Goal: Transaction & Acquisition: Purchase product/service

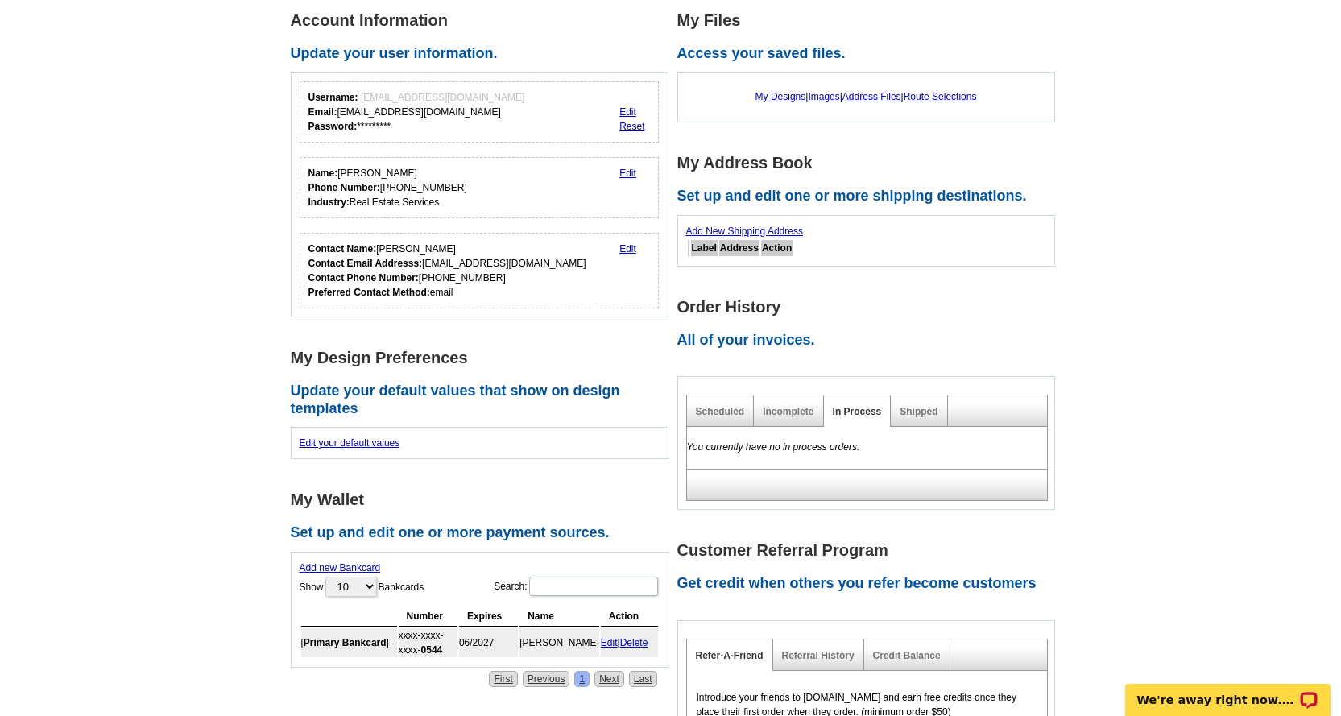
scroll to position [242, 0]
click at [366, 444] on link "Edit your default values" at bounding box center [350, 441] width 101 height 11
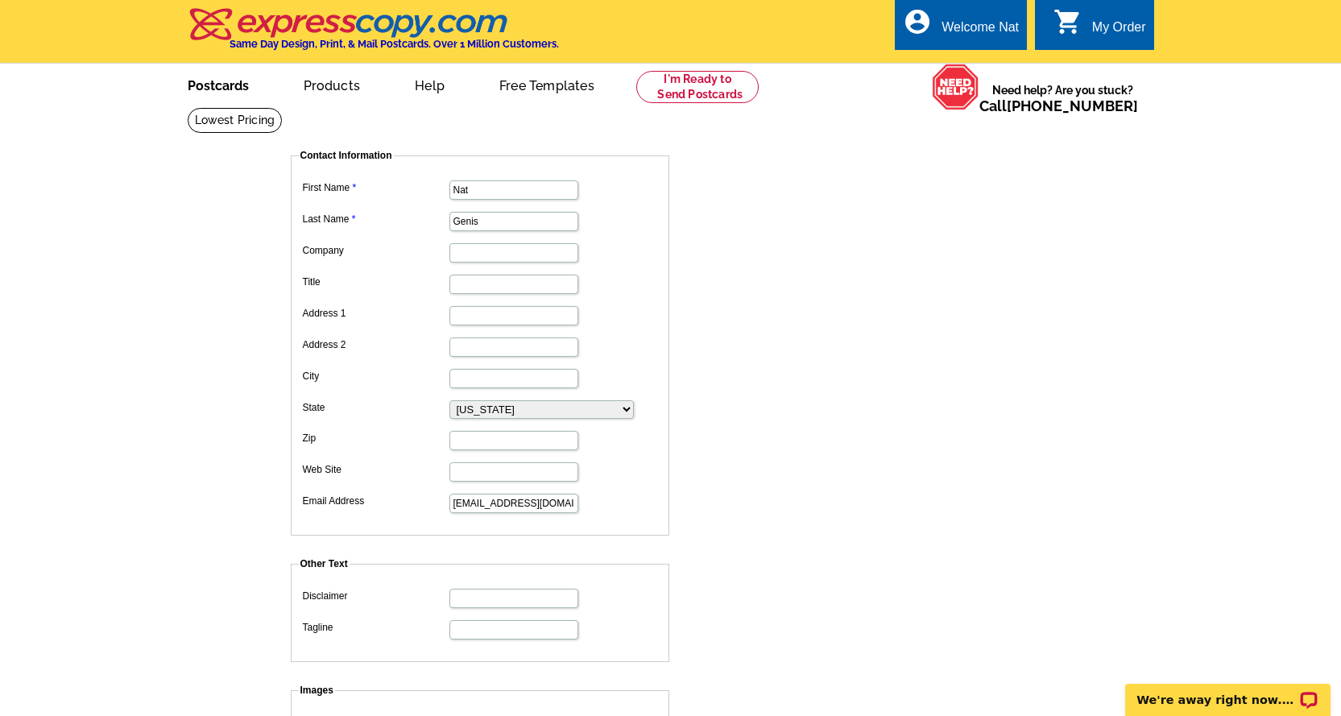
click at [205, 89] on link "Postcards" at bounding box center [218, 84] width 113 height 38
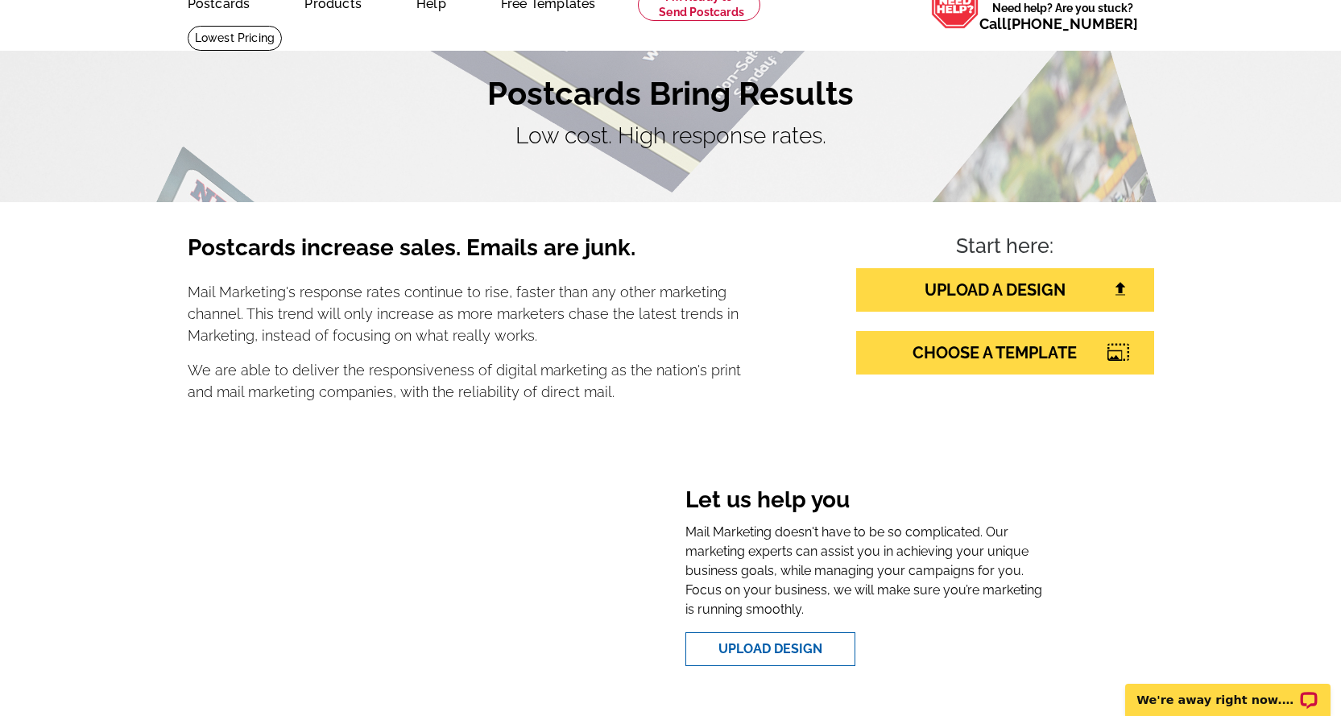
scroll to position [161, 0]
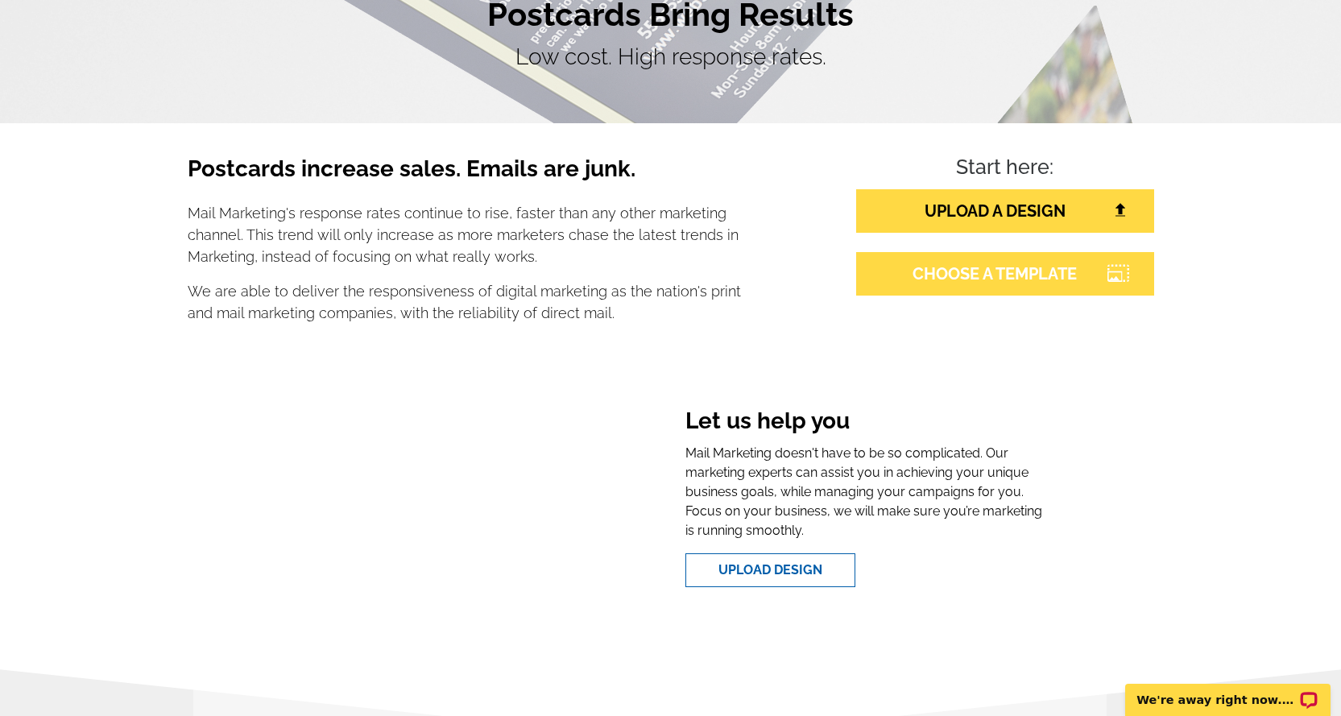
click at [1043, 272] on link "CHOOSE A TEMPLATE" at bounding box center [1005, 273] width 298 height 43
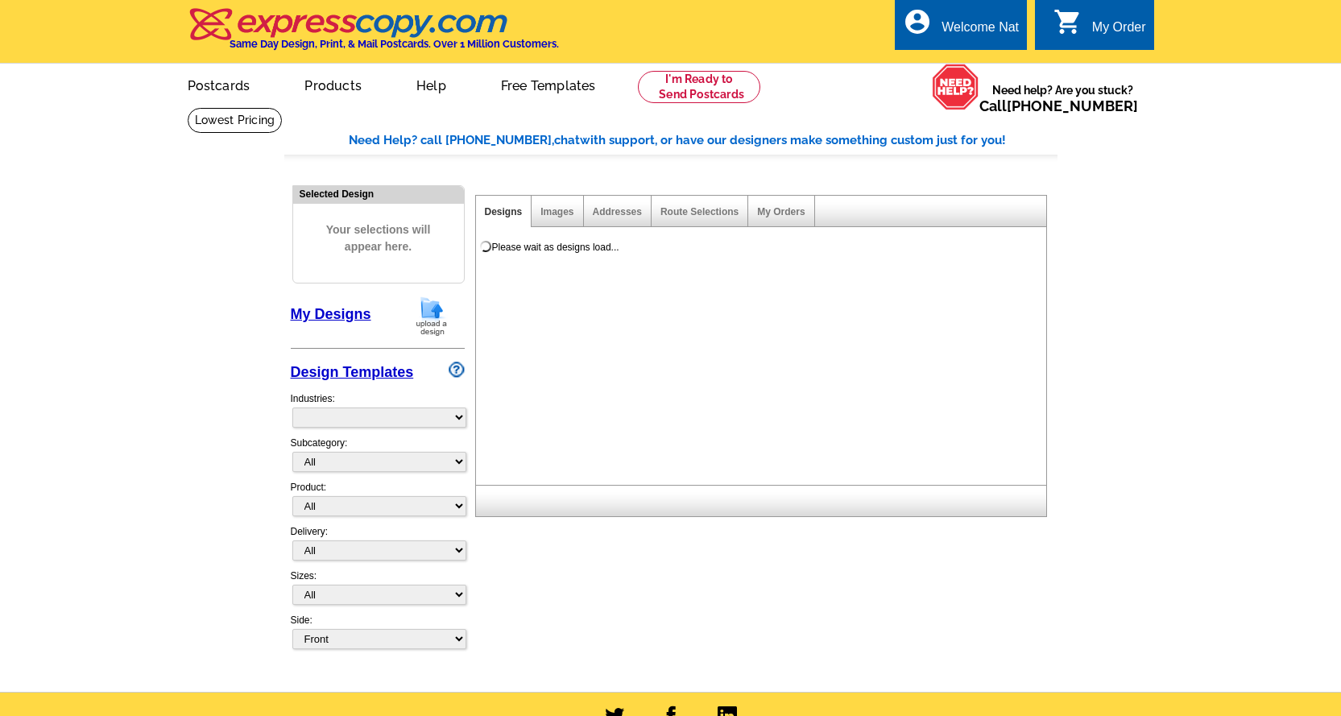
select select "785"
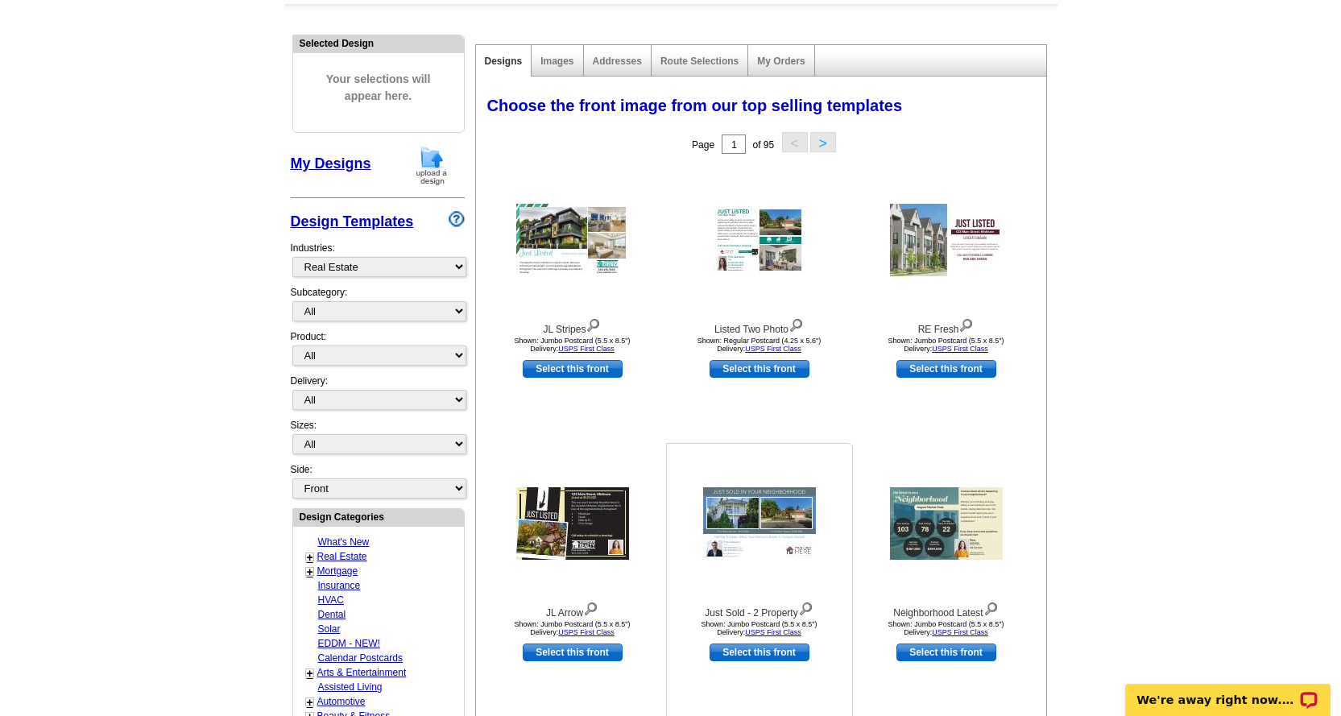
scroll to position [242, 0]
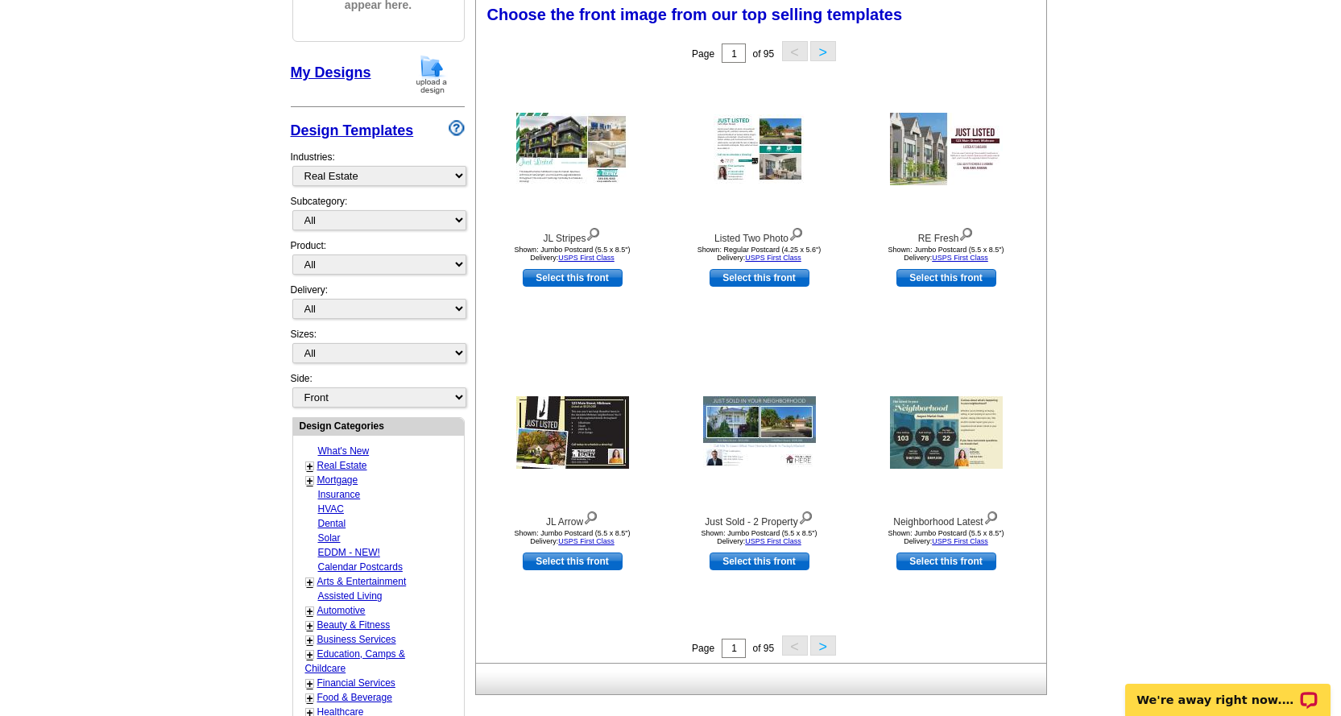
click at [821, 644] on button ">" at bounding box center [823, 645] width 26 height 20
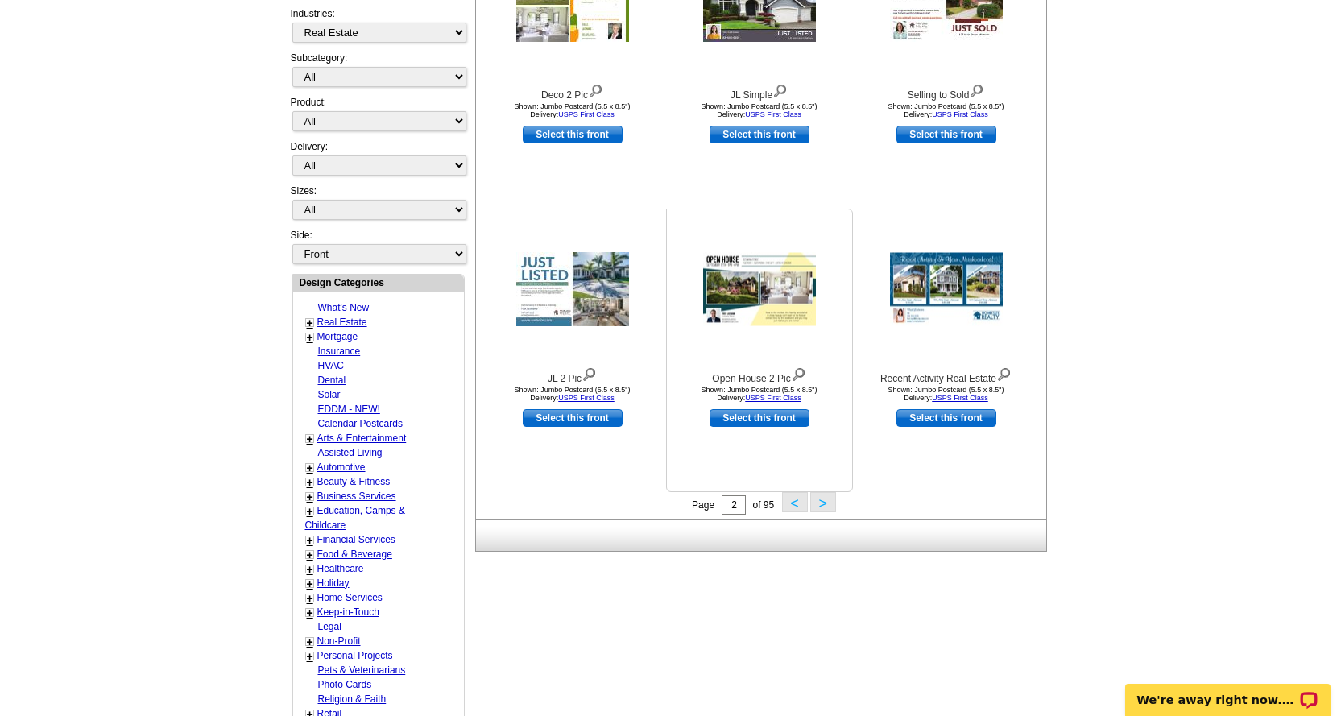
scroll to position [403, 0]
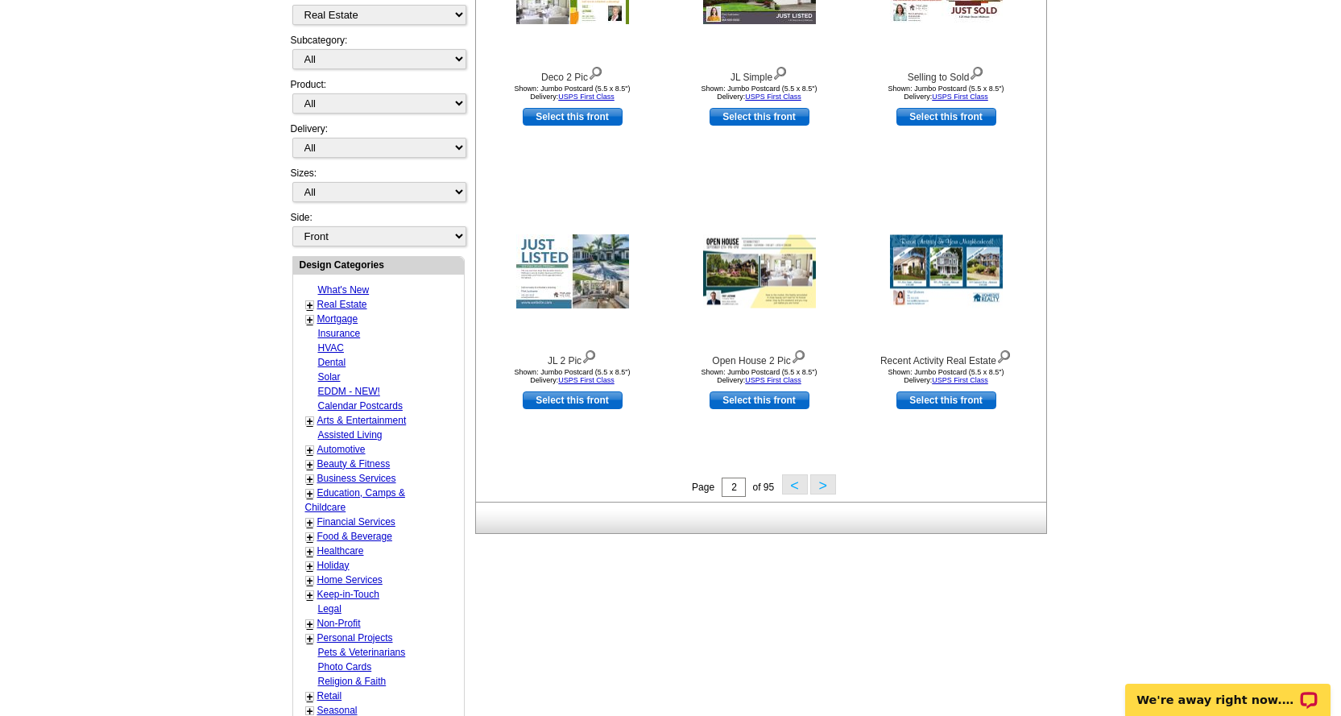
click at [825, 485] on button ">" at bounding box center [823, 484] width 26 height 20
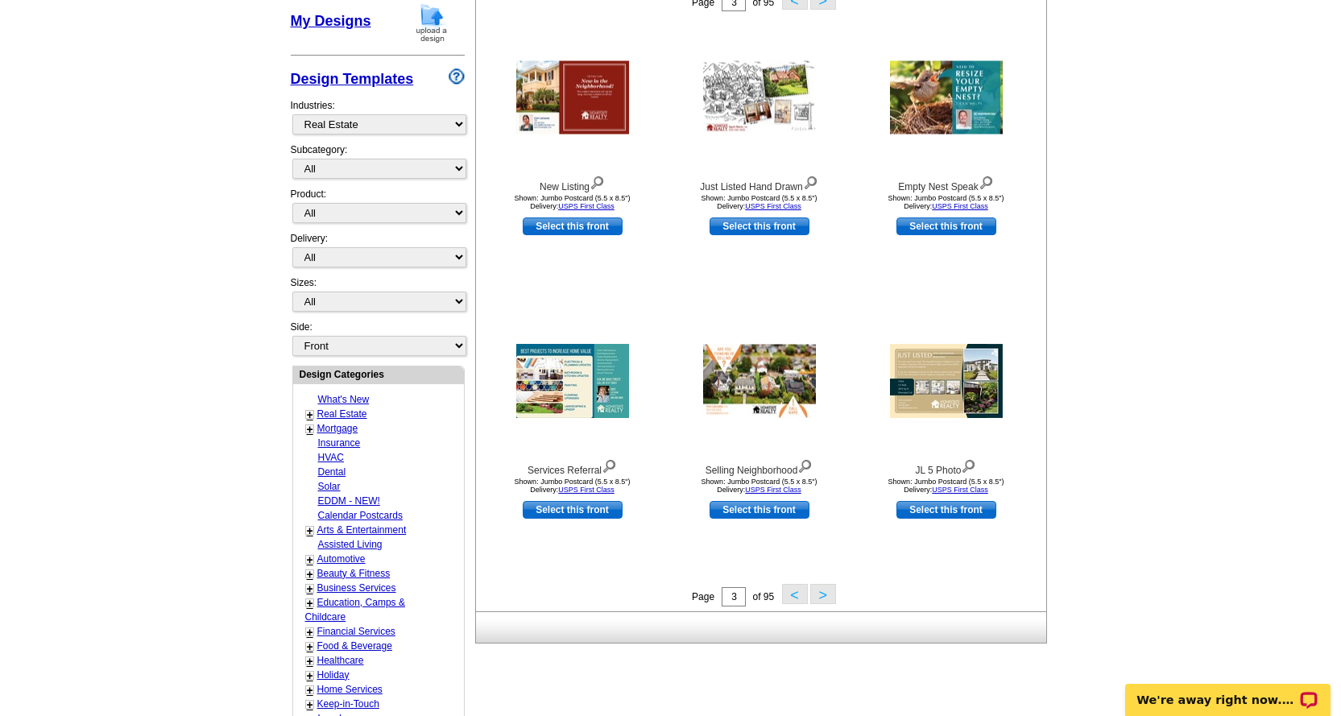
scroll to position [319, 0]
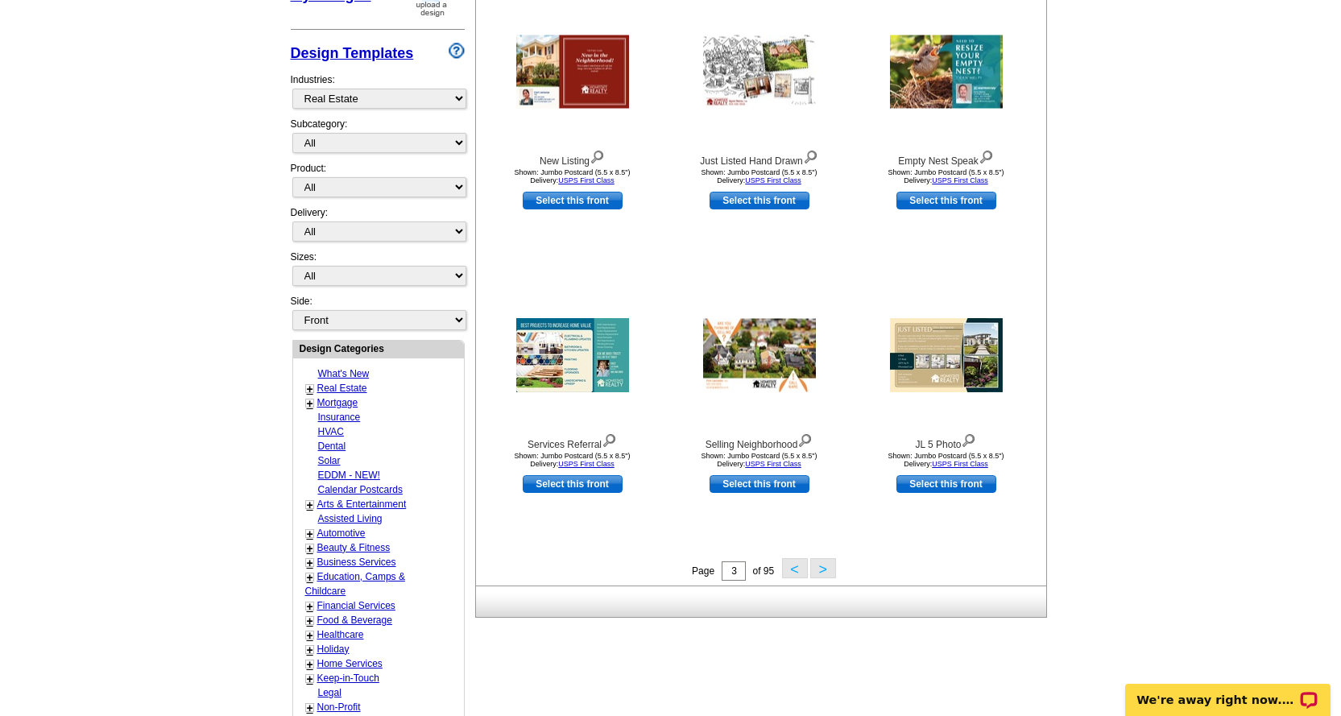
click at [829, 568] on button ">" at bounding box center [823, 568] width 26 height 20
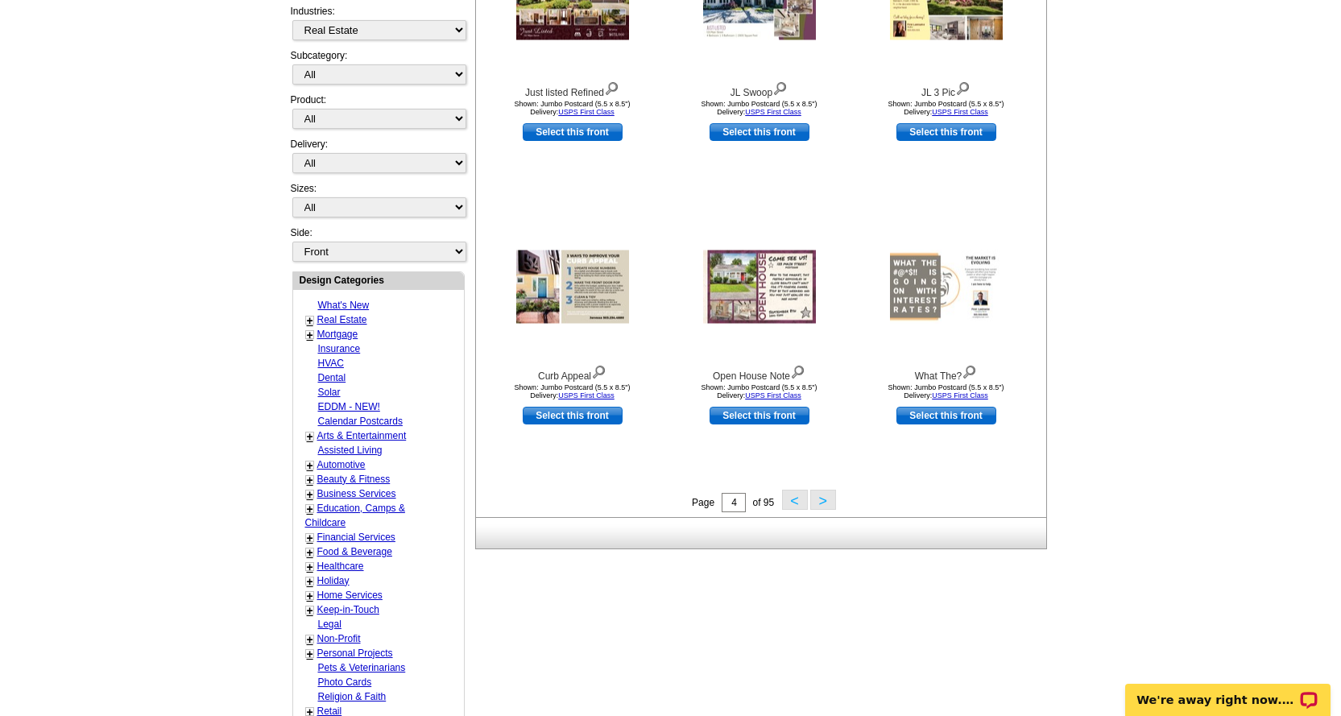
scroll to position [399, 0]
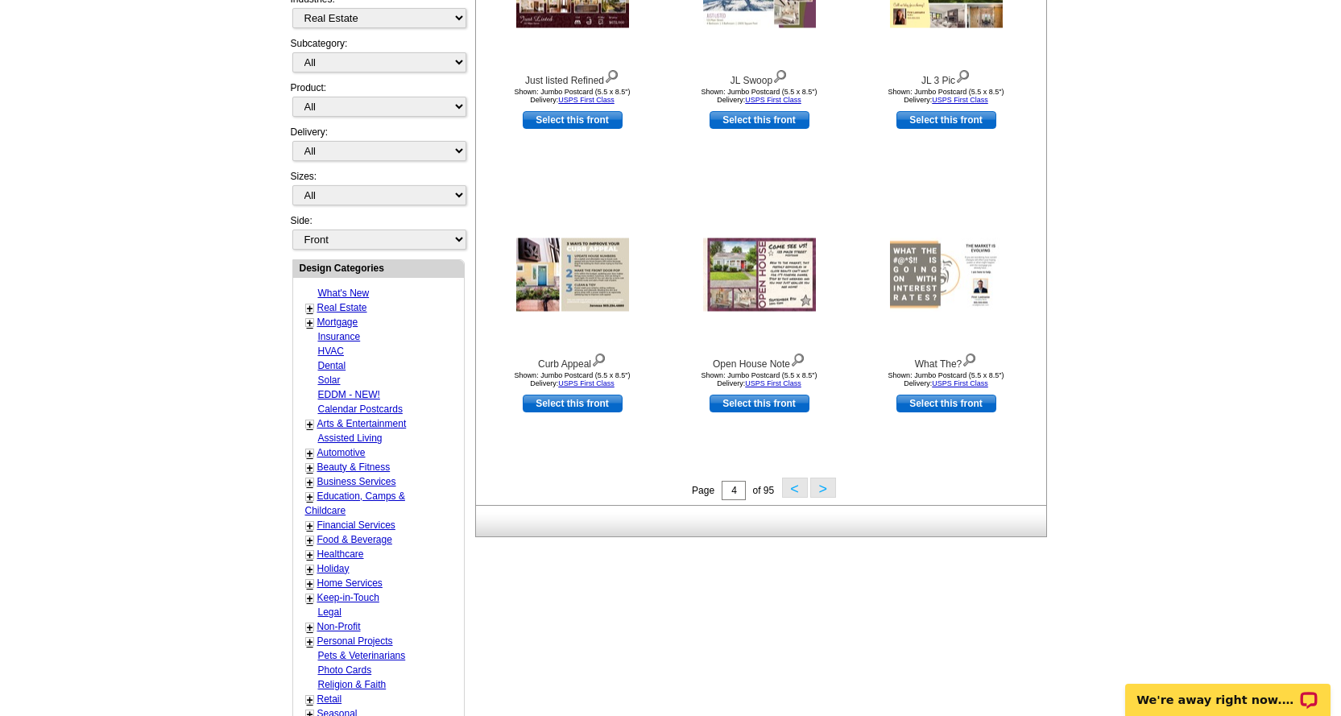
click at [821, 491] on button ">" at bounding box center [823, 488] width 26 height 20
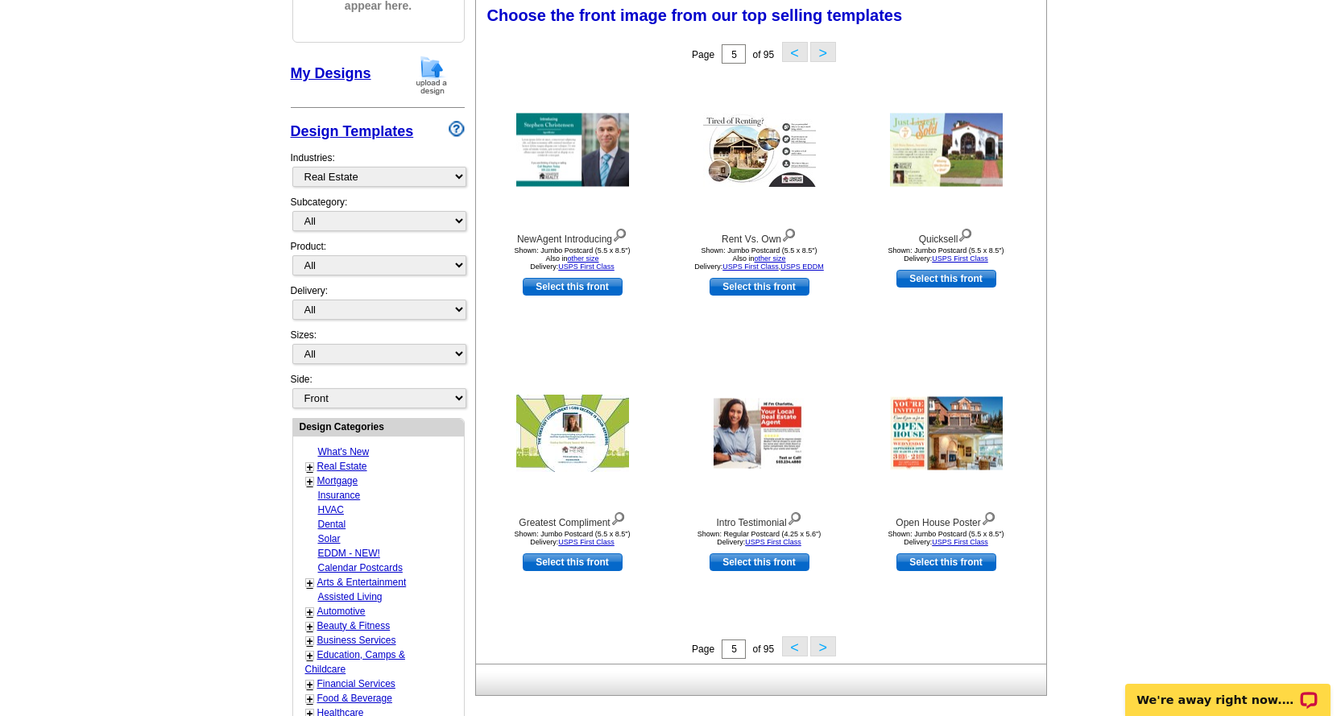
scroll to position [238, 0]
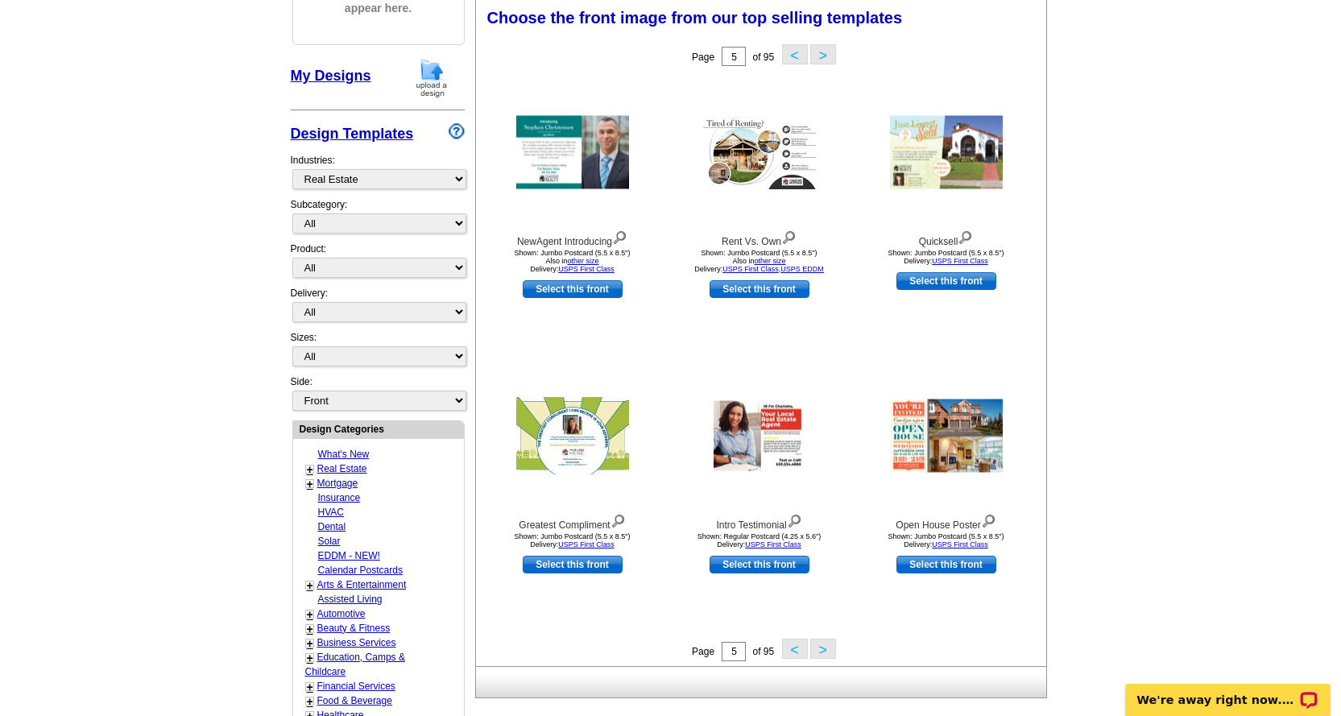
drag, startPoint x: 820, startPoint y: 647, endPoint x: 833, endPoint y: 631, distance: 21.1
click at [821, 647] on button ">" at bounding box center [823, 649] width 26 height 20
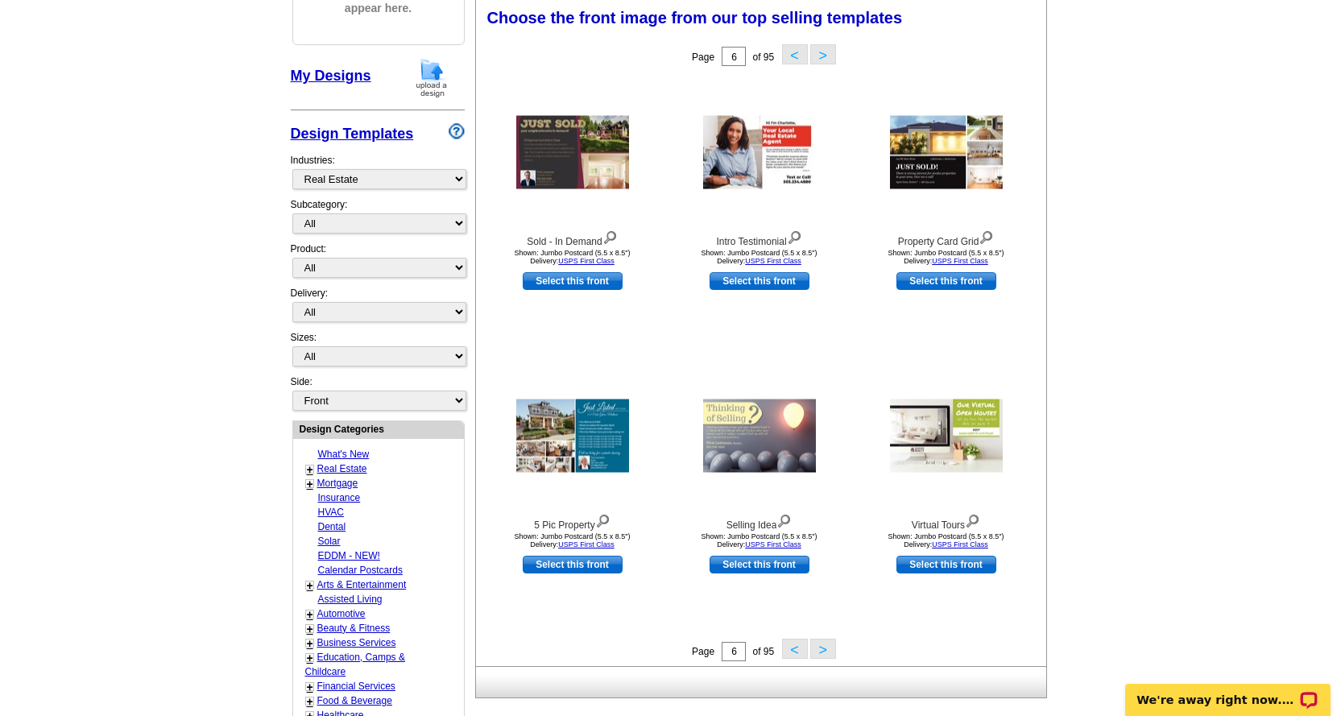
click at [825, 647] on button ">" at bounding box center [823, 649] width 26 height 20
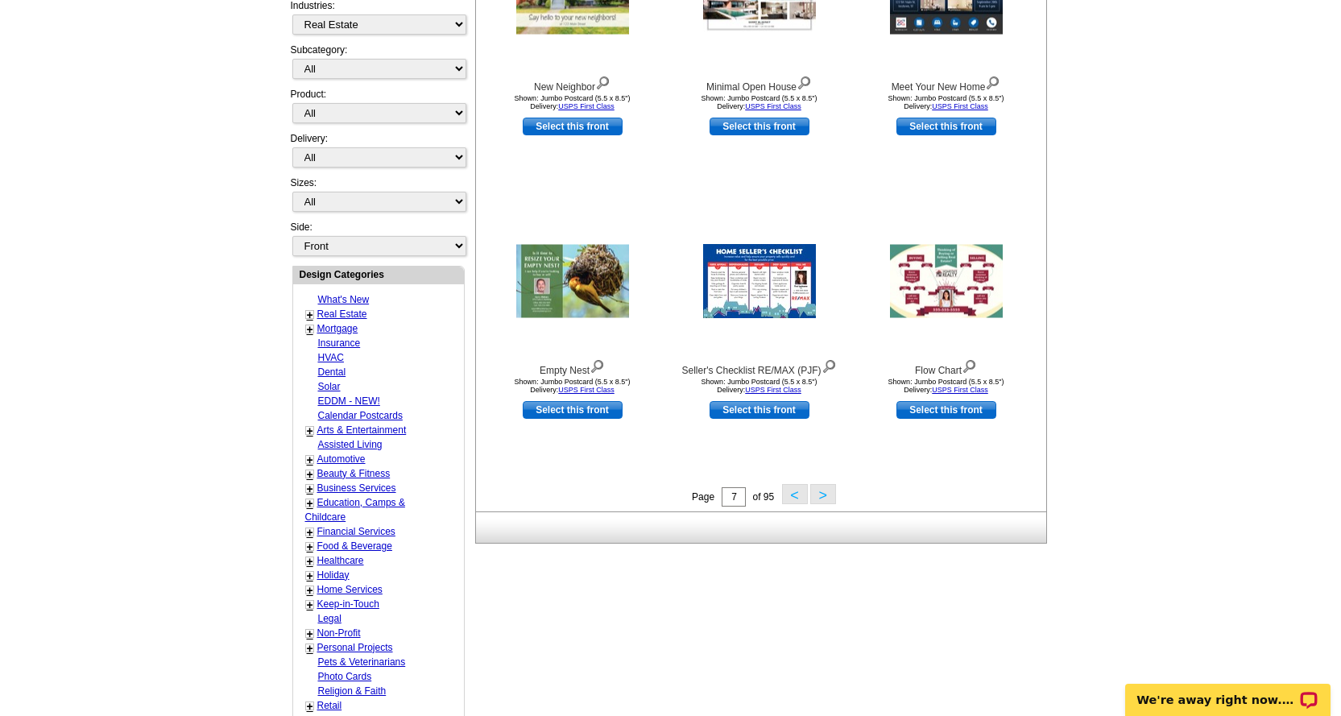
scroll to position [399, 0]
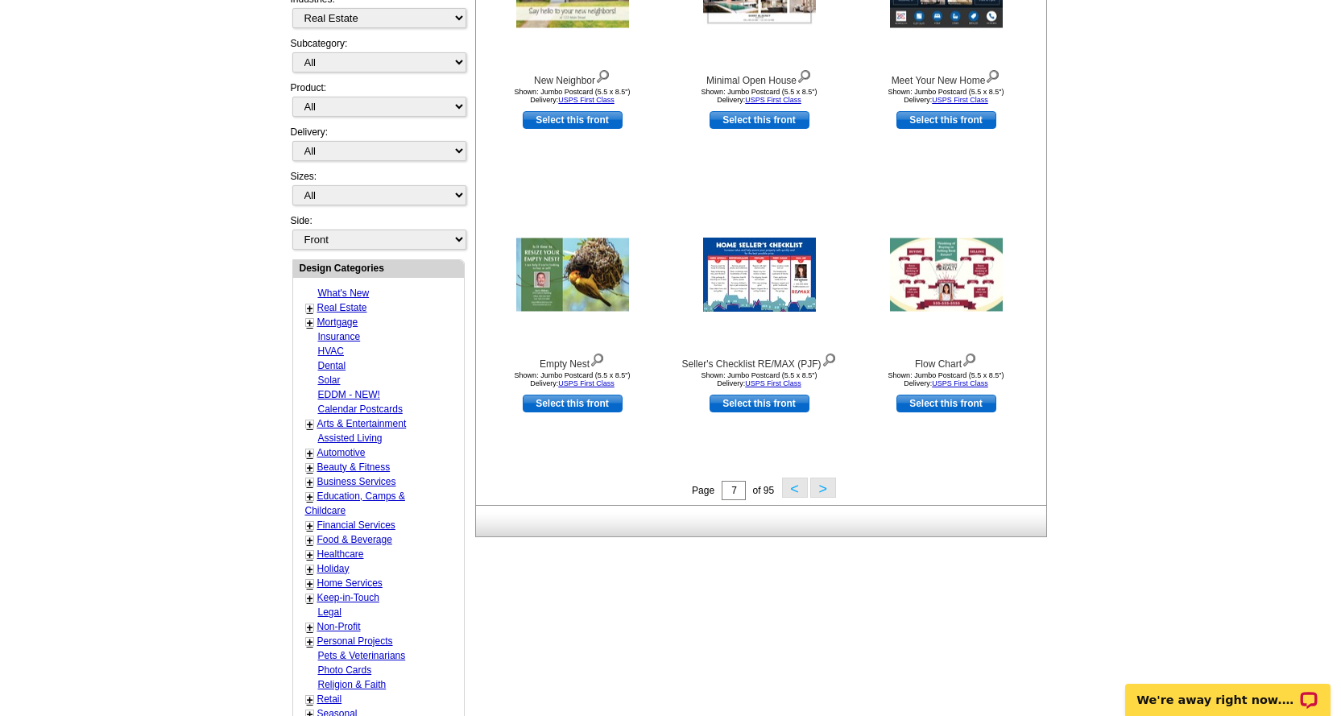
click at [821, 494] on button ">" at bounding box center [823, 488] width 26 height 20
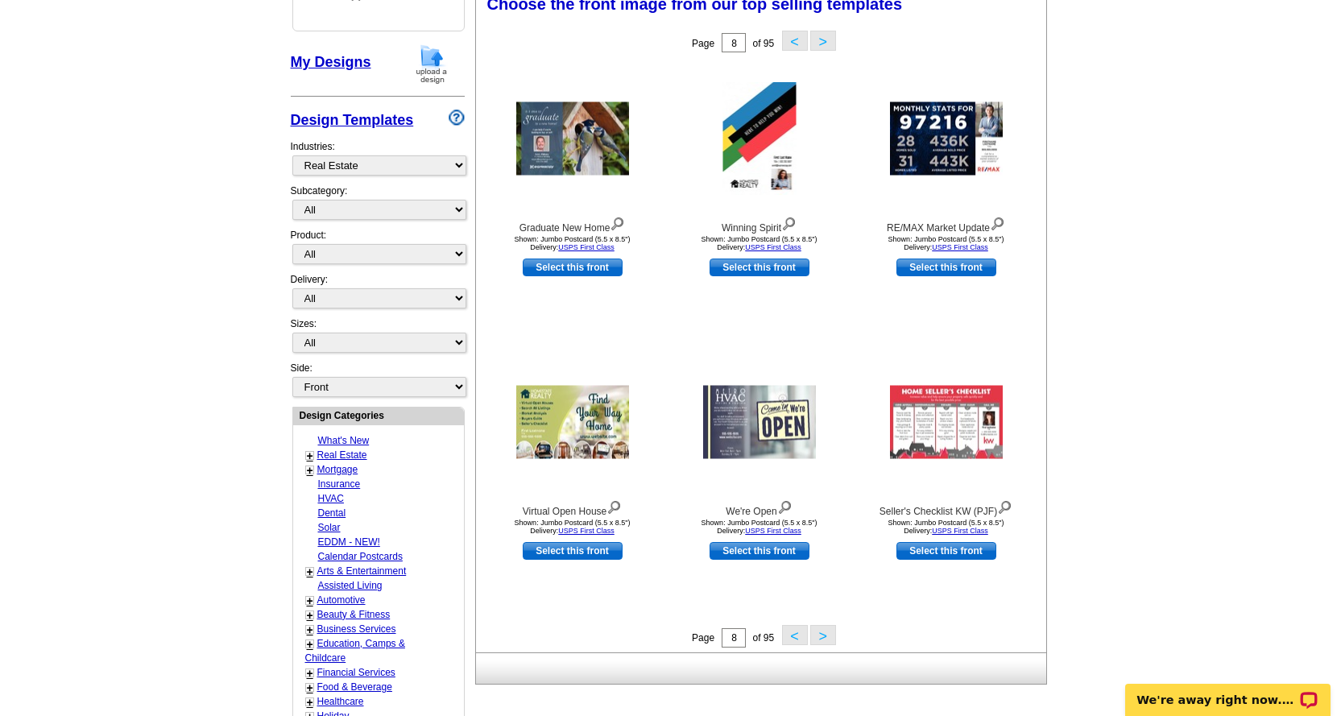
scroll to position [238, 0]
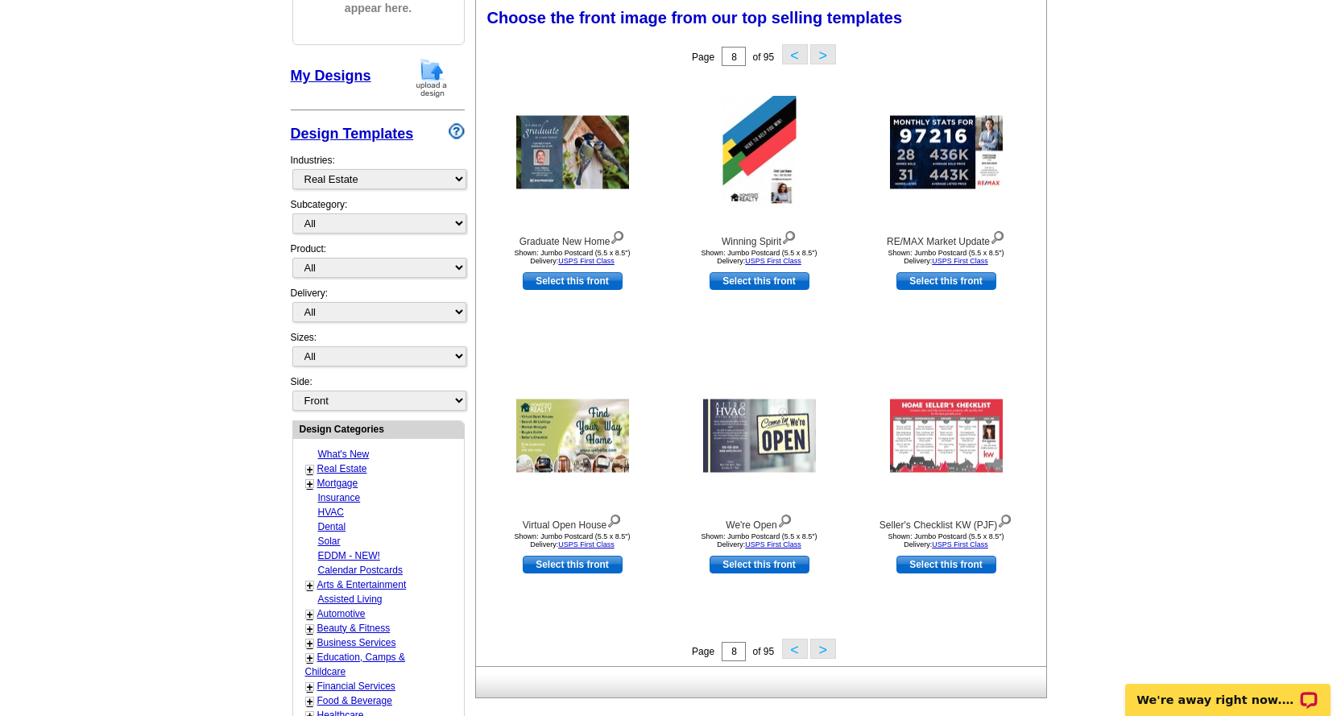
click at [824, 648] on button ">" at bounding box center [823, 649] width 26 height 20
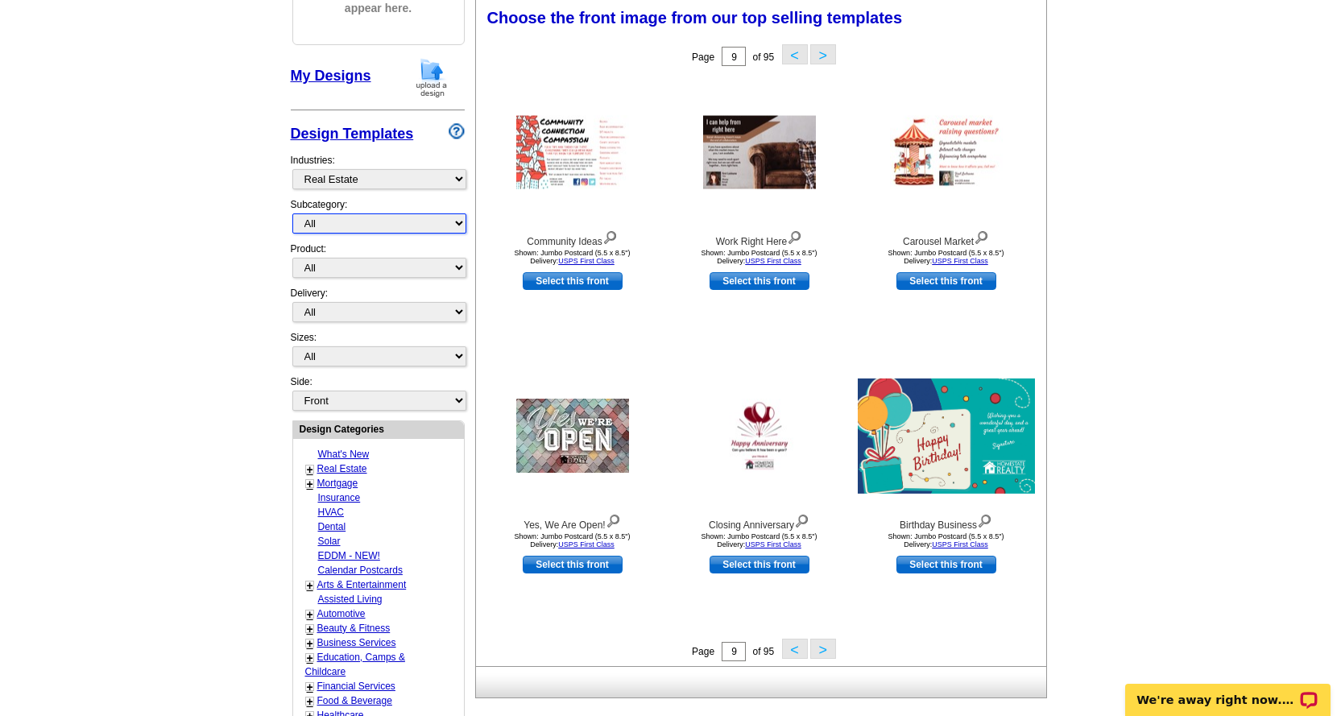
click at [457, 229] on select "All RE/MAX® Referrals Keller Williams® Berkshire Hathaway Home Services Century…" at bounding box center [379, 223] width 174 height 20
select select "788"
click at [292, 214] on select "All RE/MAX® Referrals Keller Williams® Berkshire Hathaway Home Services Century…" at bounding box center [379, 223] width 174 height 20
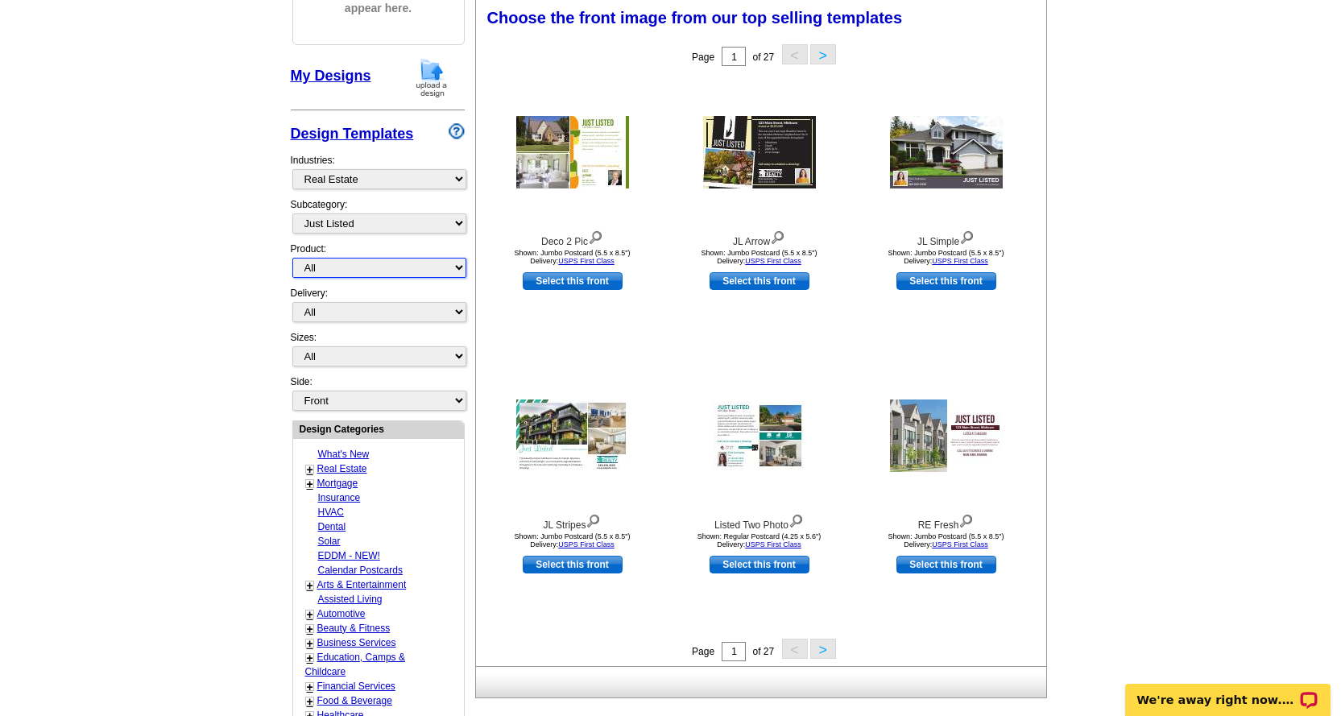
click at [461, 264] on select "All Postcards Letters and flyers Business Cards Door Hangers Greeting Cards" at bounding box center [379, 268] width 174 height 20
select select "1"
click at [292, 258] on select "All Postcards Letters and flyers Business Cards Door Hangers Greeting Cards" at bounding box center [379, 268] width 174 height 20
click at [459, 315] on select "All First Class Mail Shipped to Me EDDM Save 66% on Postage" at bounding box center [379, 312] width 174 height 20
select select "3"
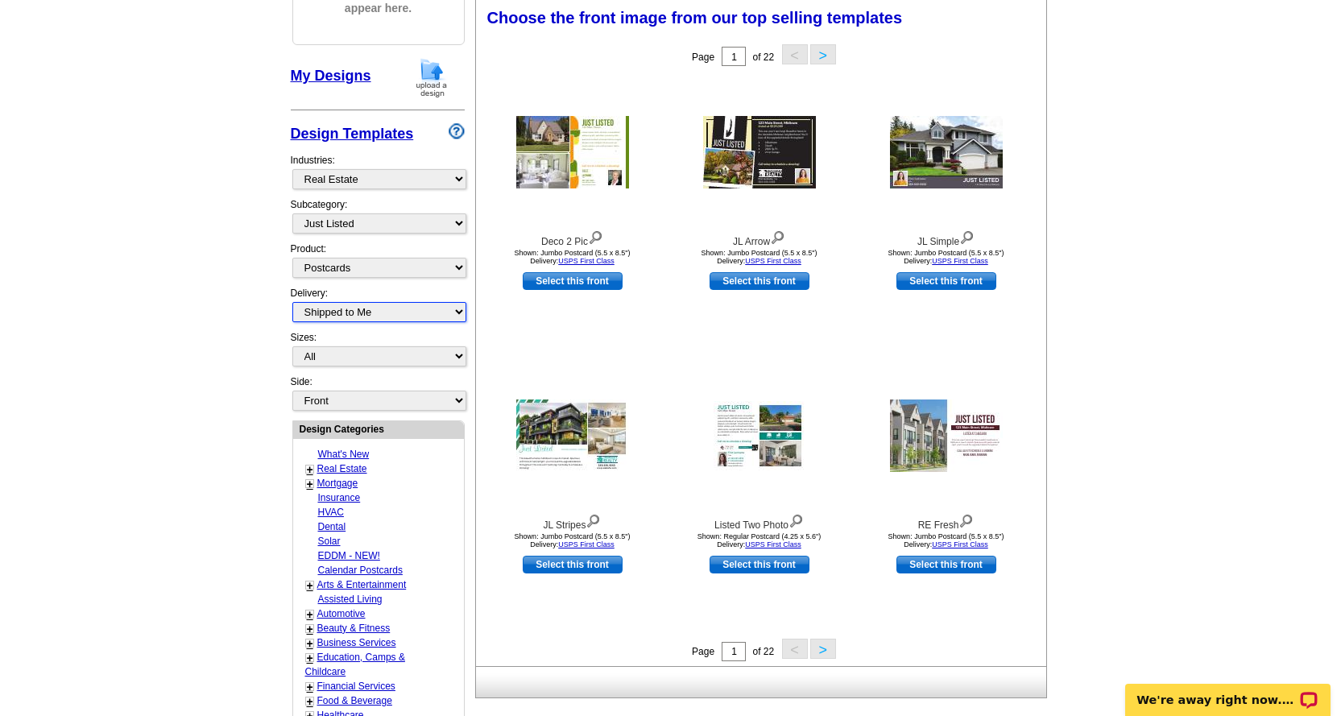
click at [292, 303] on select "All First Class Mail Shipped to Me EDDM Save 66% on Postage" at bounding box center [379, 312] width 174 height 20
click at [461, 356] on select "All Jumbo Postcard (5.5" x 8.5") Regular Postcard (4.25" x 5.6") Panoramic Post…" at bounding box center [379, 356] width 174 height 20
select select "1"
click at [292, 347] on select "All Jumbo Postcard (5.5" x 8.5") Regular Postcard (4.25" x 5.6") Panoramic Post…" at bounding box center [379, 356] width 174 height 20
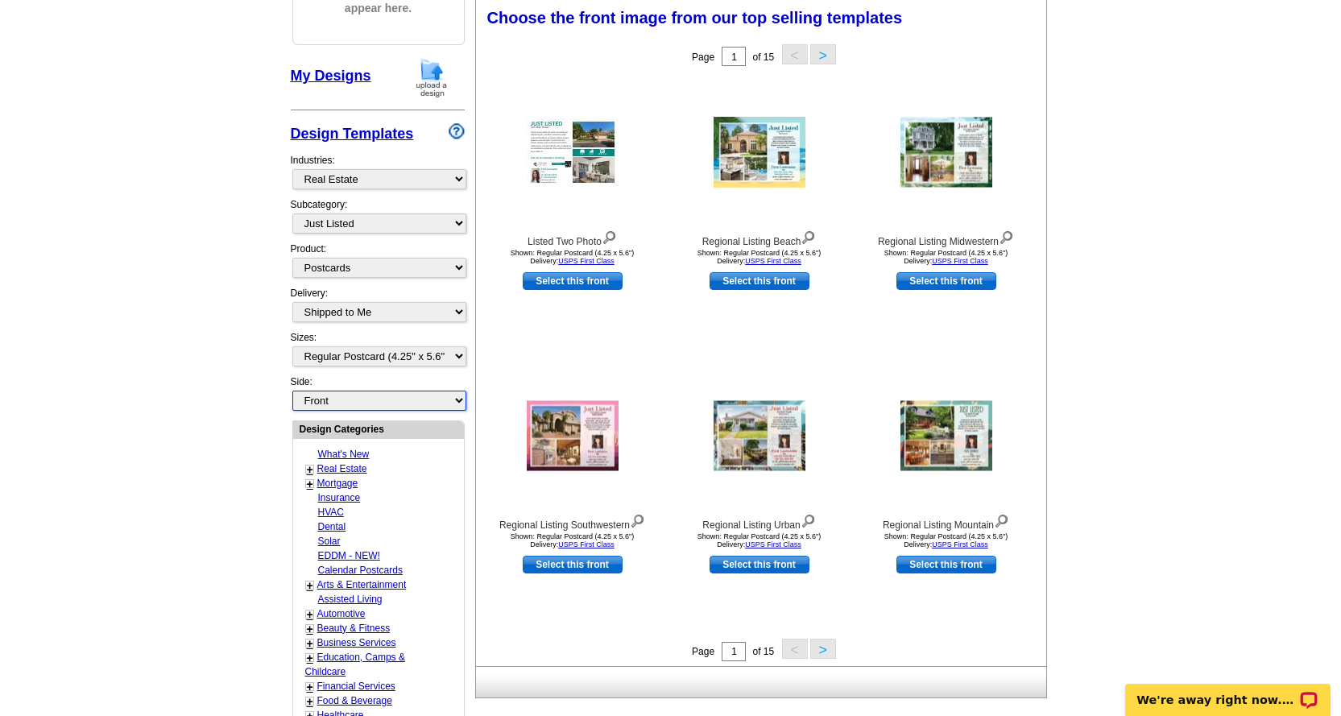
click at [458, 399] on select "Front Back" at bounding box center [379, 401] width 174 height 20
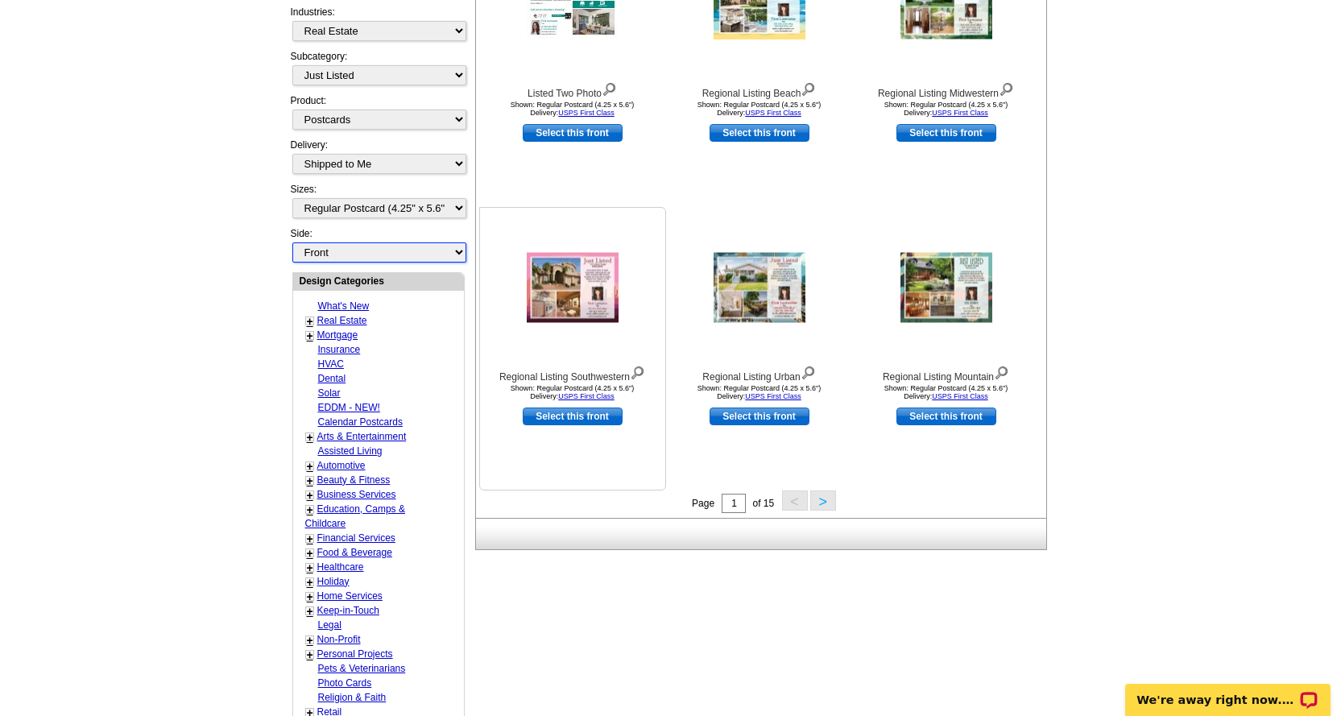
scroll to position [399, 0]
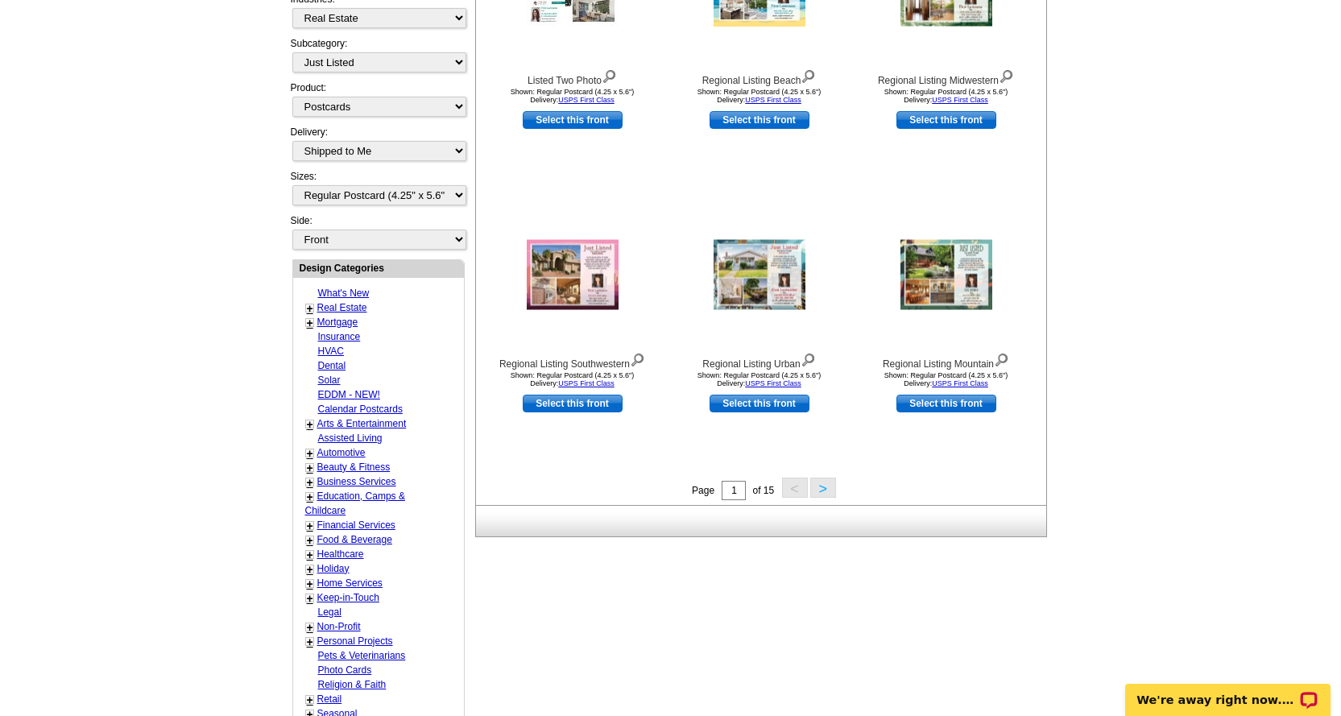
click at [829, 489] on button ">" at bounding box center [823, 488] width 26 height 20
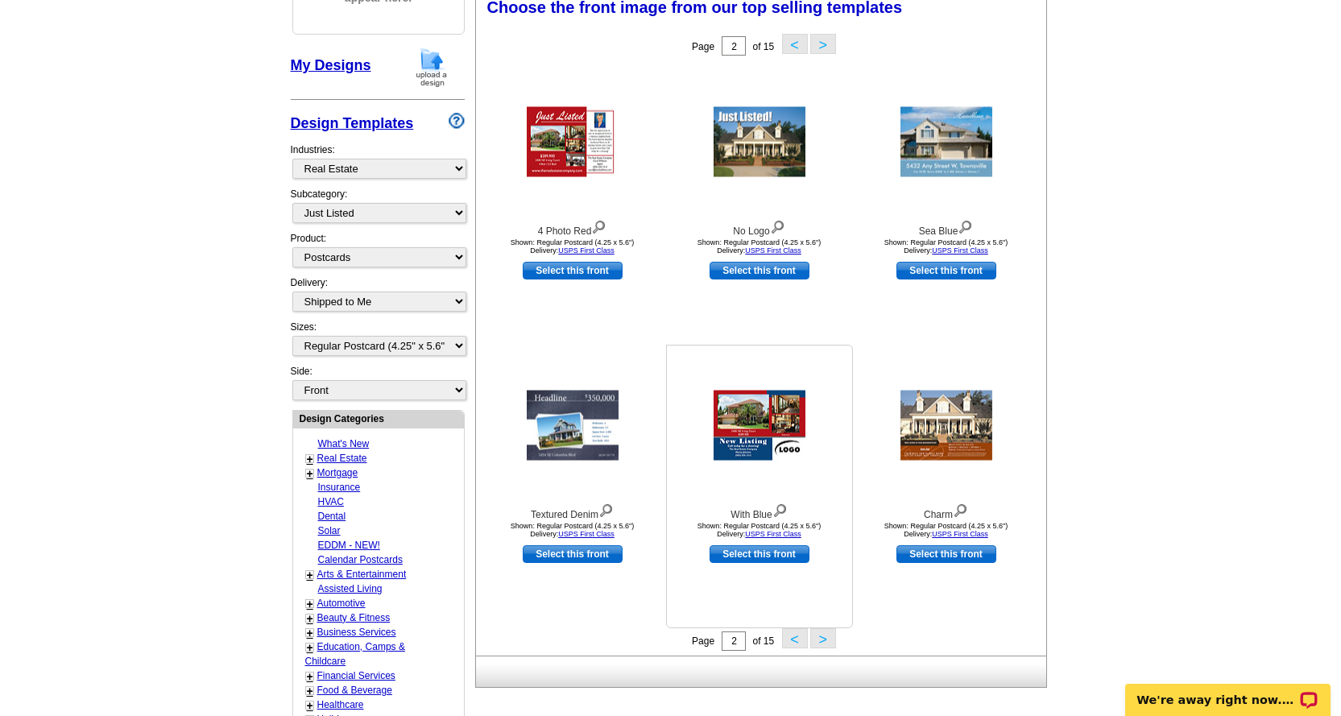
scroll to position [238, 0]
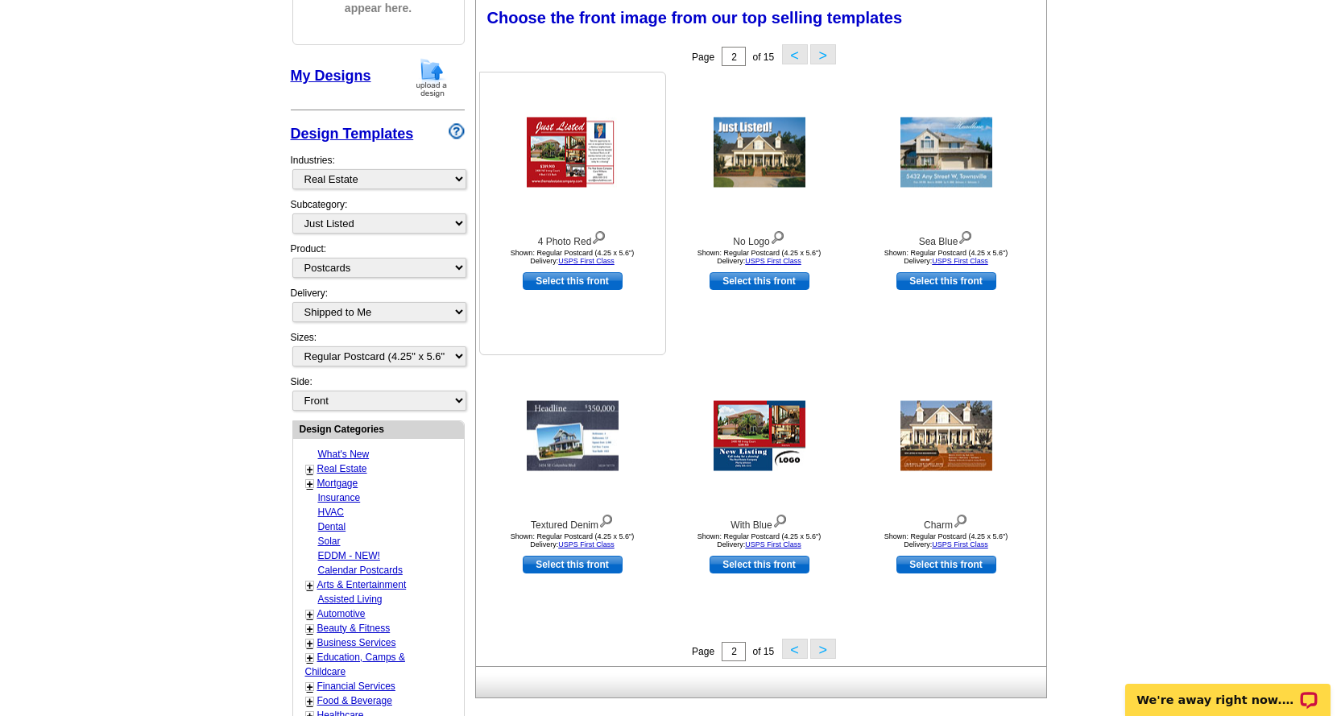
click at [576, 279] on link "Select this front" at bounding box center [573, 281] width 100 height 18
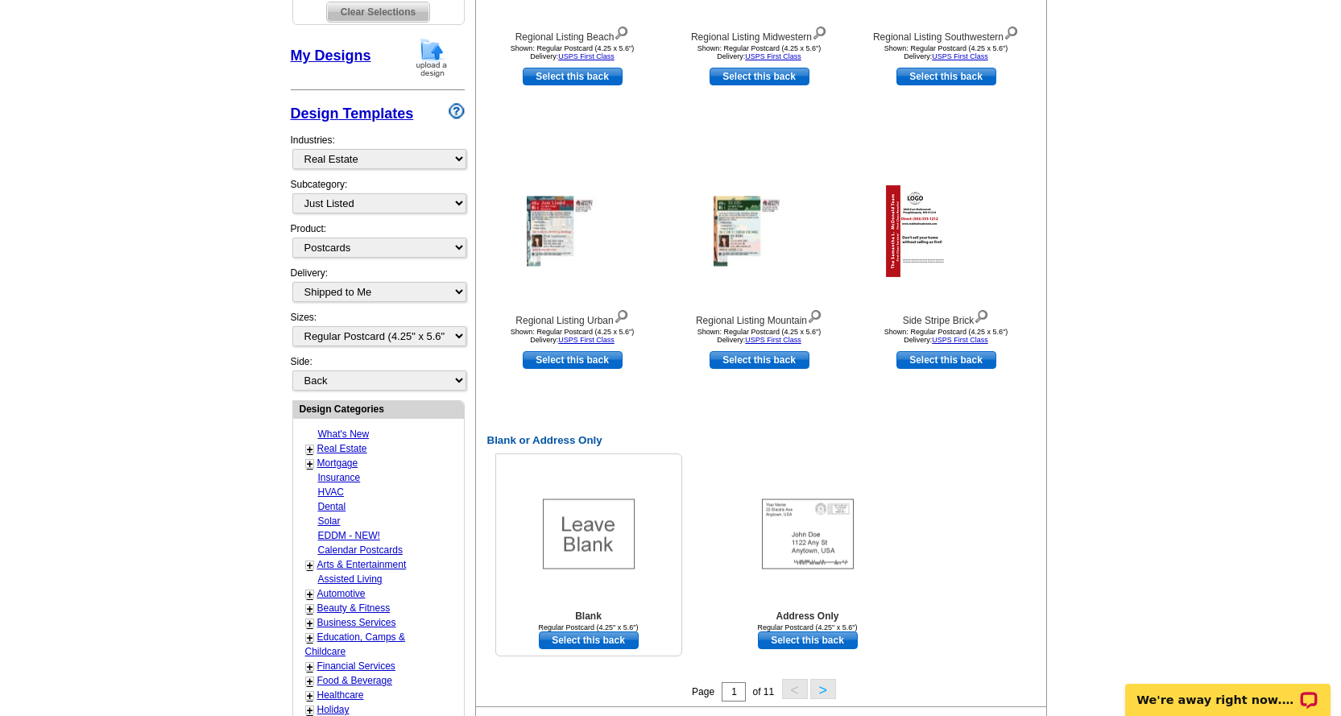
scroll to position [483, 0]
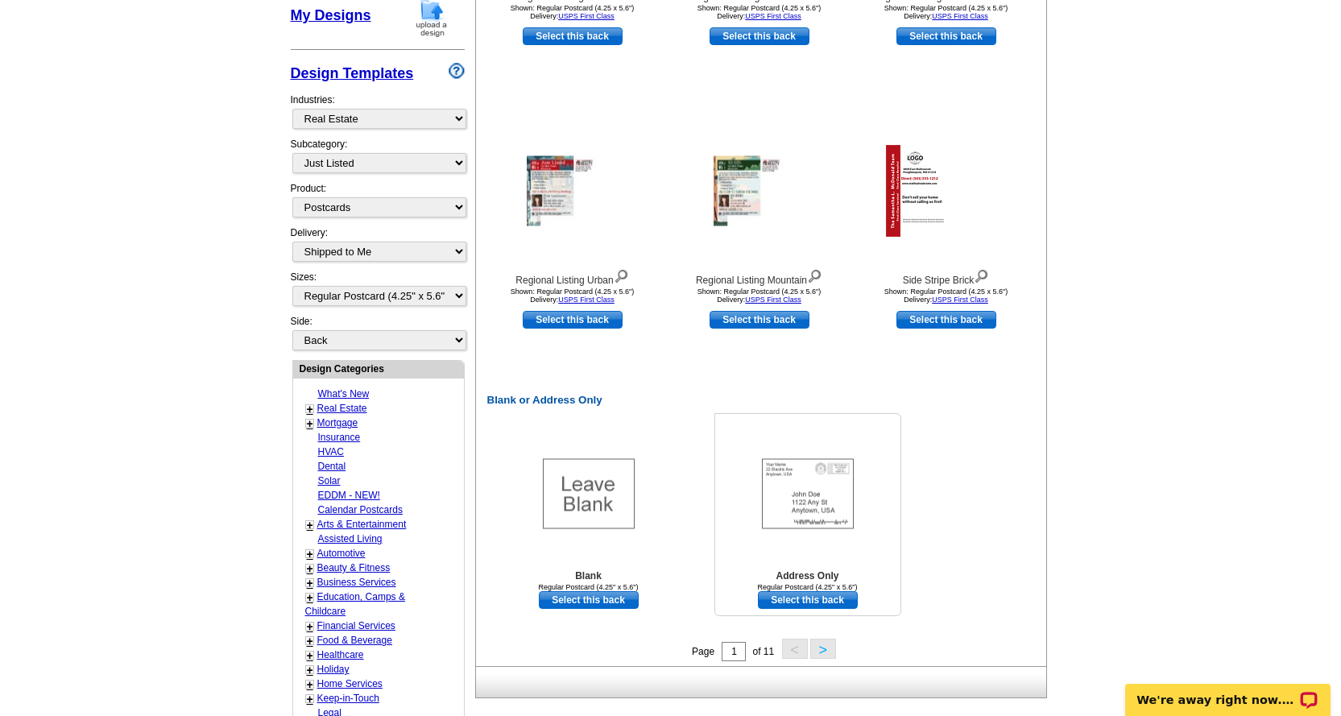
click at [823, 497] on img at bounding box center [808, 494] width 92 height 70
drag, startPoint x: 813, startPoint y: 600, endPoint x: 831, endPoint y: 585, distance: 22.9
click at [813, 598] on link "Select this back" at bounding box center [808, 600] width 100 height 18
select select "front"
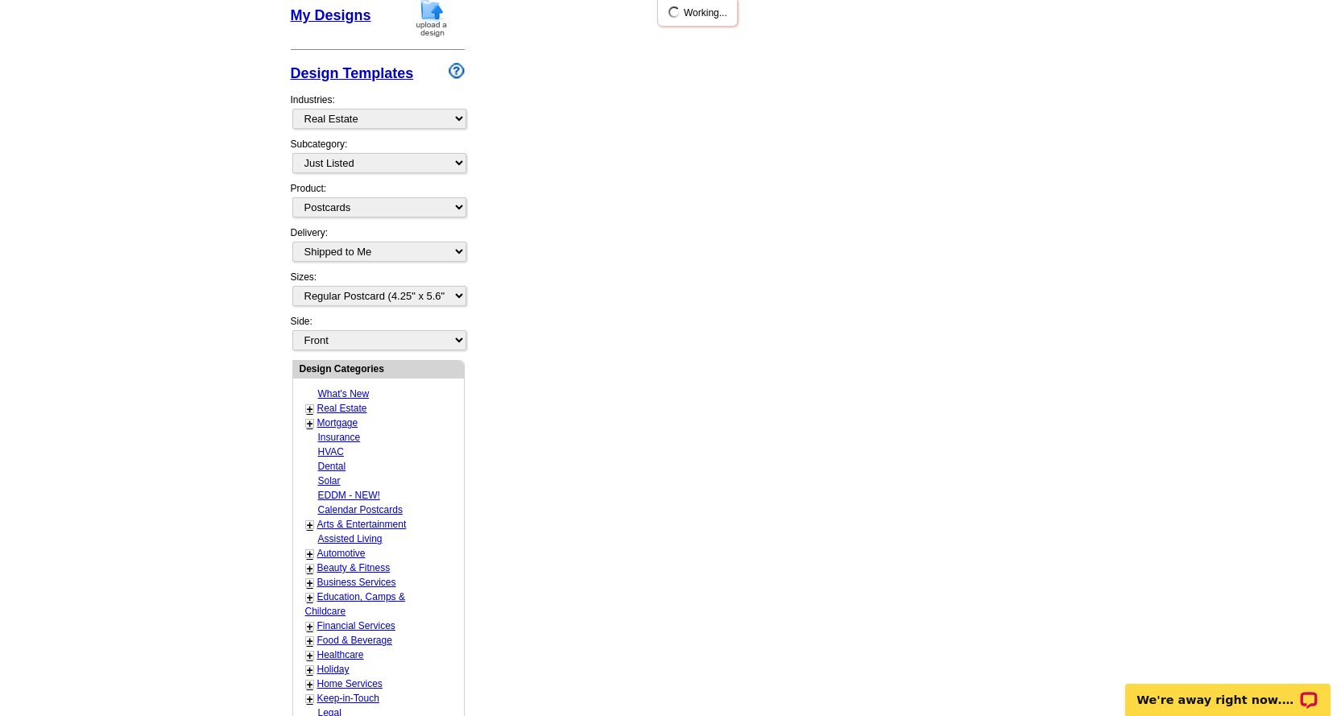
scroll to position [0, 0]
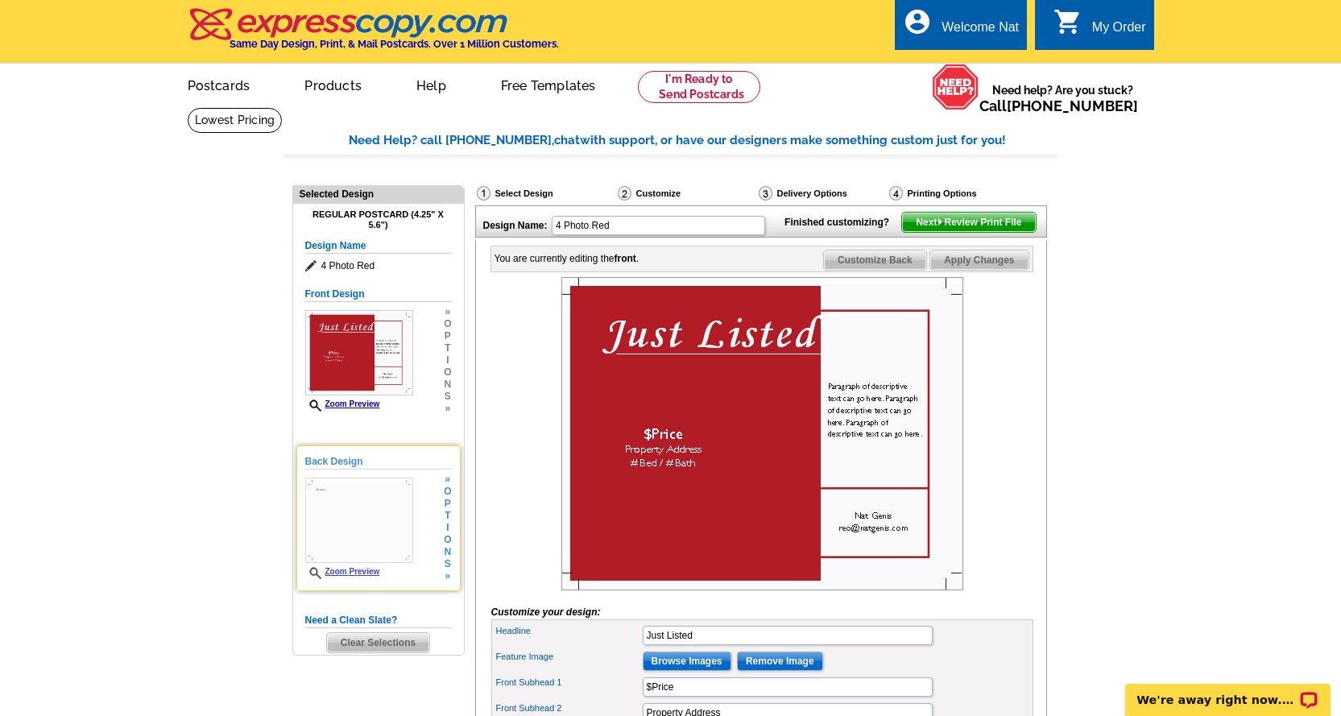
click at [332, 525] on img at bounding box center [359, 520] width 108 height 85
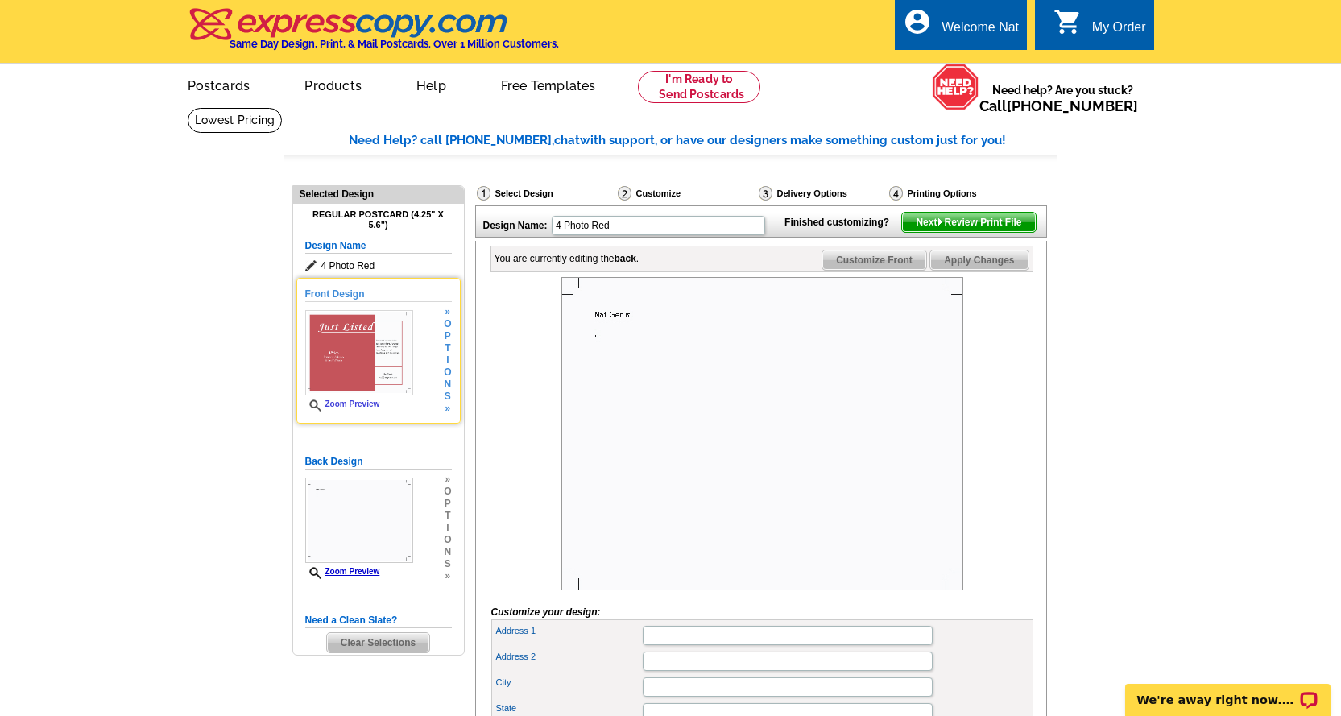
click at [348, 358] on img at bounding box center [359, 352] width 108 height 85
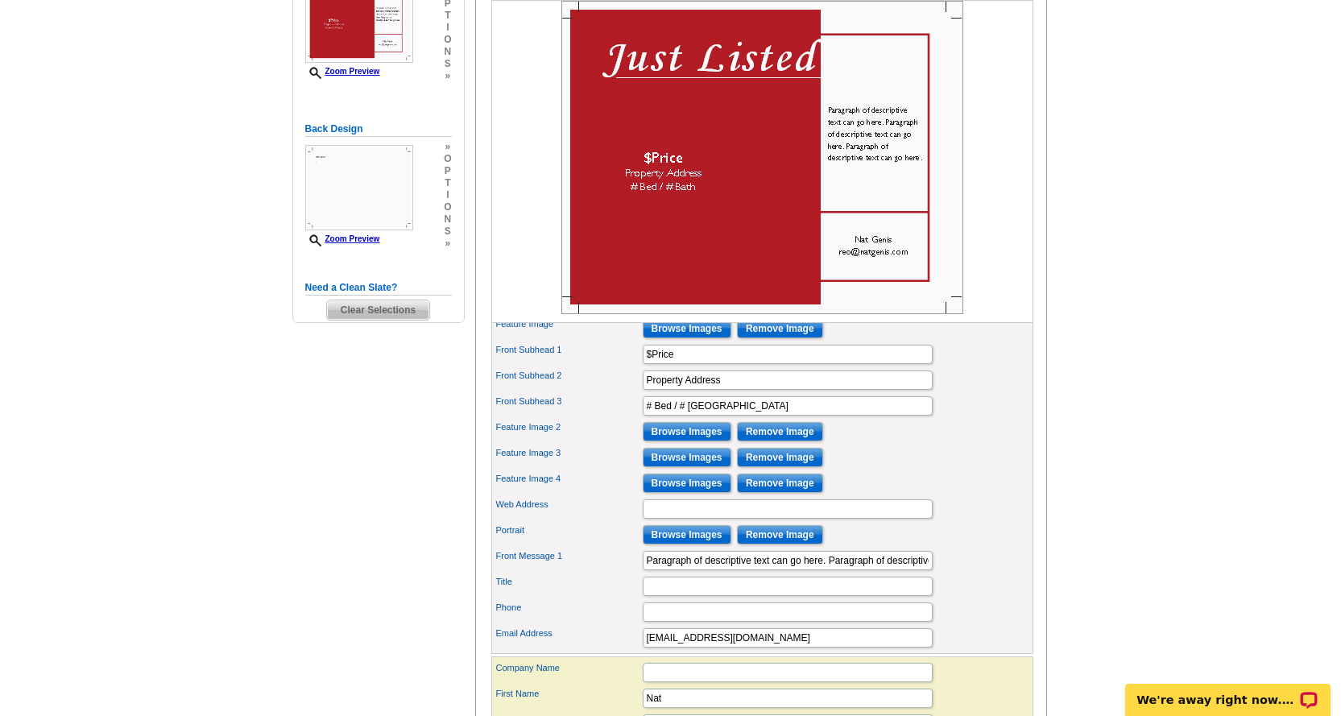
scroll to position [242, 0]
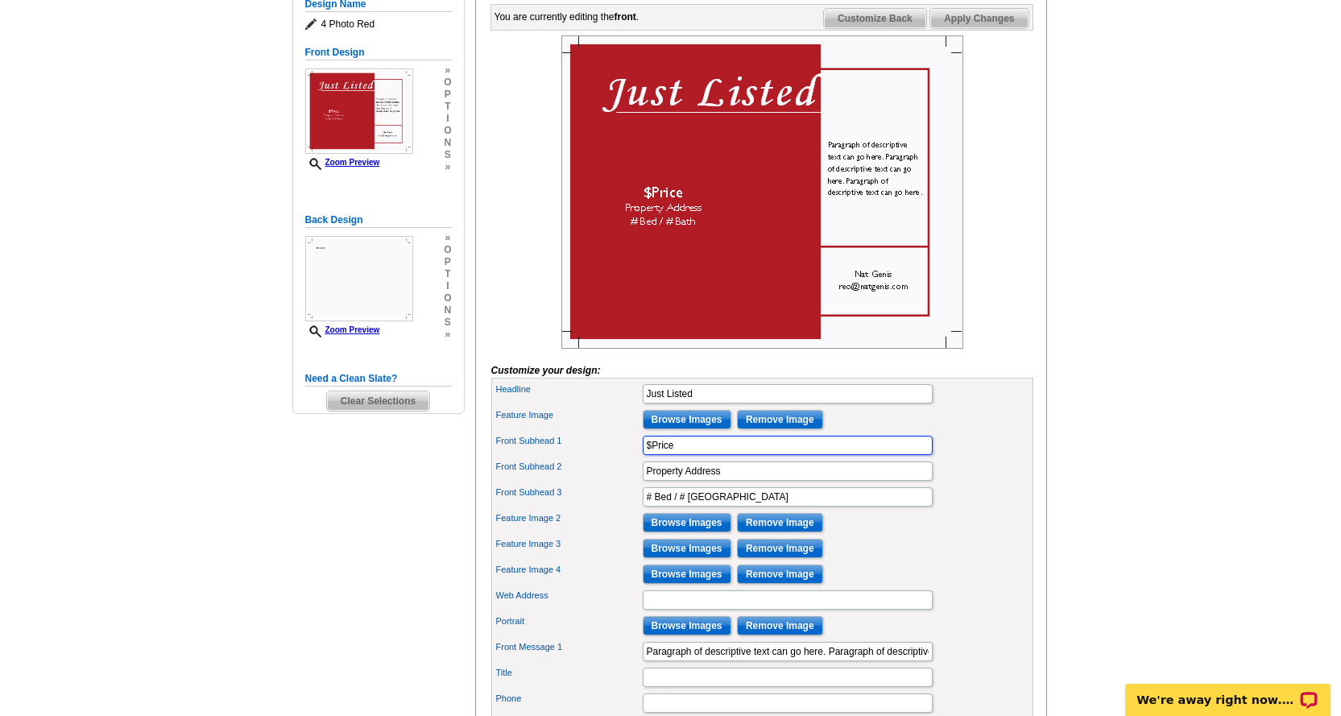
click at [689, 455] on input "$Price" at bounding box center [788, 445] width 290 height 19
type input "$319,000"
click at [726, 481] on input "Property Address" at bounding box center [788, 470] width 290 height 19
click at [725, 481] on input "Property Address" at bounding box center [788, 470] width 290 height 19
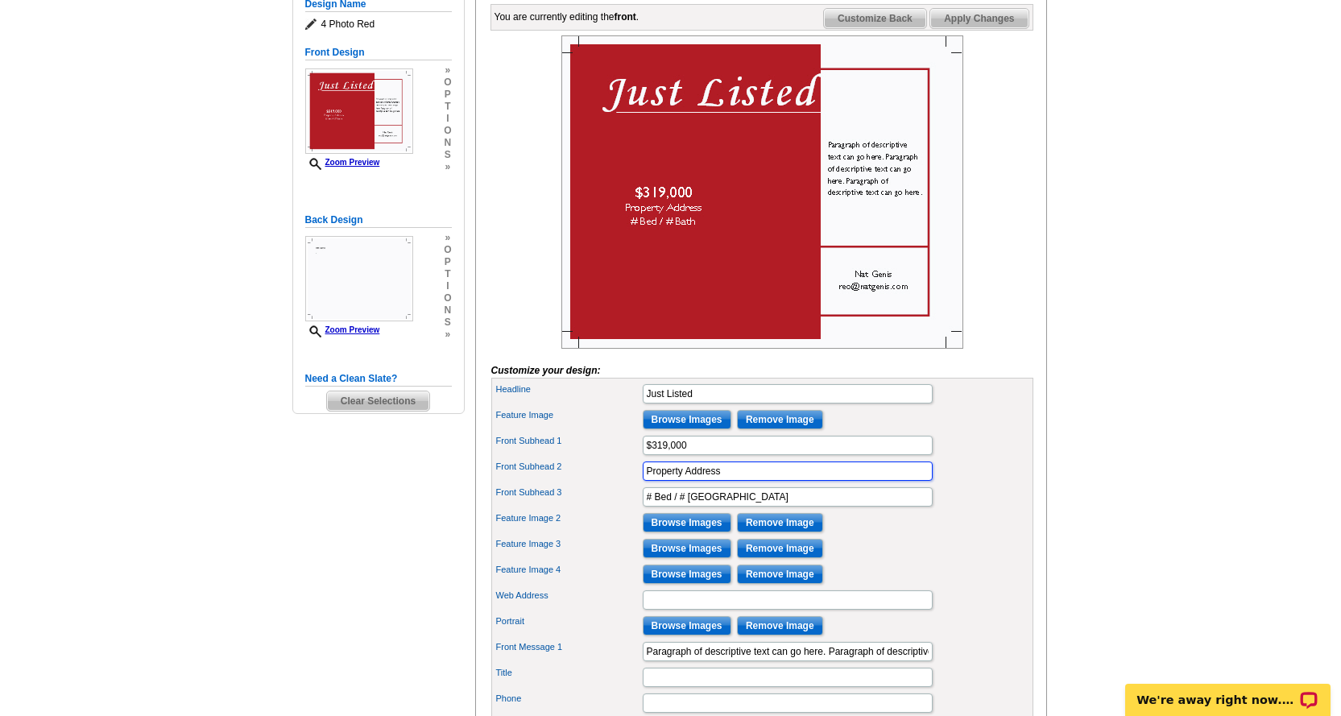
click at [724, 481] on input "Property Address" at bounding box center [788, 470] width 290 height 19
paste input "877 Sweetpea St, Hemet, CA 92545"
type input "877 Sweetpea St, Hemet, CA 92545"
drag, startPoint x: 654, startPoint y: 525, endPoint x: 583, endPoint y: 519, distance: 71.1
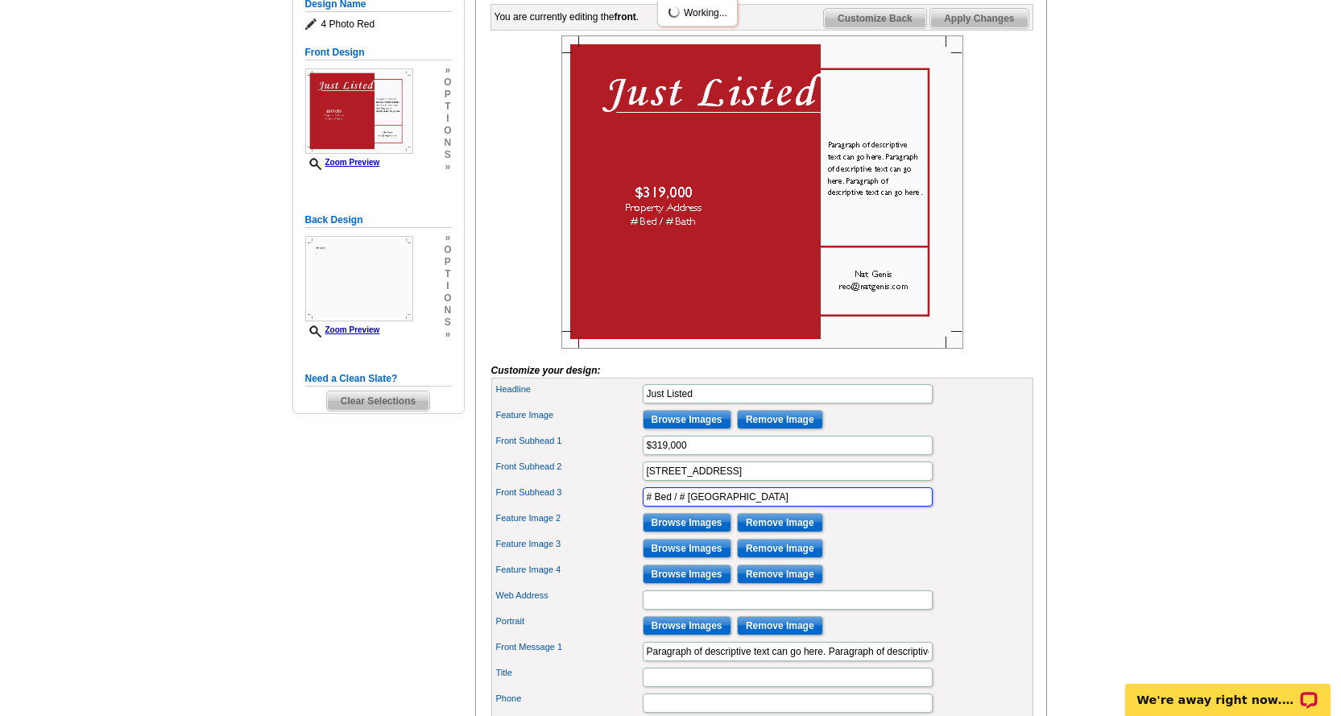
click at [583, 510] on div "Front Subhead 3 # Bed / # Bath" at bounding box center [762, 497] width 536 height 26
click at [684, 507] on input "3 Bed / # Bath" at bounding box center [788, 496] width 290 height 19
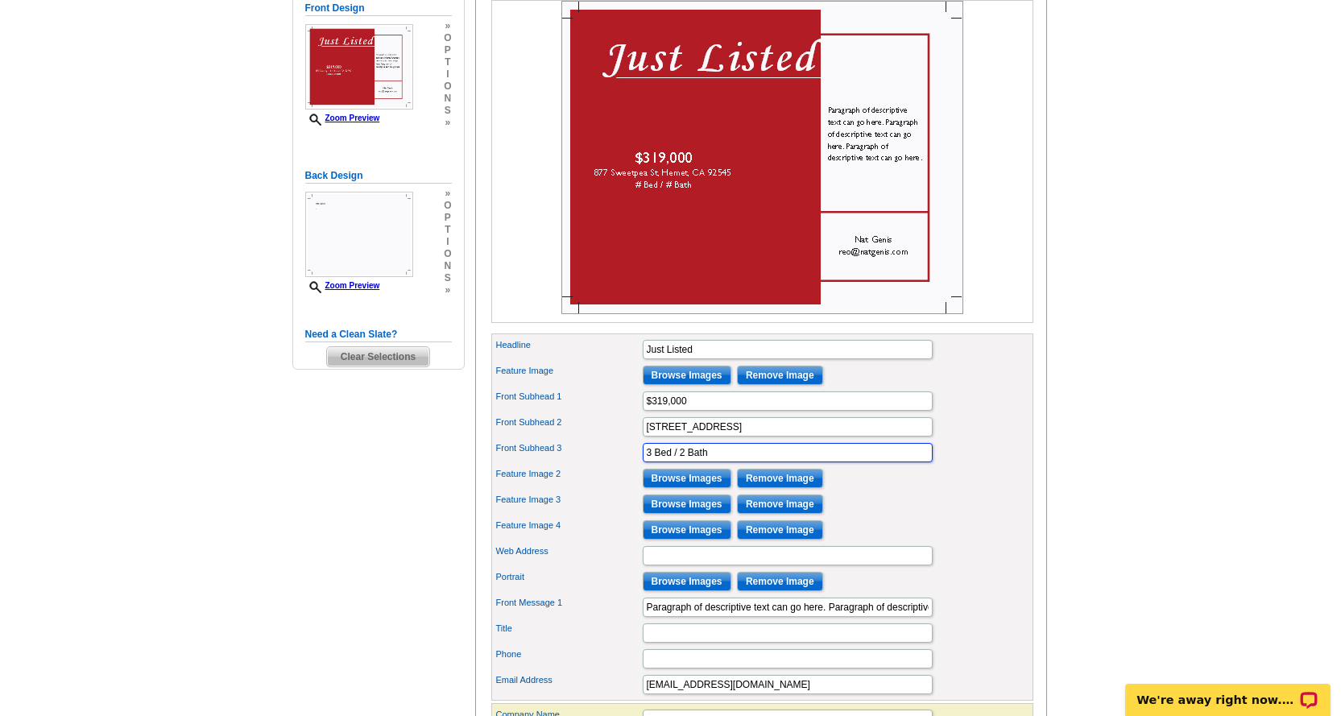
scroll to position [322, 0]
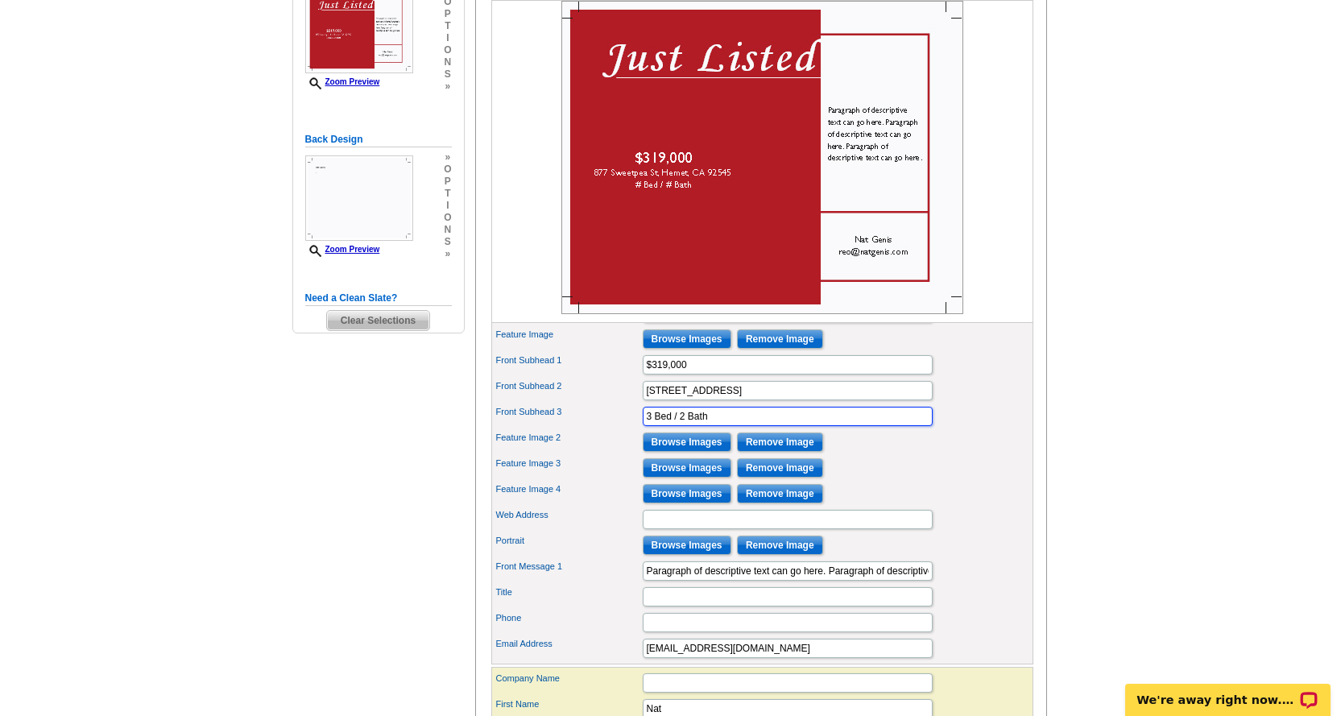
type input "3 Bed / 2 Bath"
click at [689, 452] on input "Browse Images" at bounding box center [687, 441] width 89 height 19
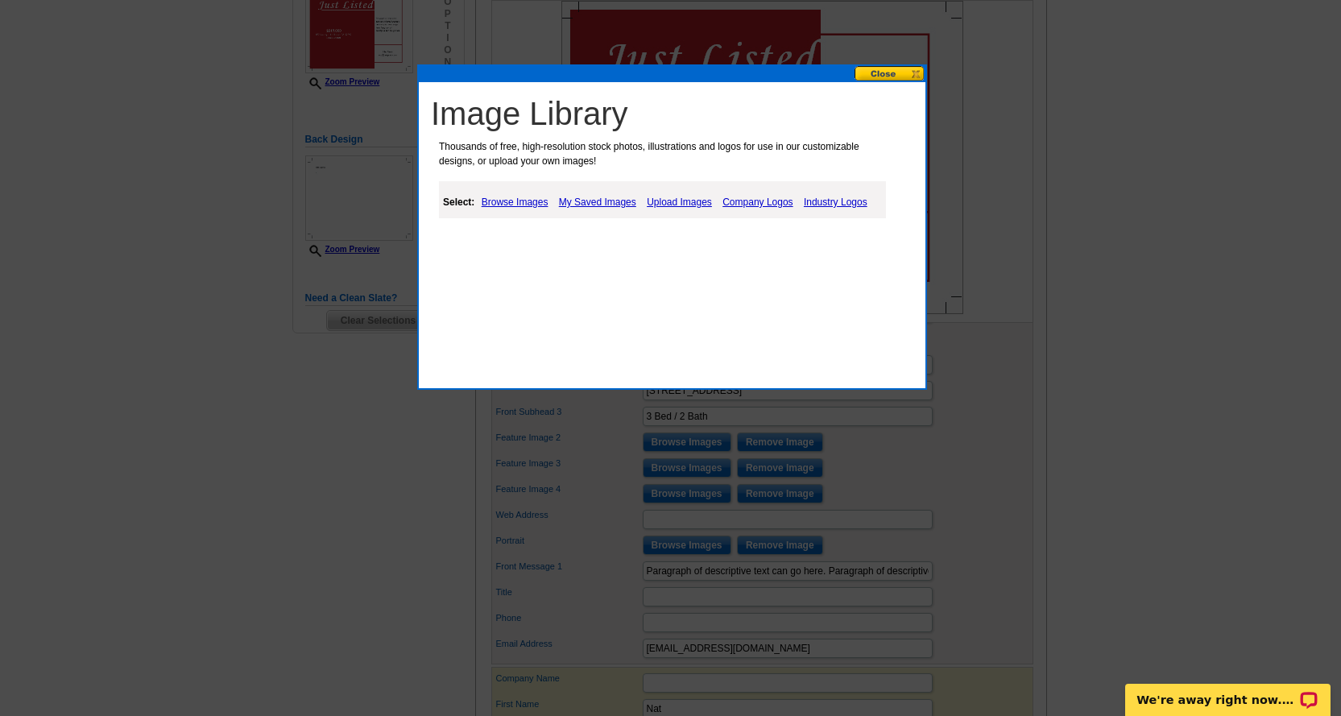
click at [701, 205] on link "Upload Images" at bounding box center [679, 201] width 73 height 19
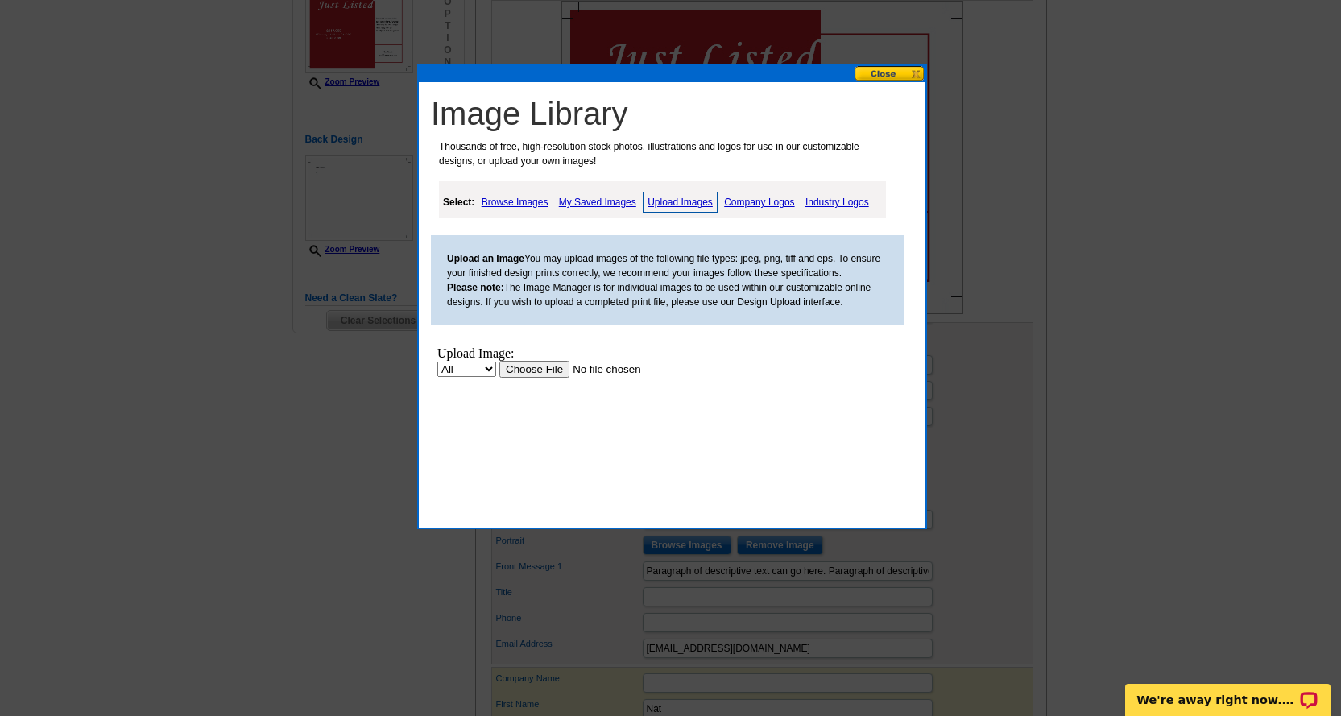
scroll to position [0, 0]
click at [548, 369] on input "file" at bounding box center [601, 369] width 204 height 17
click at [536, 367] on input "file" at bounding box center [601, 369] width 204 height 17
click at [672, 202] on link "Upload Images" at bounding box center [680, 202] width 75 height 21
click at [524, 375] on input "file" at bounding box center [601, 369] width 204 height 17
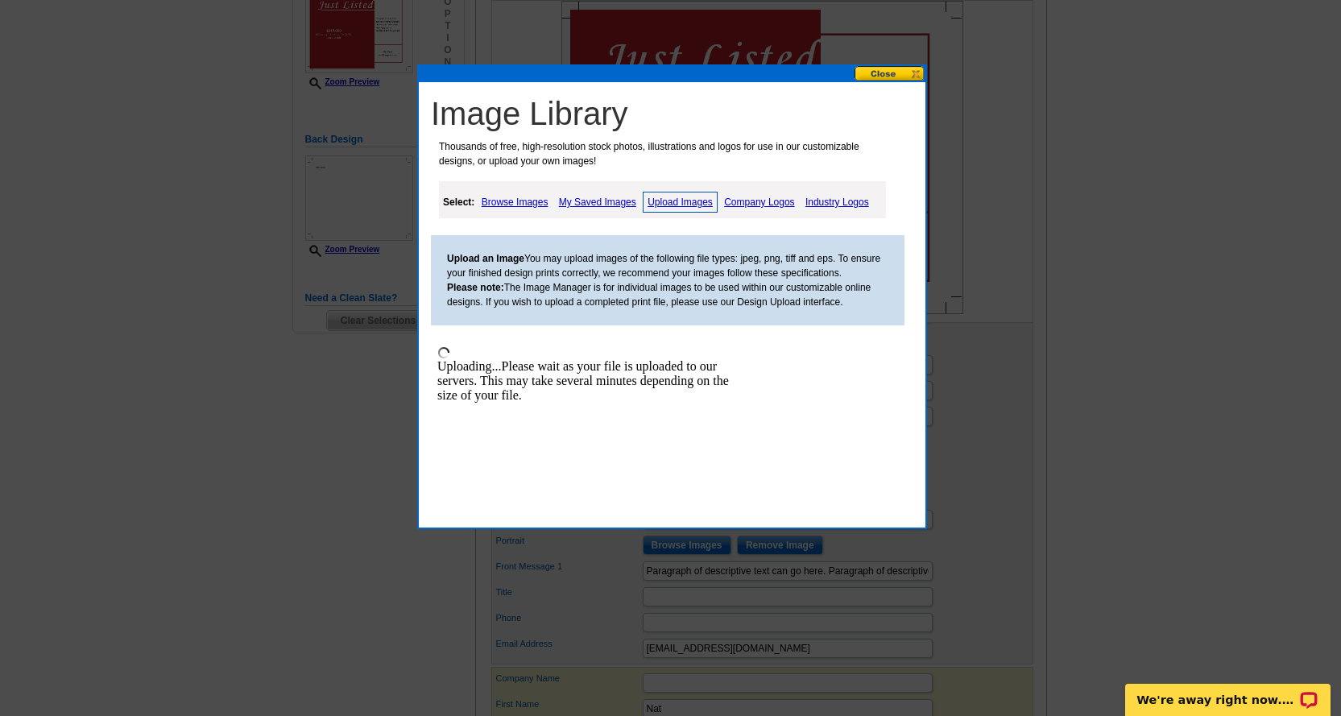
click at [677, 201] on link "Upload Images" at bounding box center [680, 202] width 75 height 21
click at [552, 366] on input "file" at bounding box center [601, 369] width 204 height 17
click at [668, 203] on link "Upload Images" at bounding box center [680, 202] width 75 height 21
click at [530, 371] on input "file" at bounding box center [601, 369] width 204 height 17
click at [511, 200] on link "Browse Images" at bounding box center [515, 201] width 75 height 19
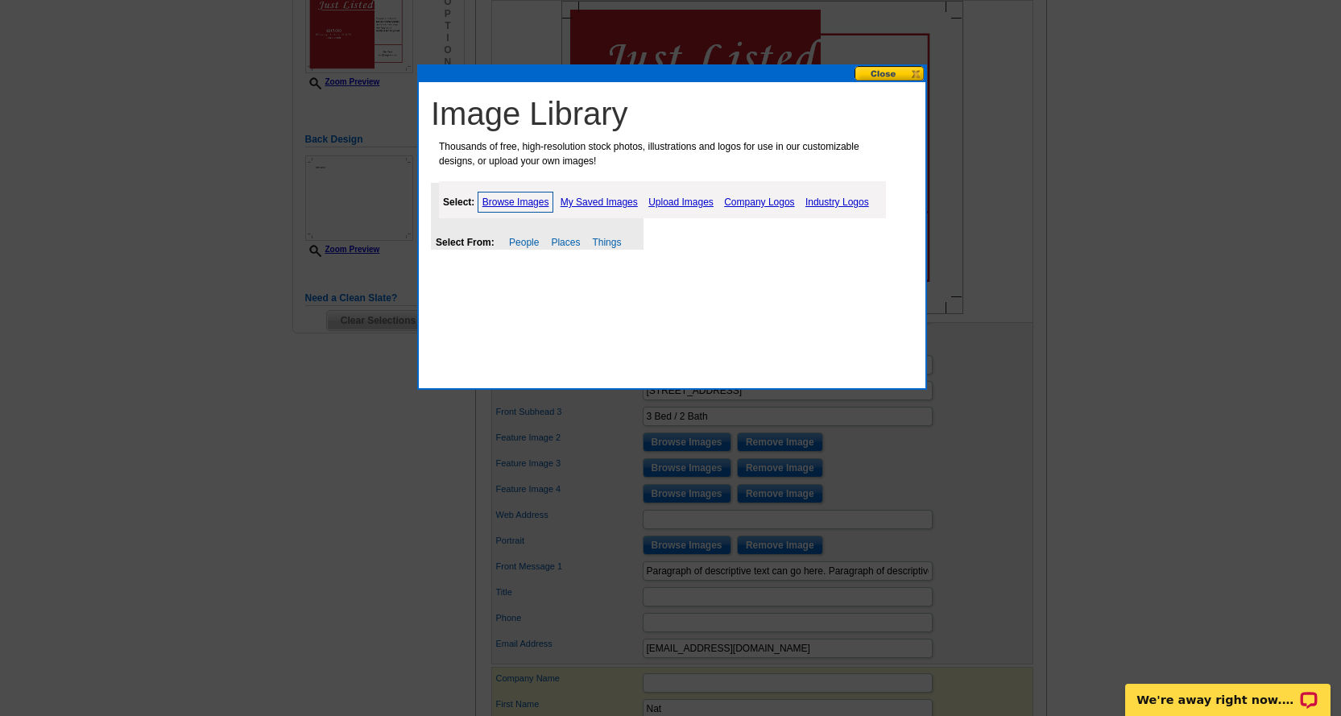
click at [630, 197] on link "My Saved Images" at bounding box center [598, 201] width 85 height 19
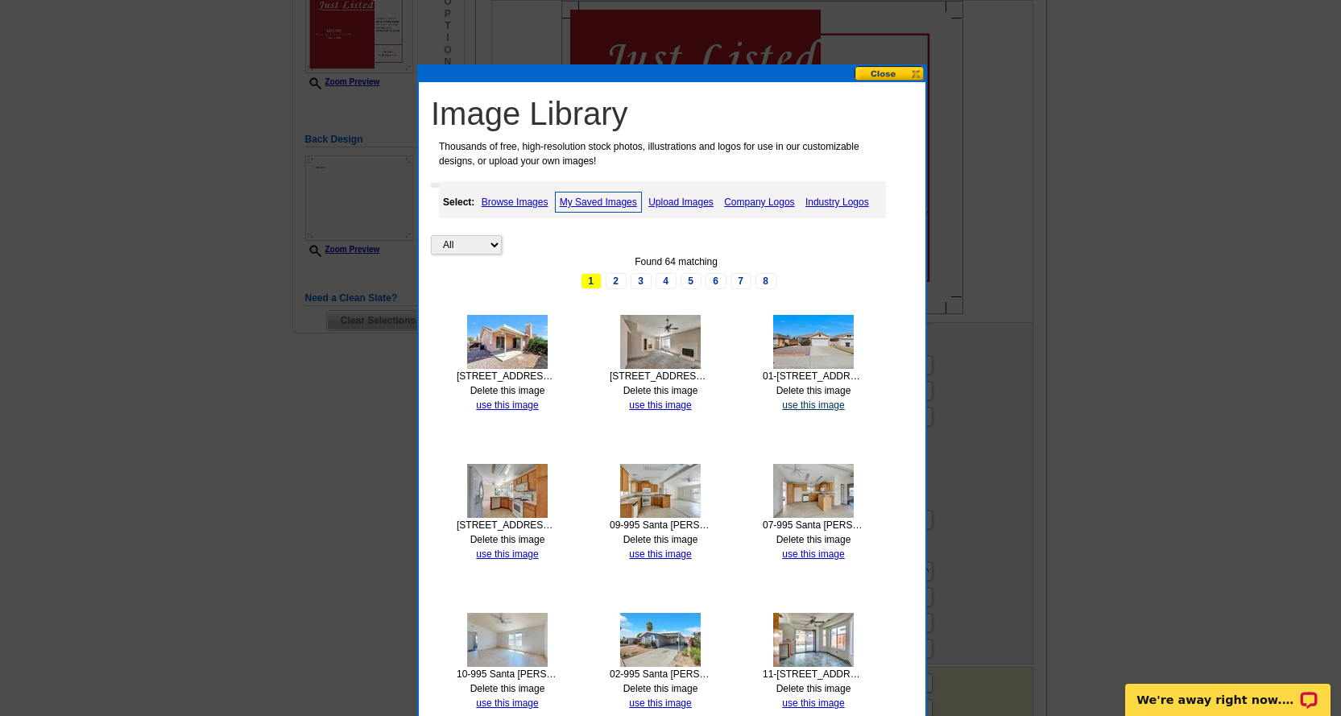
click at [826, 407] on link "use this image" at bounding box center [813, 404] width 62 height 11
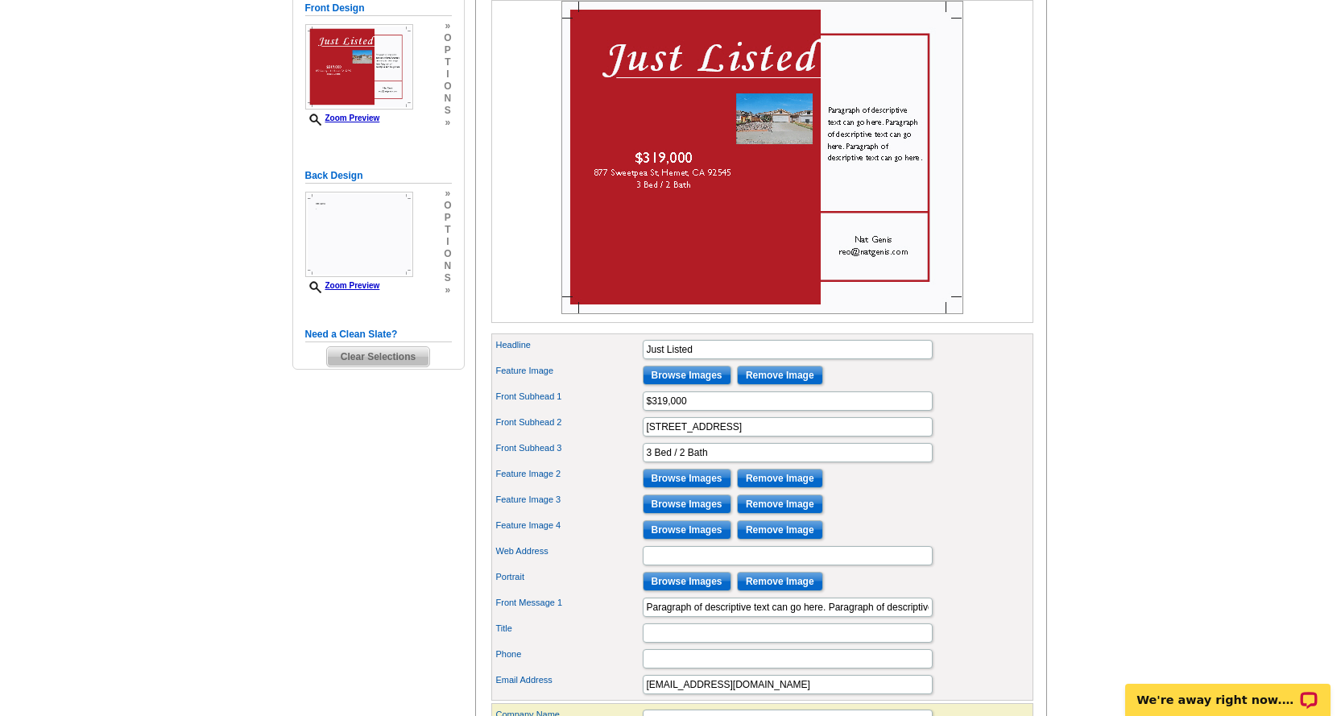
scroll to position [322, 0]
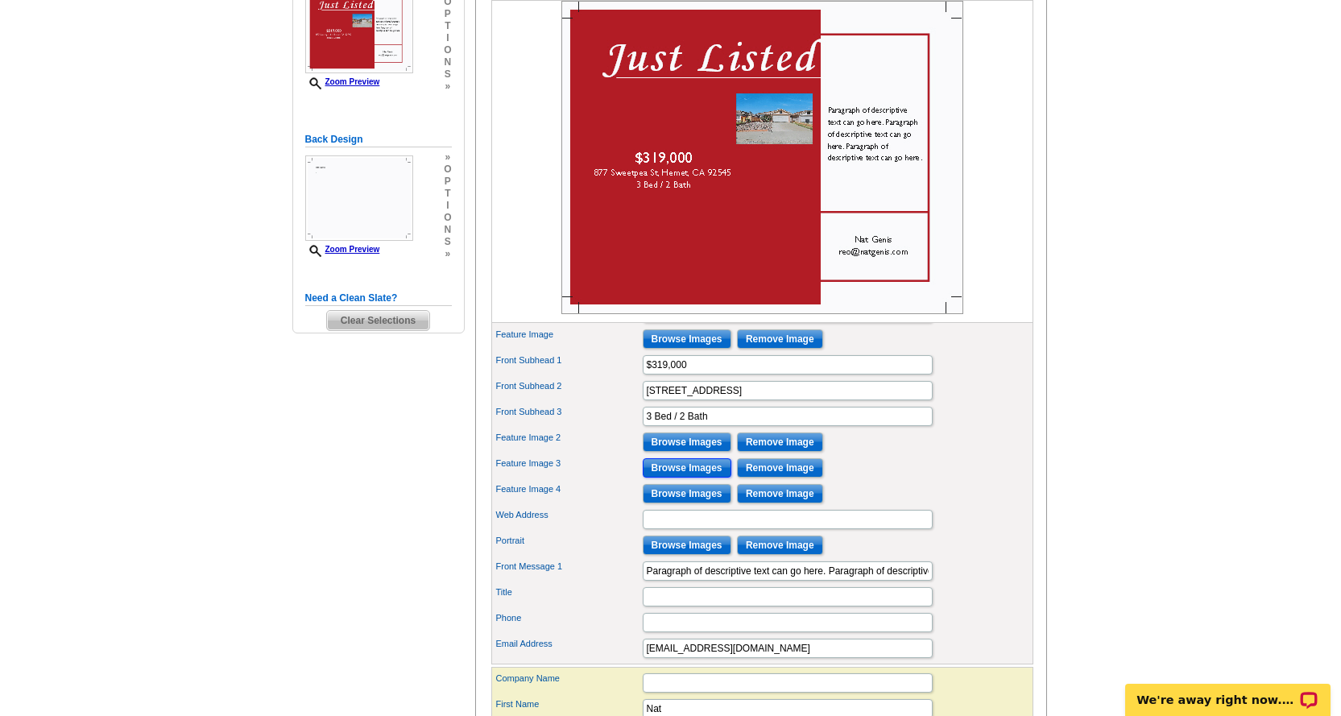
click at [676, 478] on input "Browse Images" at bounding box center [687, 467] width 89 height 19
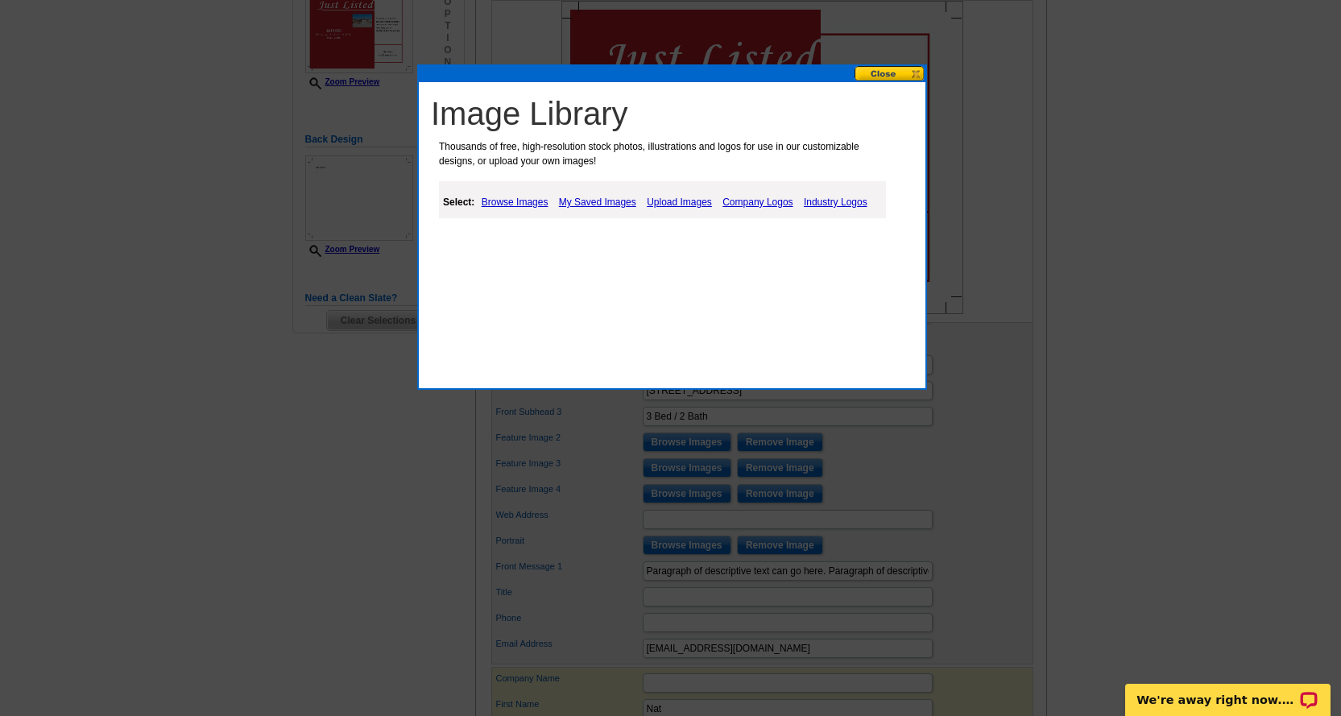
click at [513, 204] on link "Browse Images" at bounding box center [515, 201] width 75 height 19
click at [585, 201] on link "My Saved Images" at bounding box center [598, 201] width 85 height 19
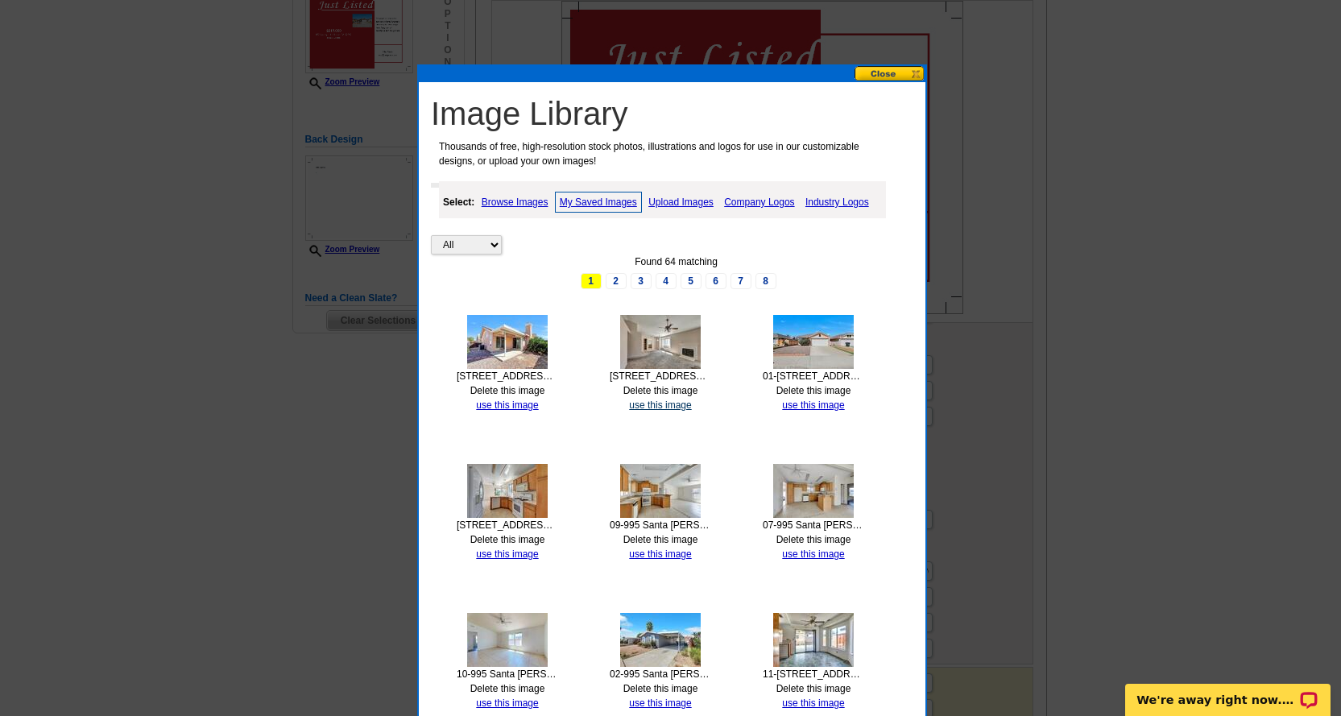
click at [667, 407] on link "use this image" at bounding box center [660, 404] width 62 height 11
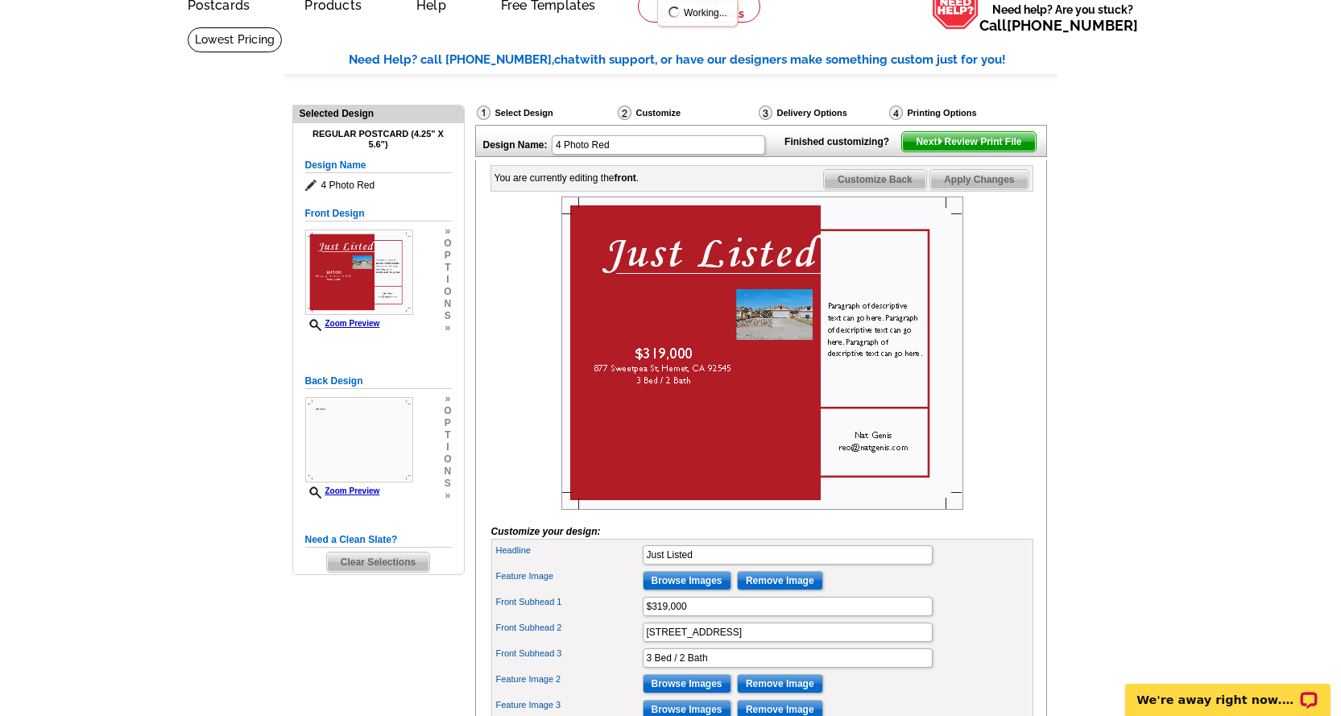
scroll to position [161, 0]
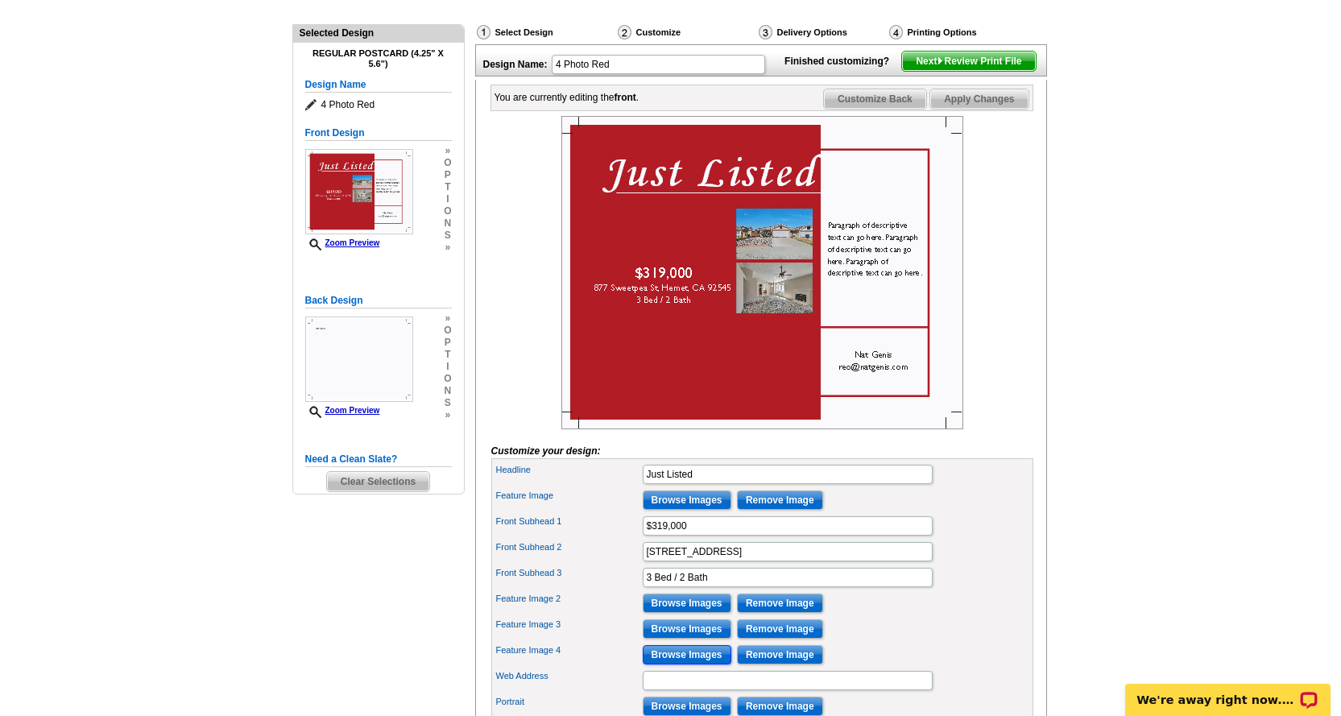
click at [676, 664] on input "Browse Images" at bounding box center [687, 654] width 89 height 19
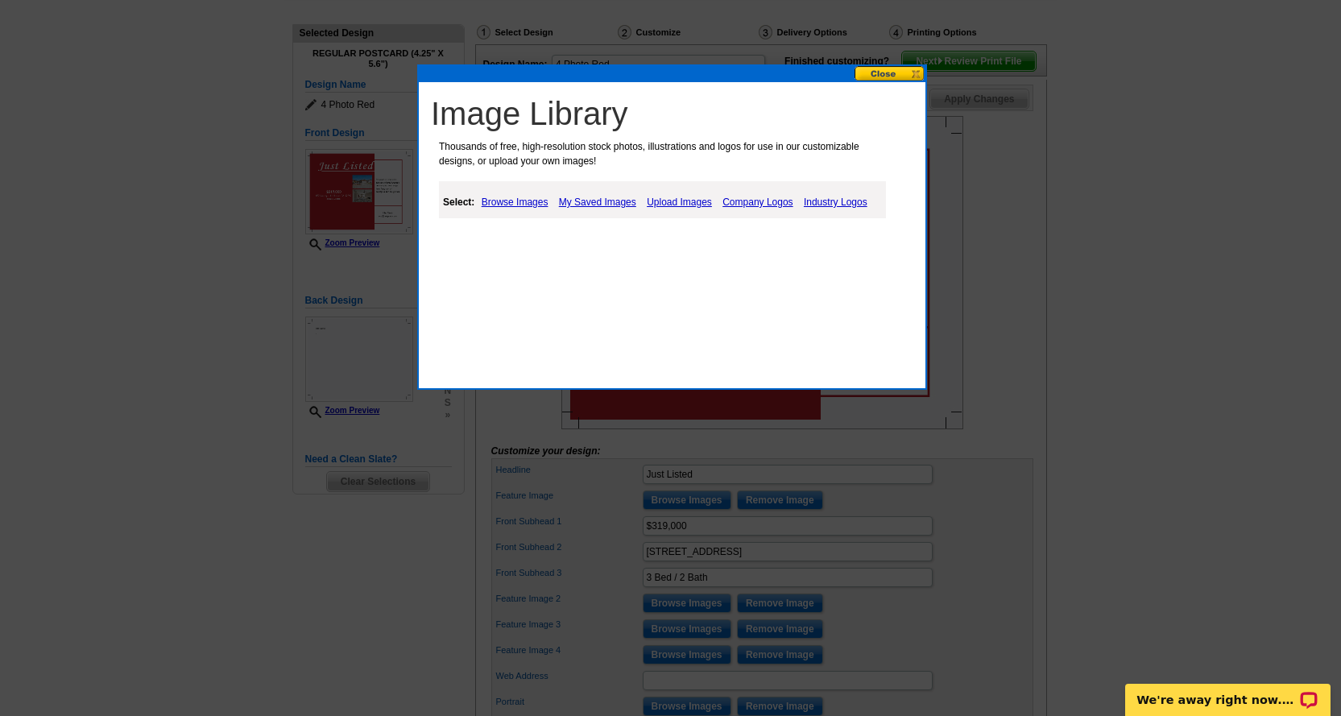
click at [611, 202] on link "My Saved Images" at bounding box center [597, 201] width 85 height 19
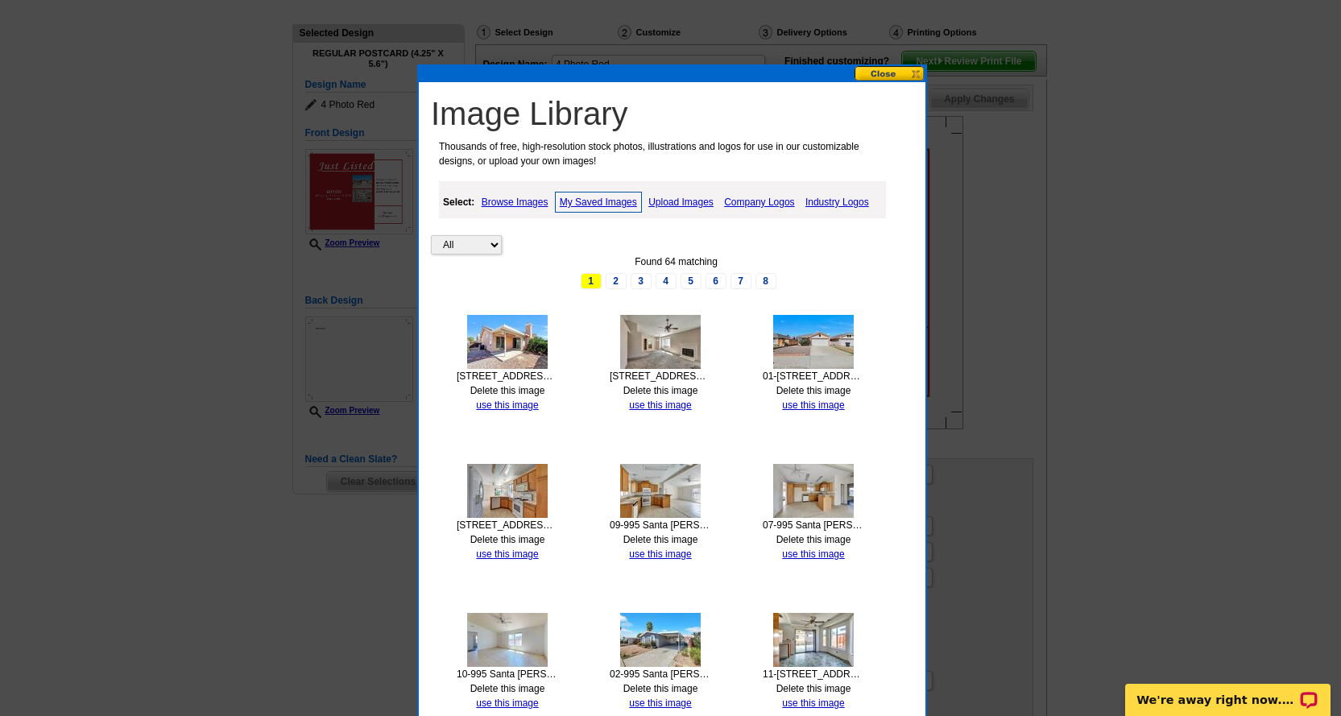
click at [495, 552] on link "use this image" at bounding box center [507, 553] width 62 height 11
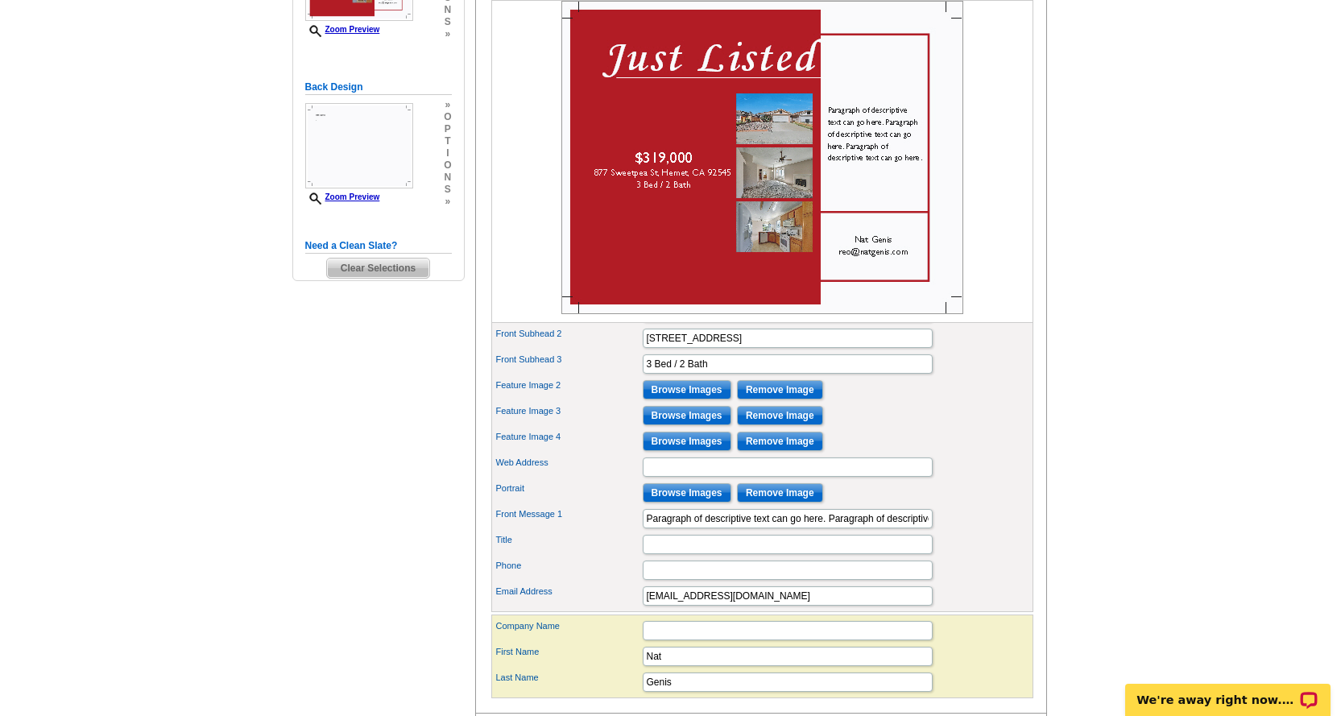
scroll to position [403, 0]
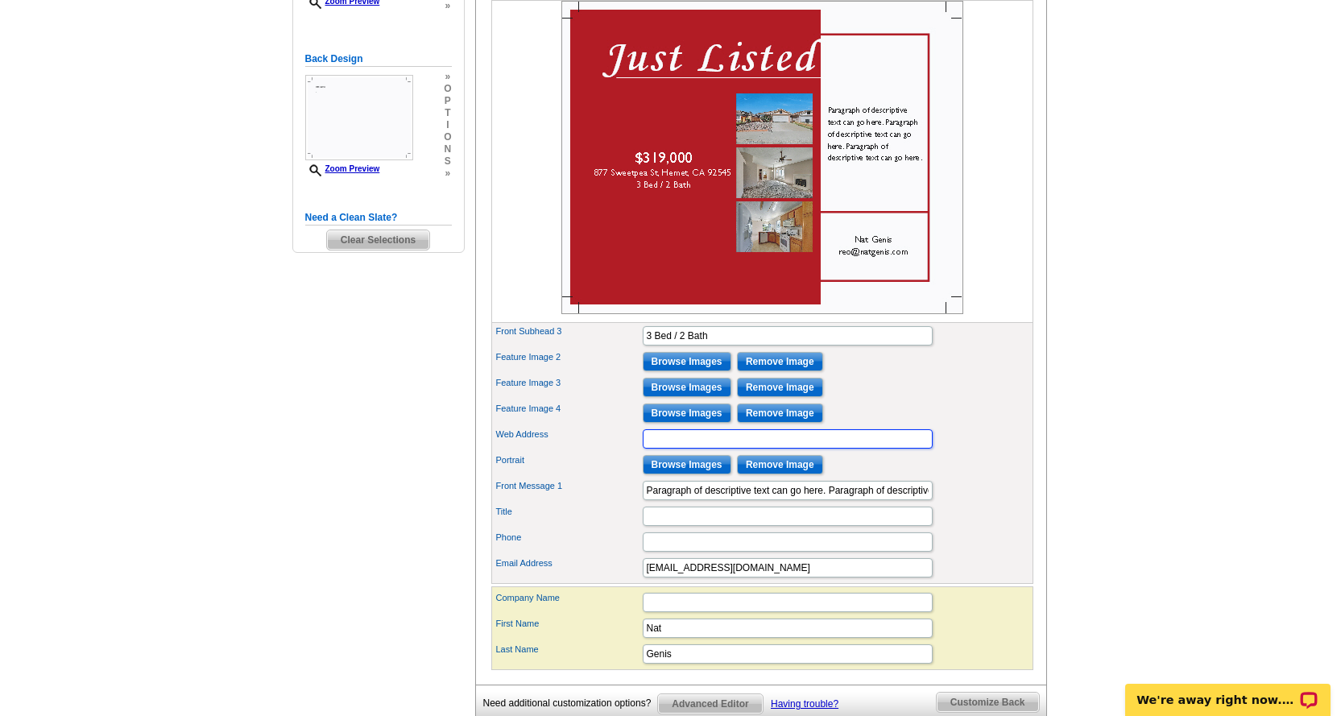
click at [679, 449] on input "Web Address" at bounding box center [788, 438] width 290 height 19
type input "natgenis.com"
click at [672, 474] on input "Browse Images" at bounding box center [687, 464] width 89 height 19
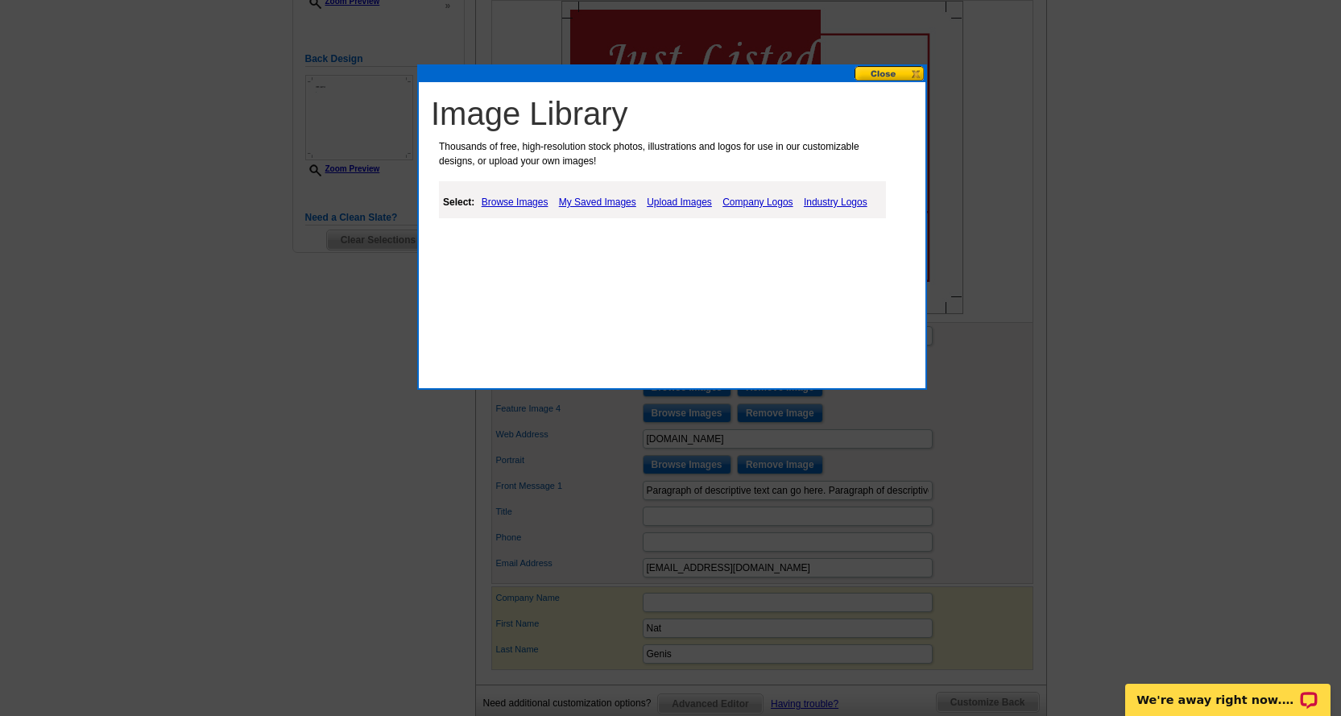
click at [615, 204] on link "My Saved Images" at bounding box center [597, 201] width 85 height 19
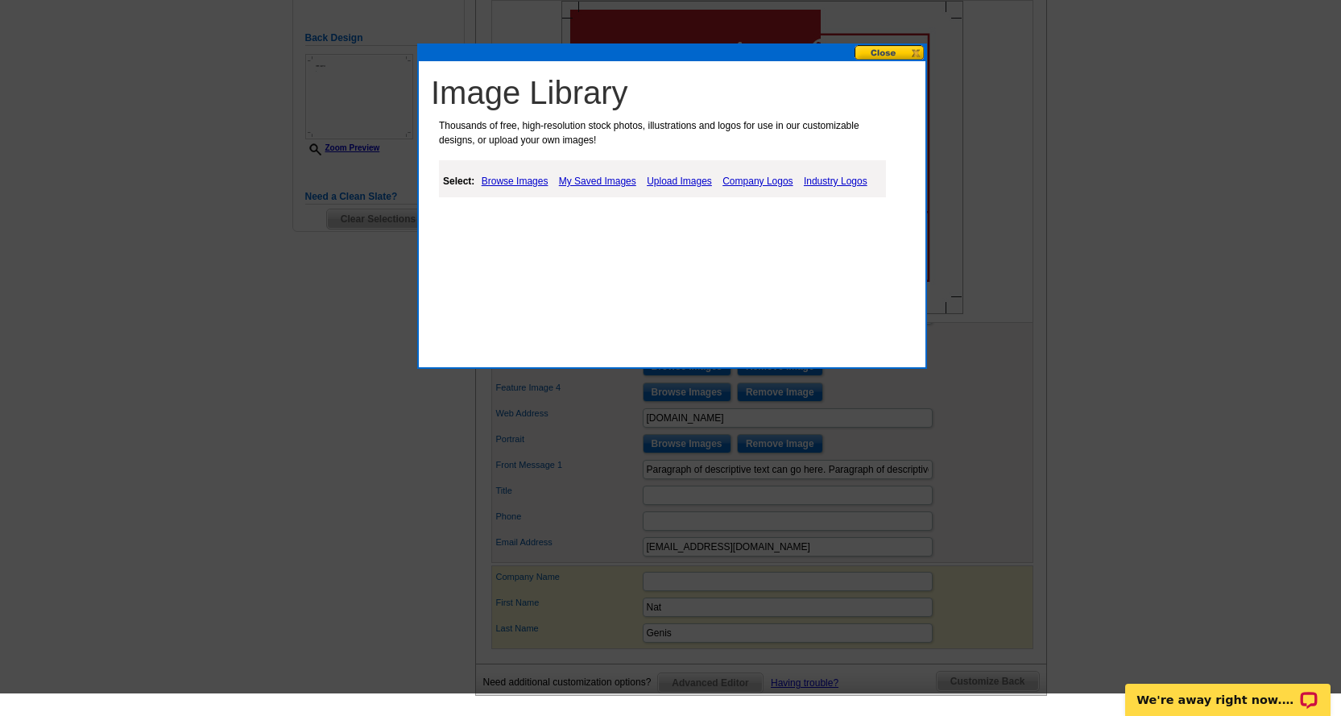
scroll to position [322, 0]
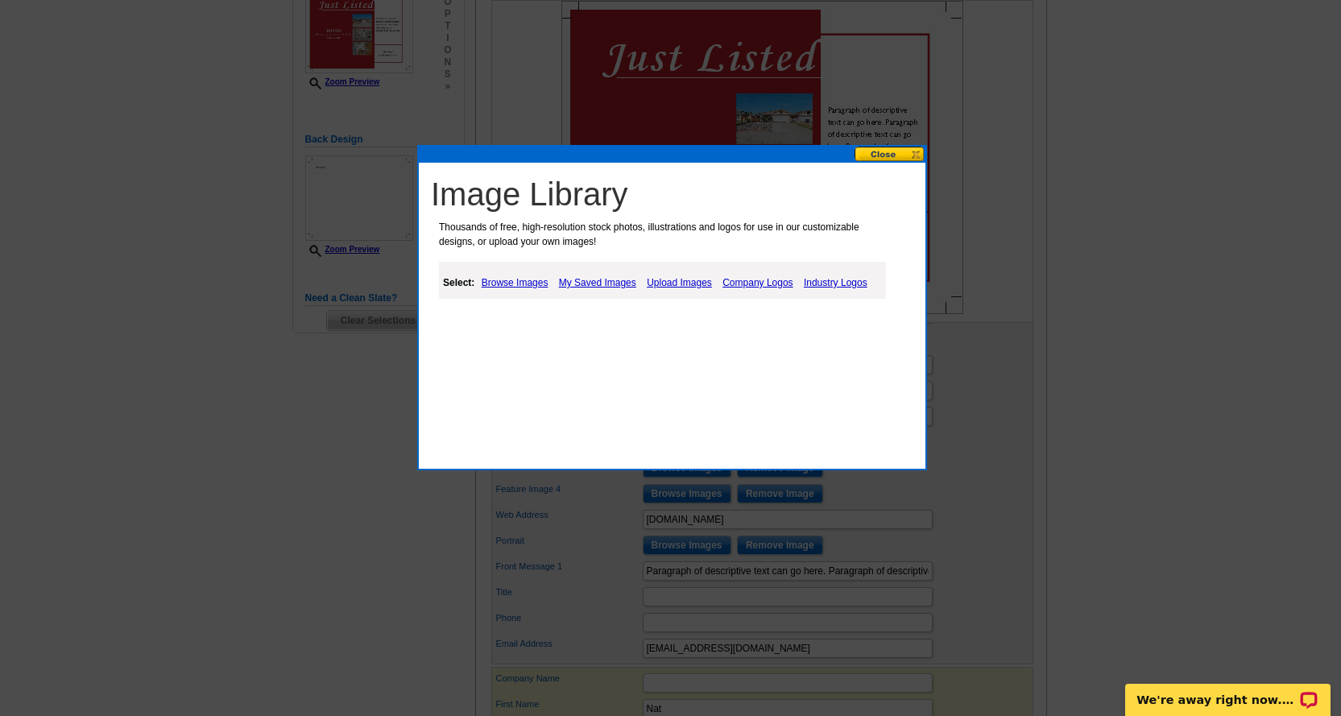
click at [603, 281] on link "My Saved Images" at bounding box center [597, 282] width 85 height 19
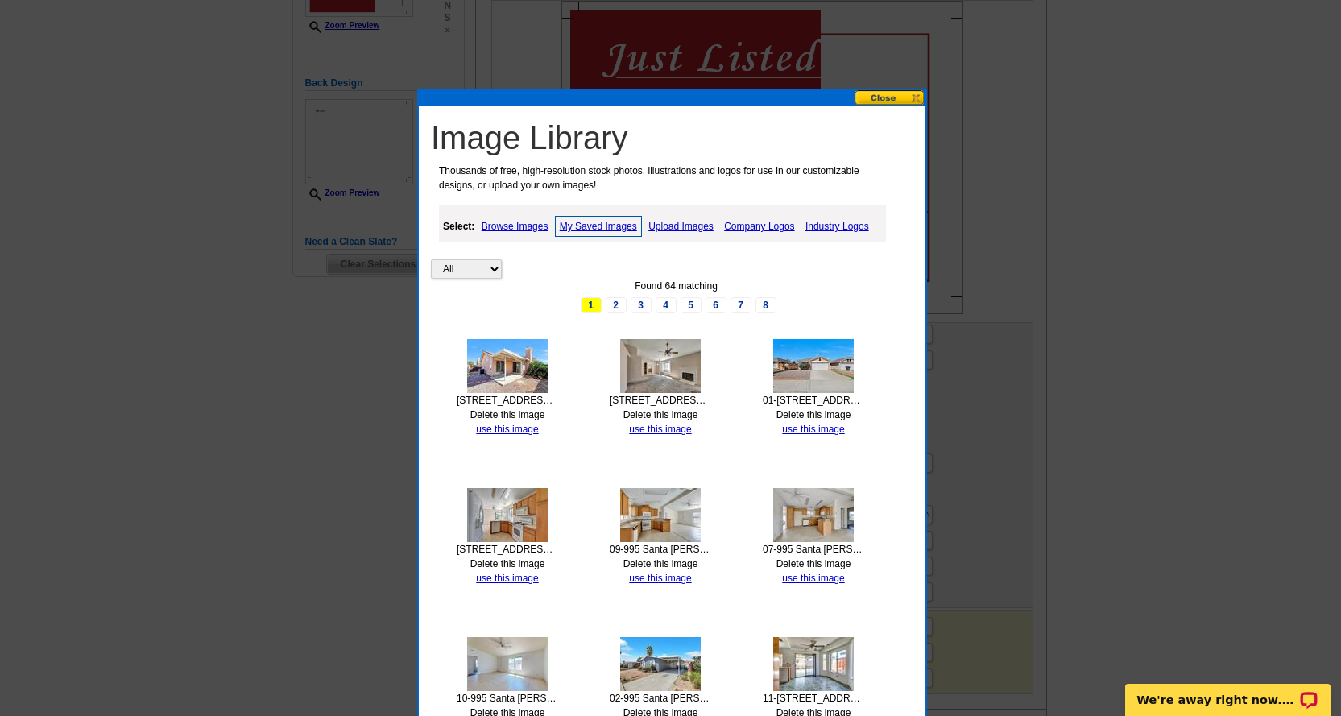
scroll to position [483, 0]
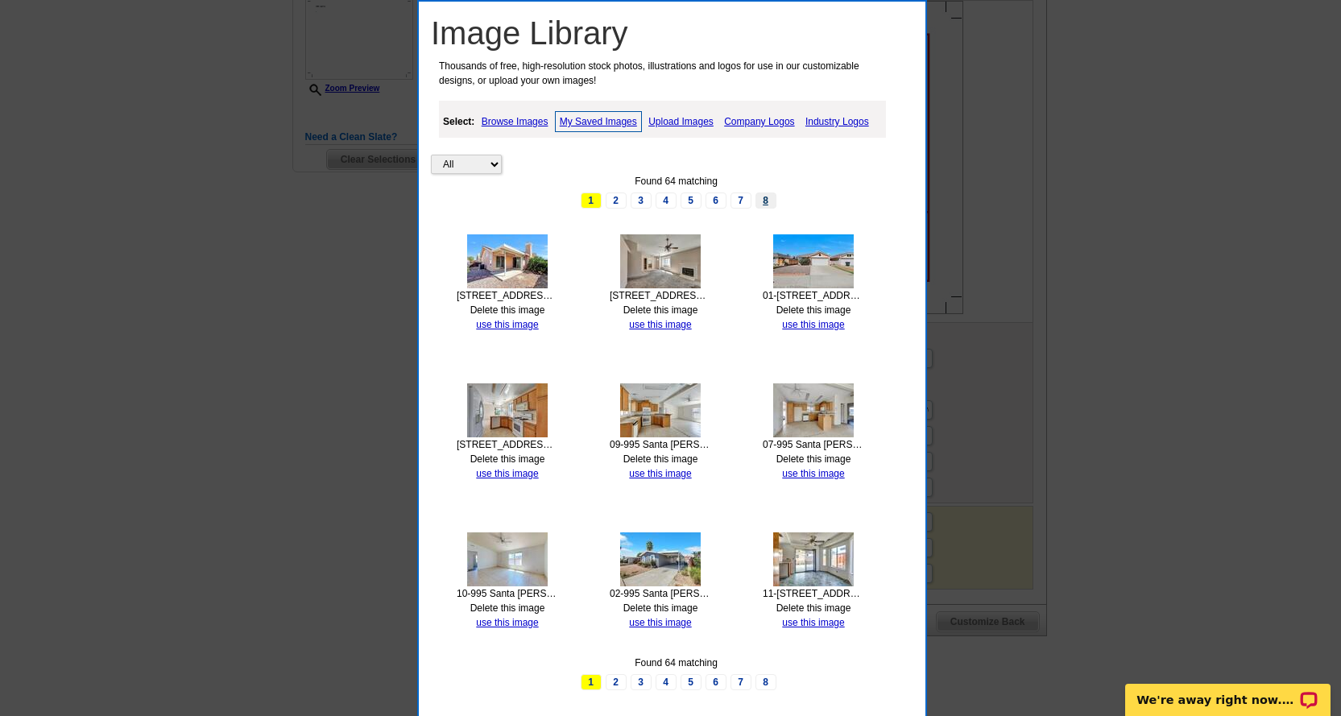
click at [775, 200] on link "8" at bounding box center [765, 200] width 21 height 16
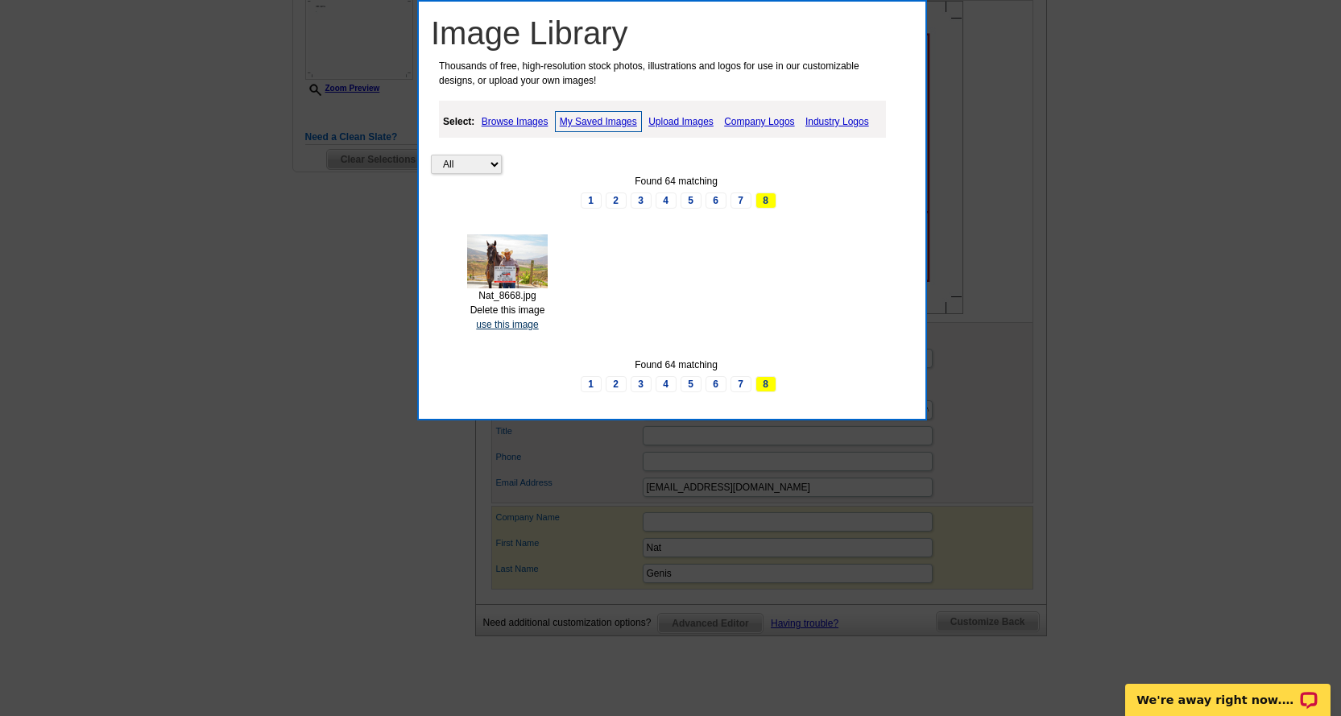
click at [504, 324] on link "use this image" at bounding box center [507, 324] width 62 height 11
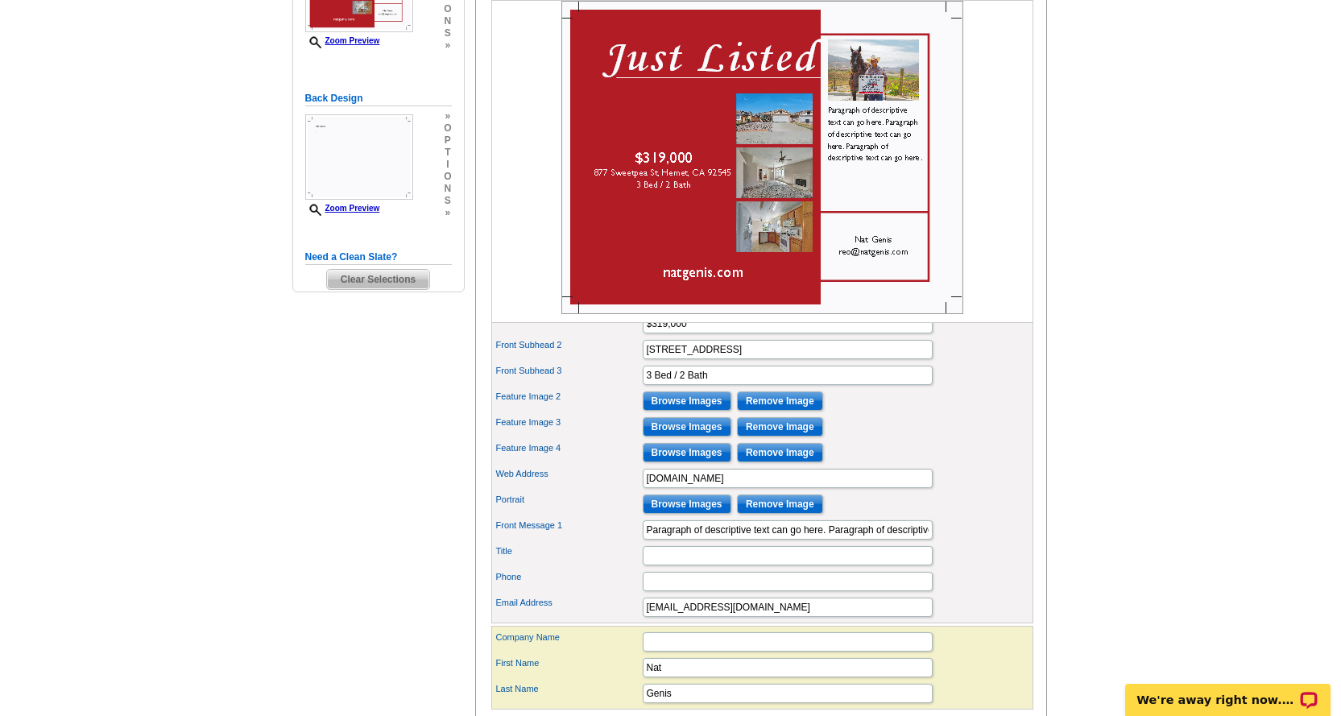
scroll to position [403, 0]
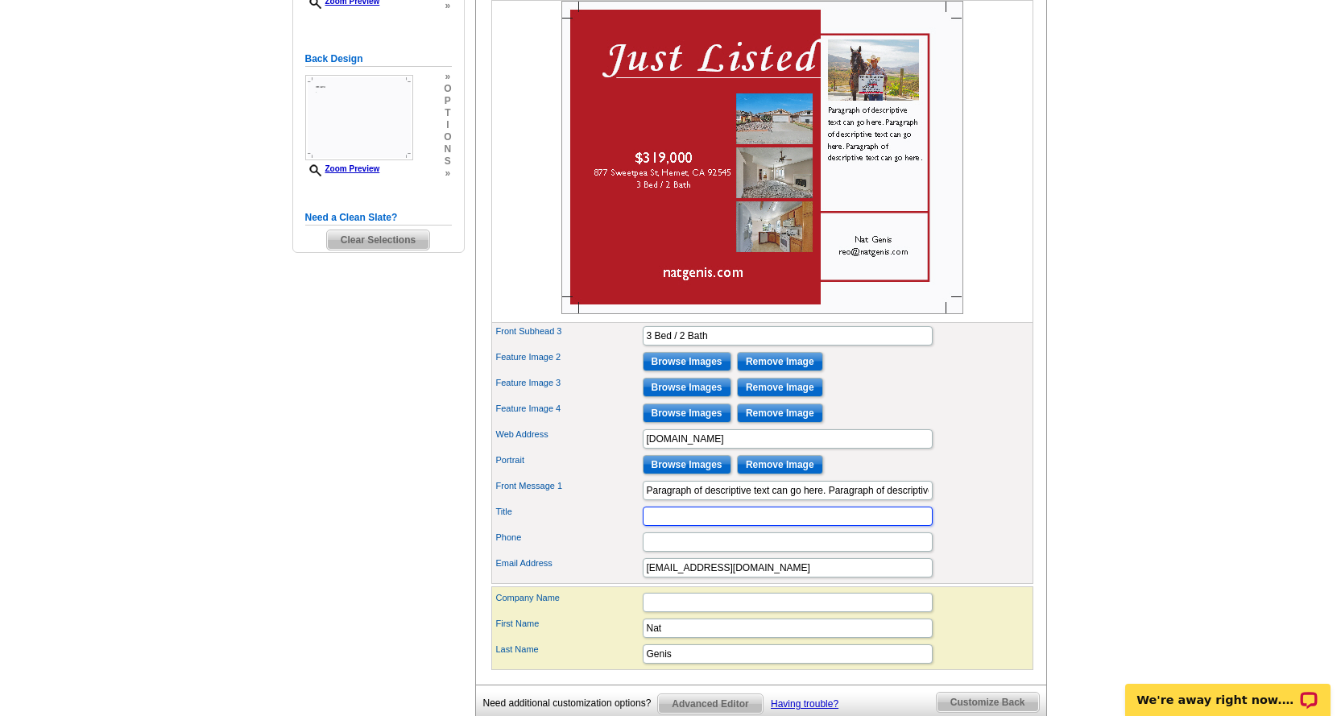
click at [716, 526] on input "Title" at bounding box center [788, 516] width 290 height 19
type input "Broker/ Owner"
click at [675, 552] on input "Phone" at bounding box center [788, 541] width 290 height 19
type input "9093760879"
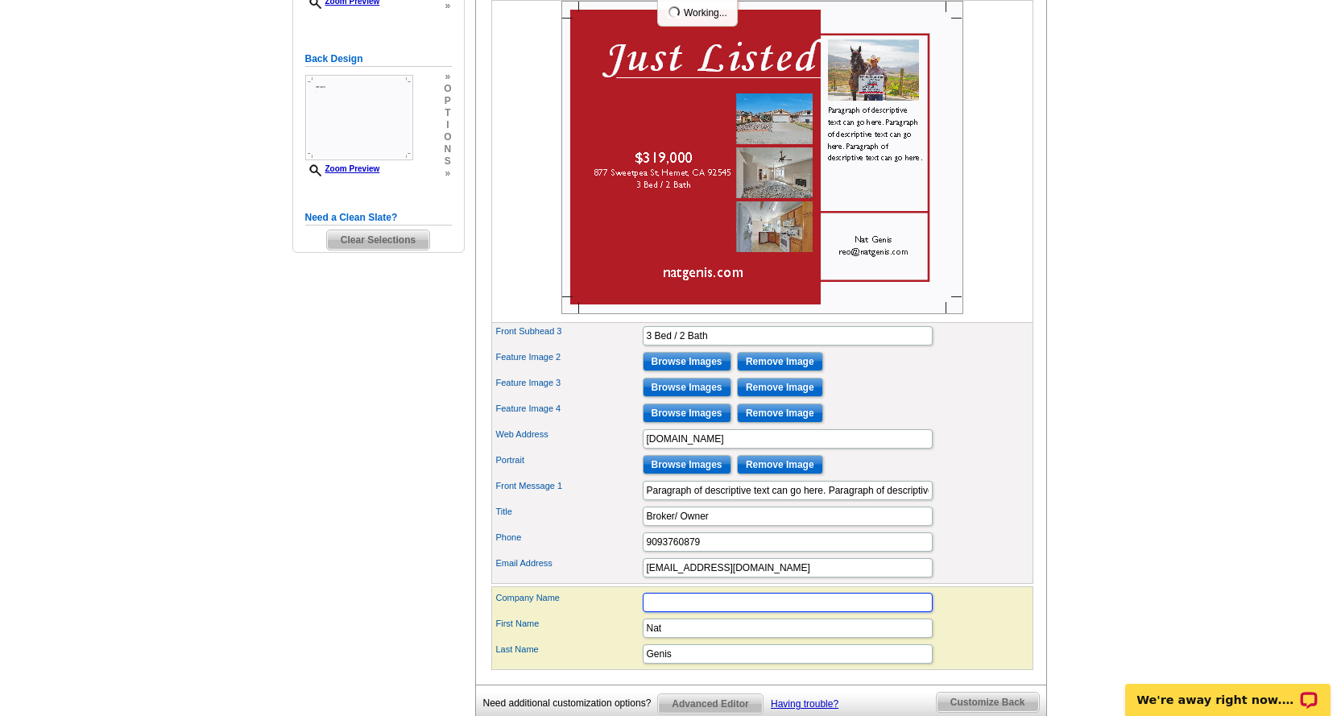
type input "THE [PERSON_NAME] TEAM, INC."
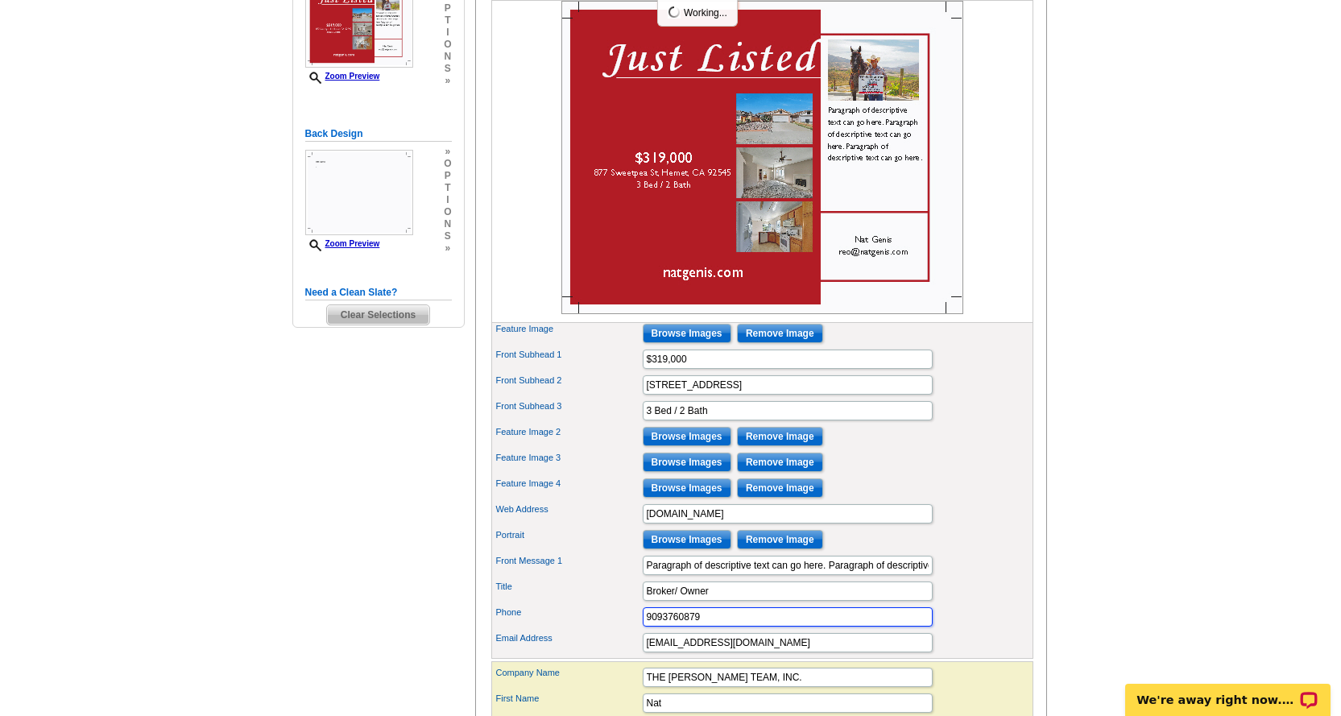
scroll to position [322, 0]
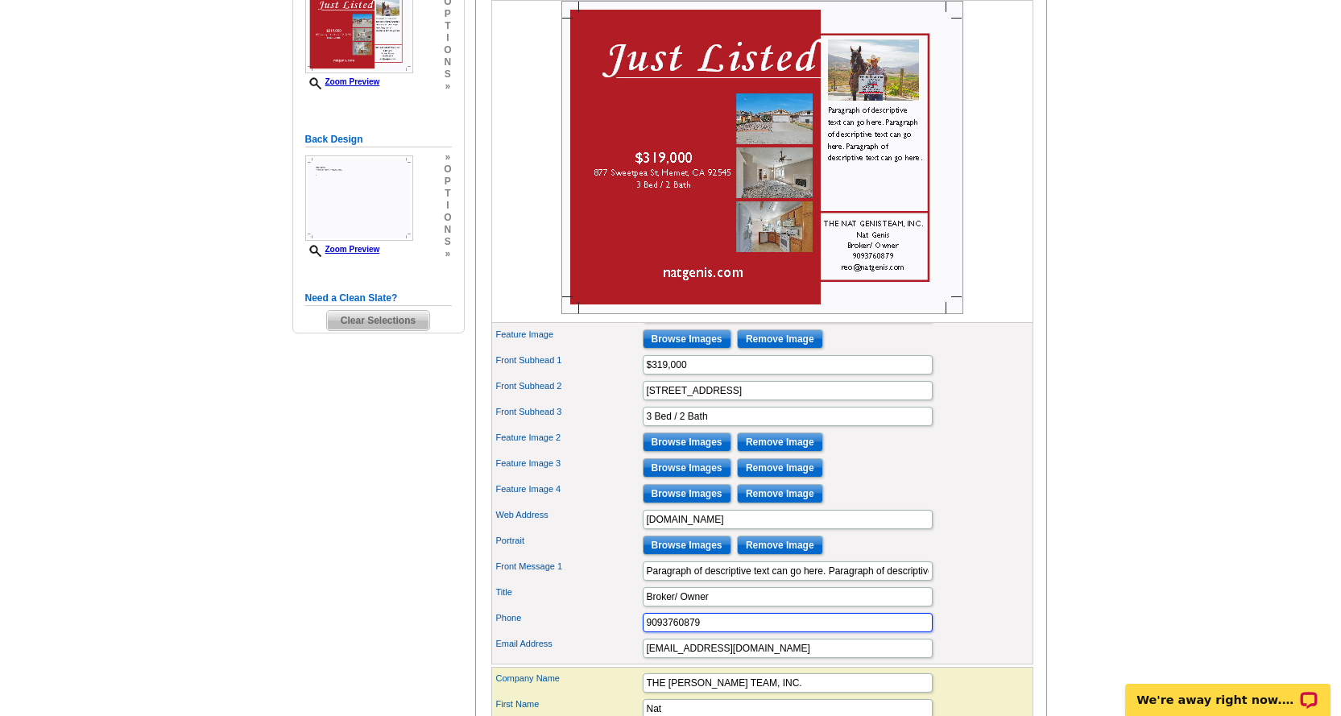
click at [662, 632] on input "9093760879" at bounding box center [788, 622] width 290 height 19
click at [683, 632] on input "909-3760879" at bounding box center [788, 622] width 290 height 19
type input "909-376-0879"
click at [973, 584] on div "Front Message 1 Paragraph of descriptive text can go here. Paragraph of descrip…" at bounding box center [762, 571] width 536 height 26
click at [852, 581] on input "Paragraph of descriptive text can go here. Paragraph of descriptive text can go…" at bounding box center [788, 570] width 290 height 19
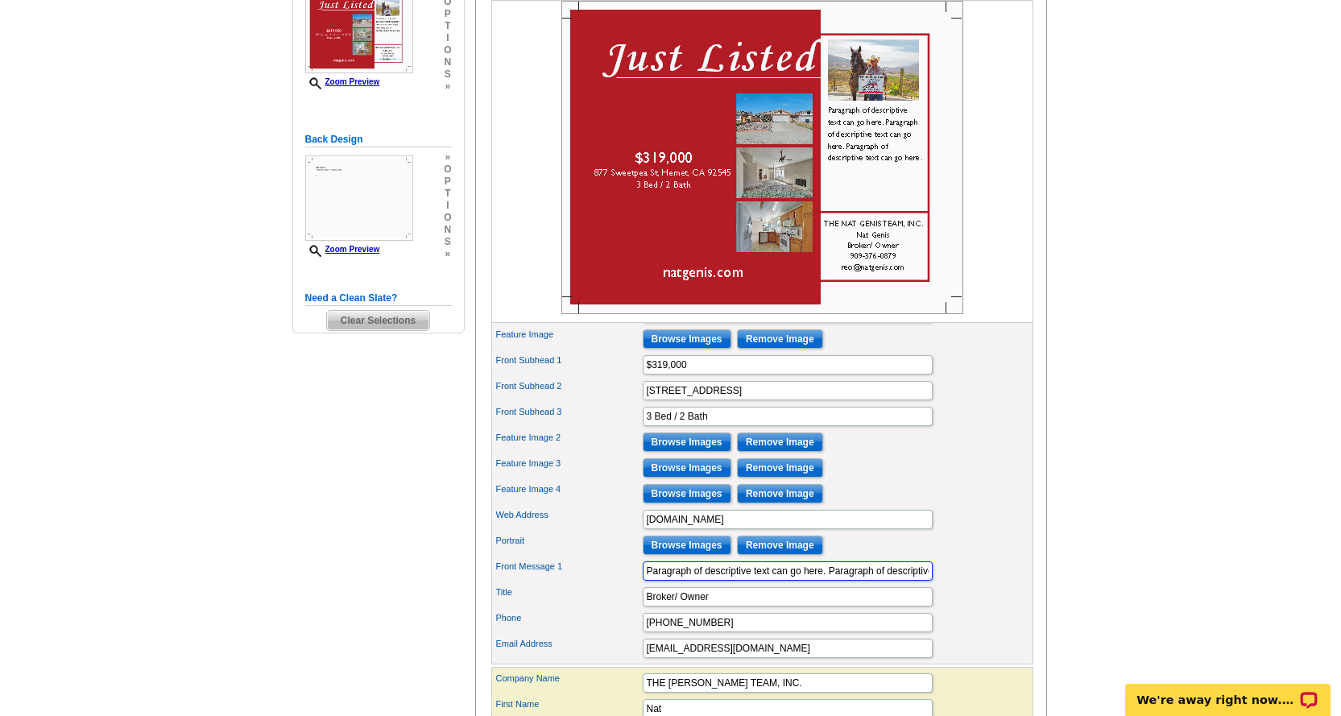
click at [852, 581] on input "Paragraph of descriptive text can go here. Paragraph of descriptive text can go…" at bounding box center [788, 570] width 290 height 19
paste input "** HUD Home in West Hemet **Do not miss the opportunity to purchase the buy of …"
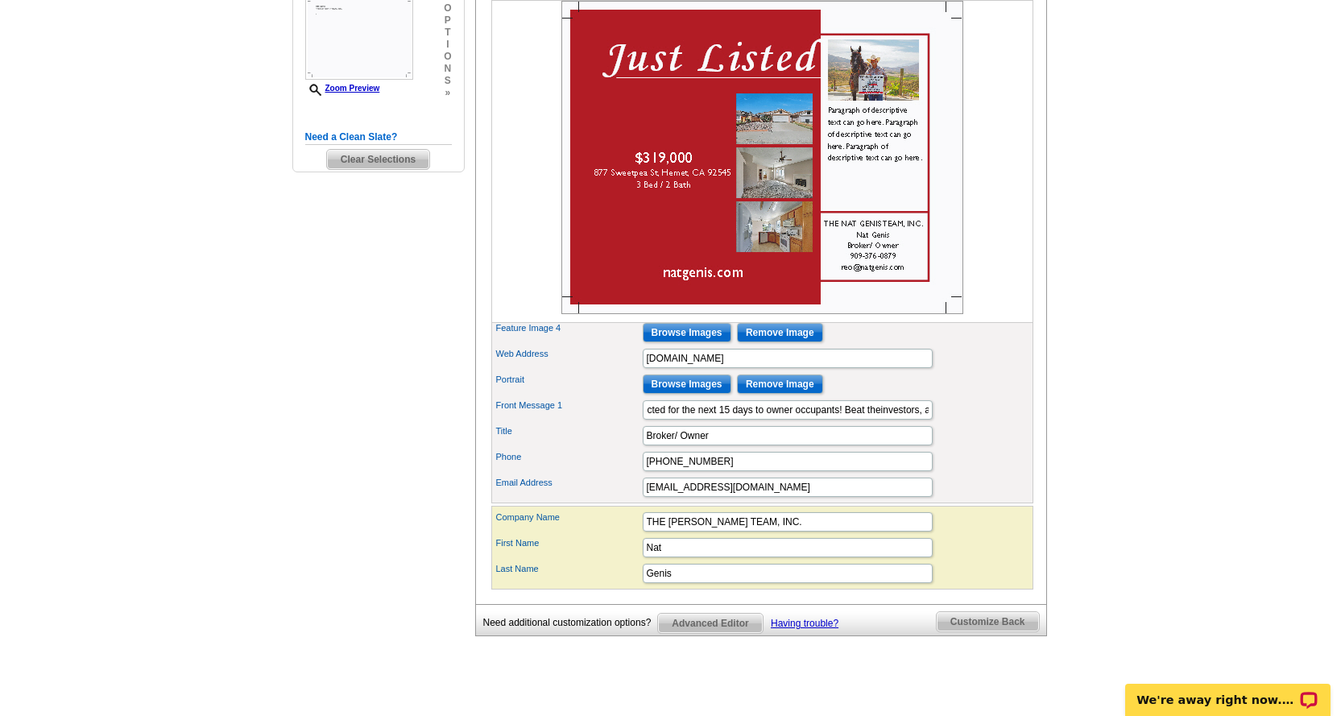
scroll to position [0, 0]
click at [968, 500] on div "Email Address reo@natgenis.com" at bounding box center [762, 487] width 536 height 26
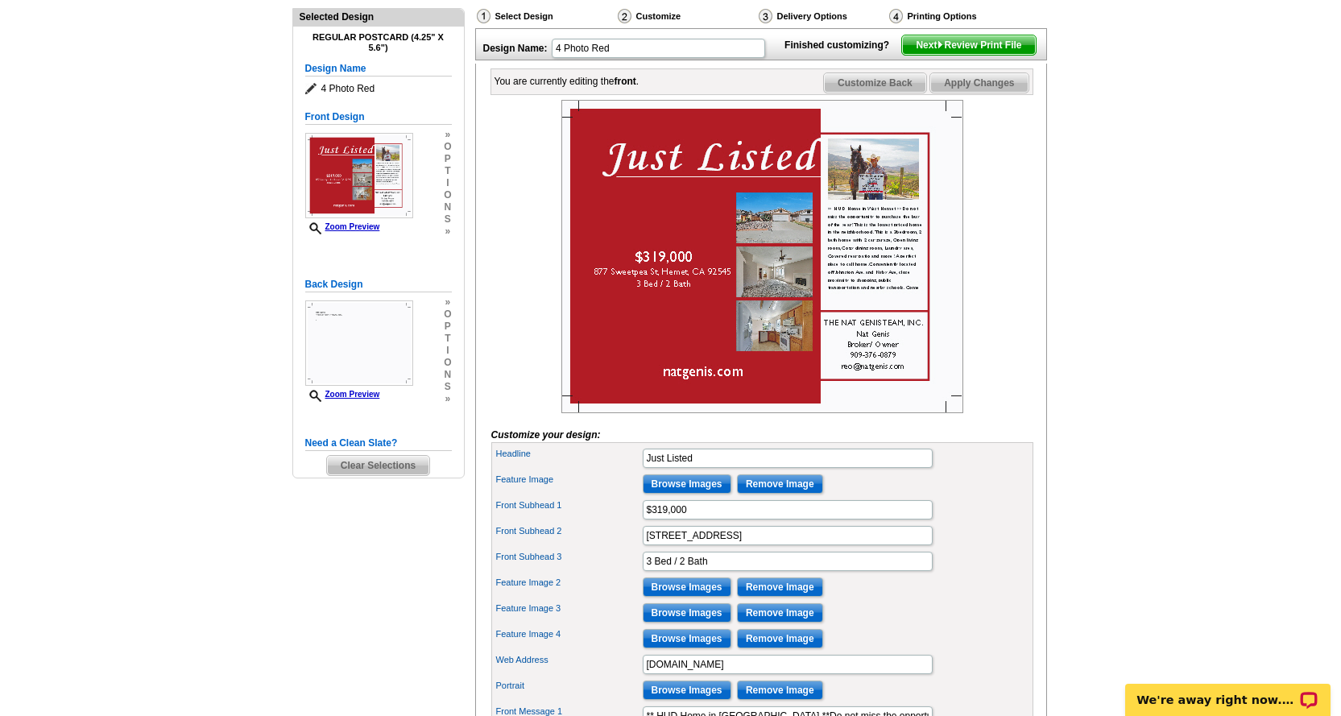
scroll to position [81, 0]
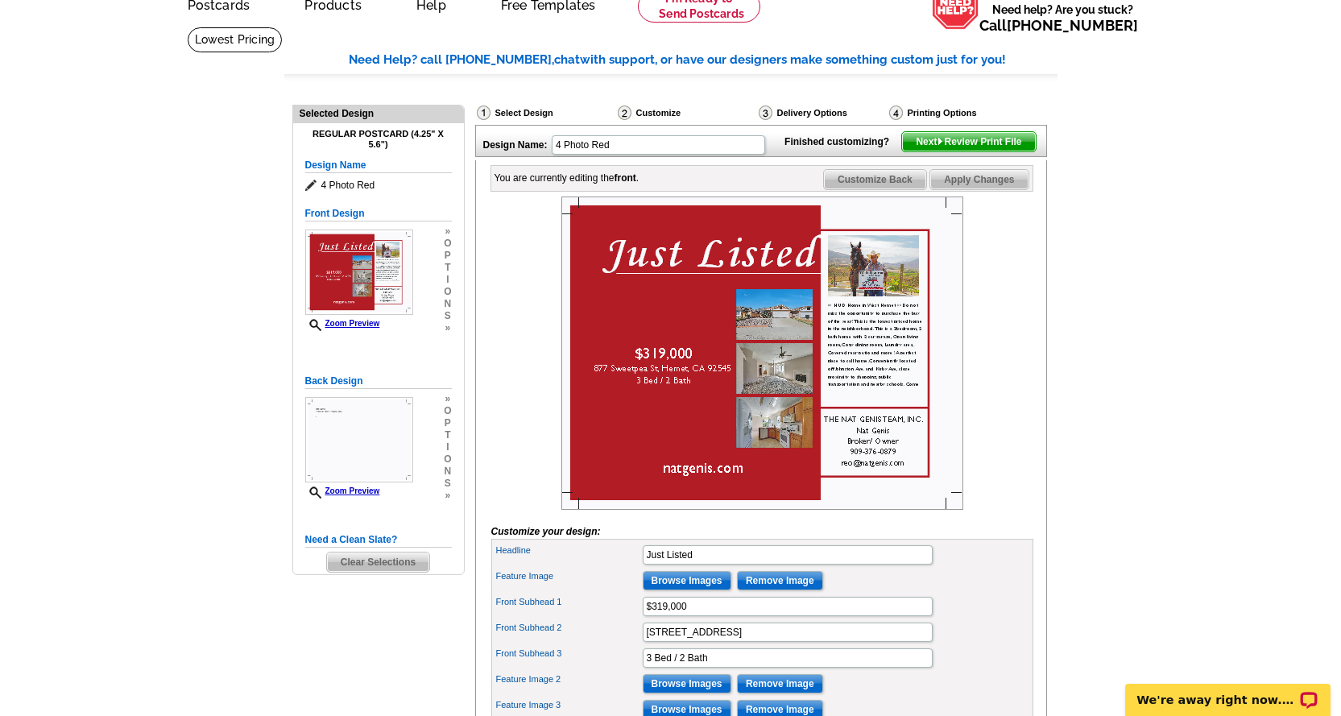
click at [970, 151] on span "Next Review Print File" at bounding box center [968, 141] width 133 height 19
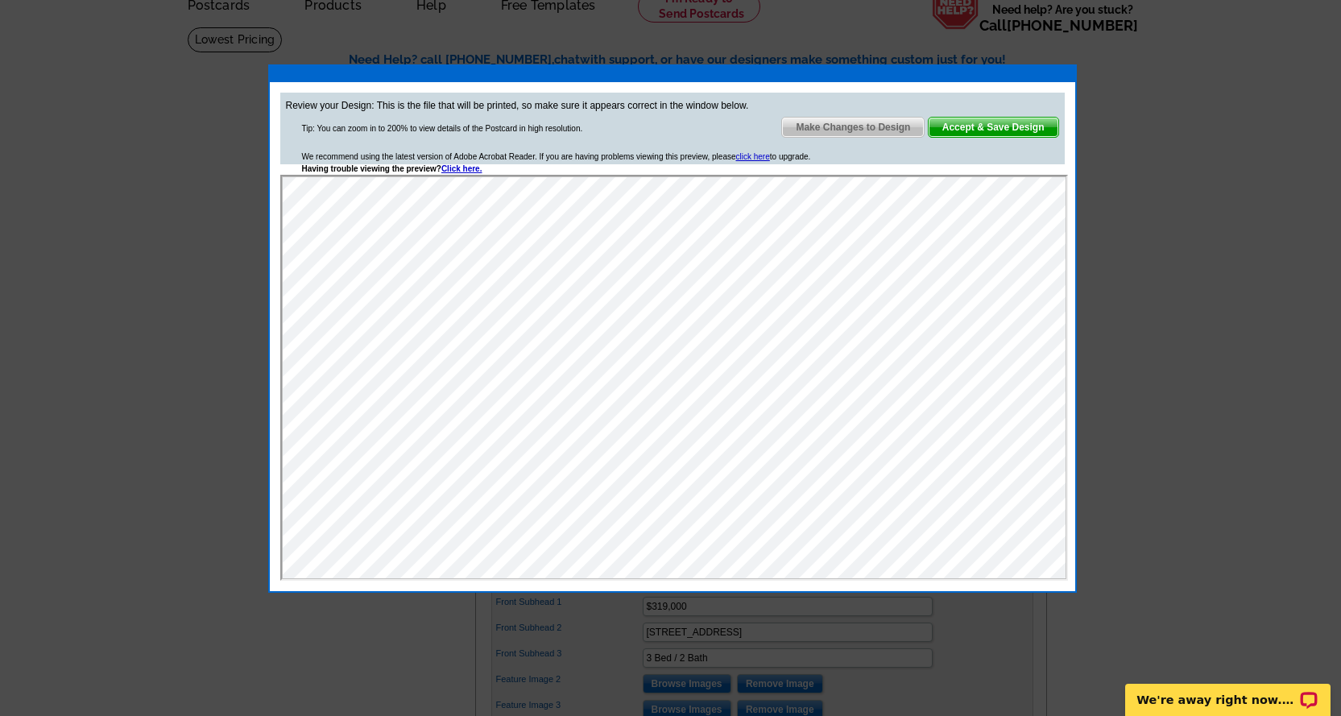
scroll to position [0, 0]
click at [829, 126] on span "Make Changes to Design" at bounding box center [853, 127] width 142 height 19
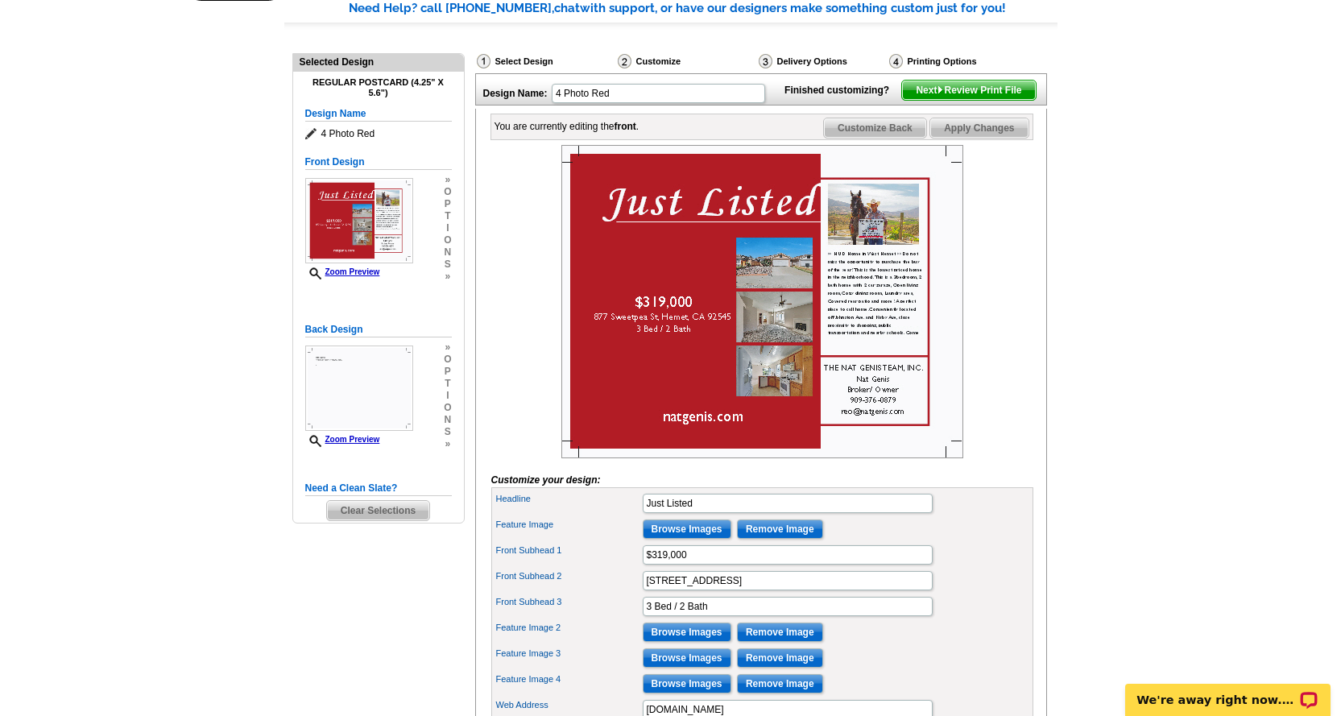
scroll to position [161, 0]
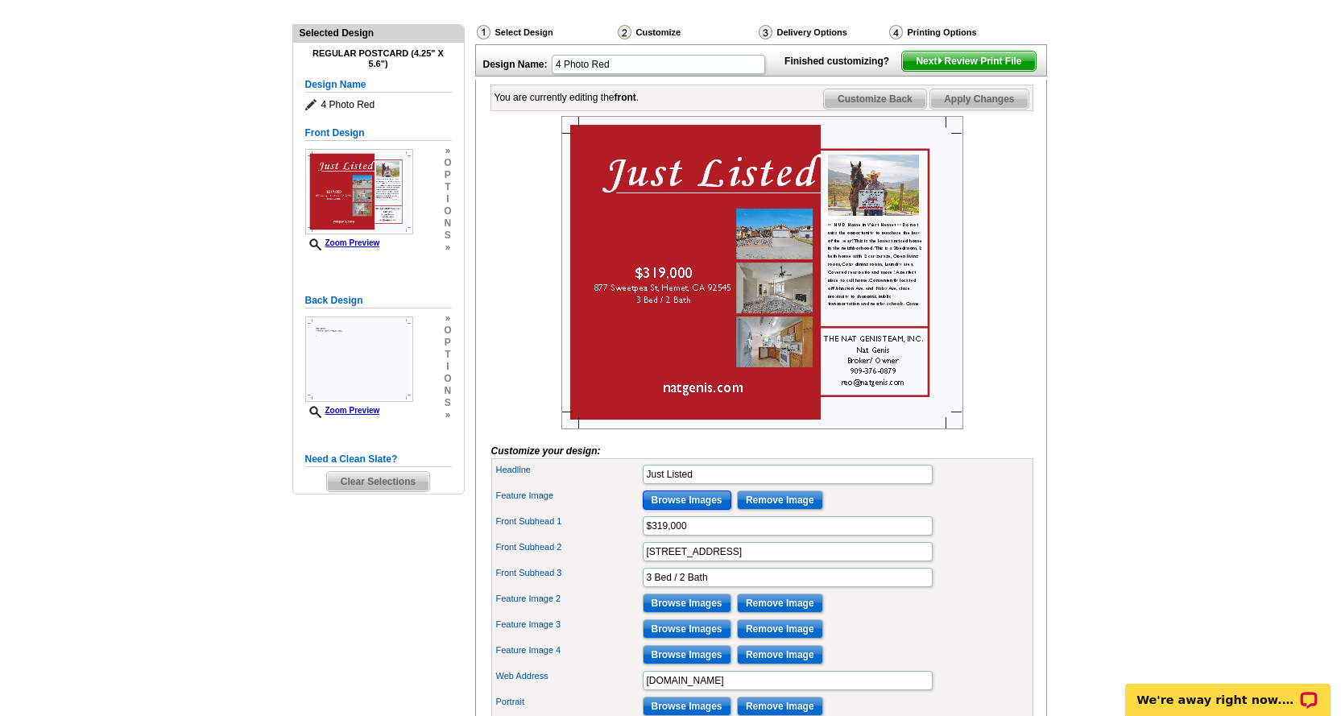
click at [683, 510] on input "Browse Images" at bounding box center [687, 499] width 89 height 19
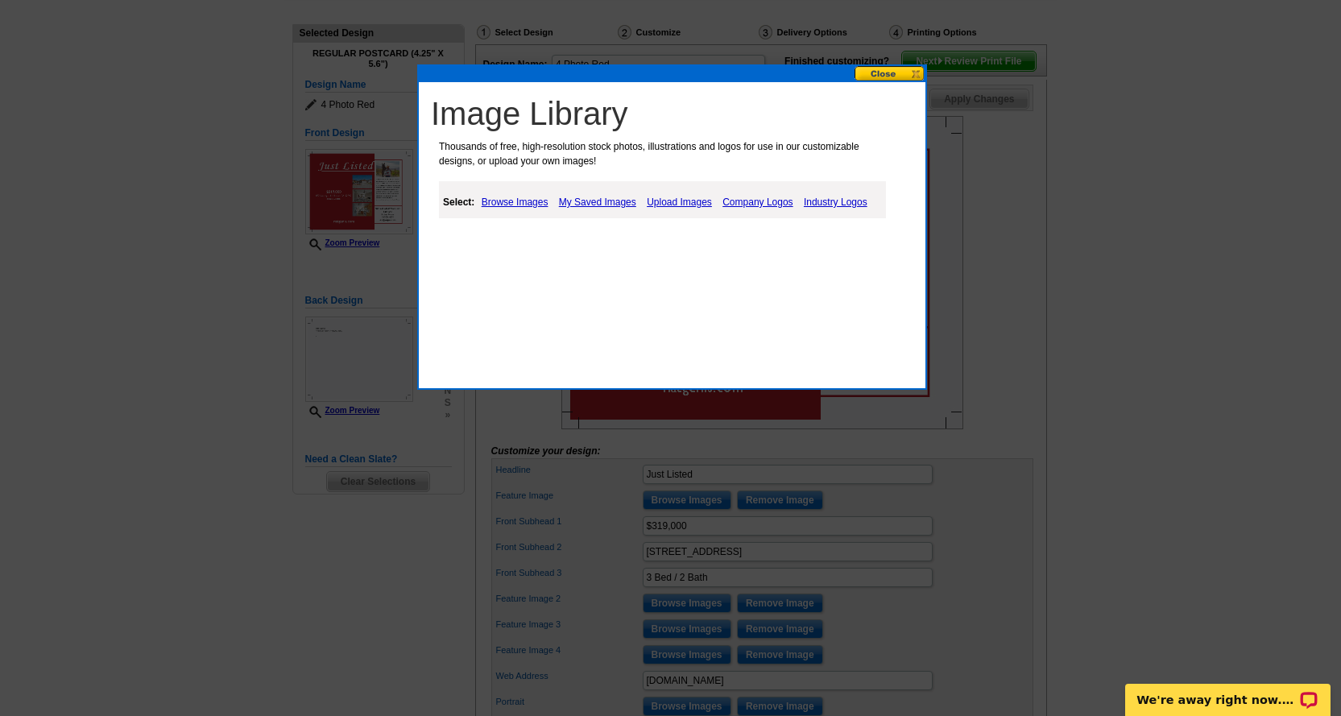
click at [602, 206] on link "My Saved Images" at bounding box center [597, 201] width 85 height 19
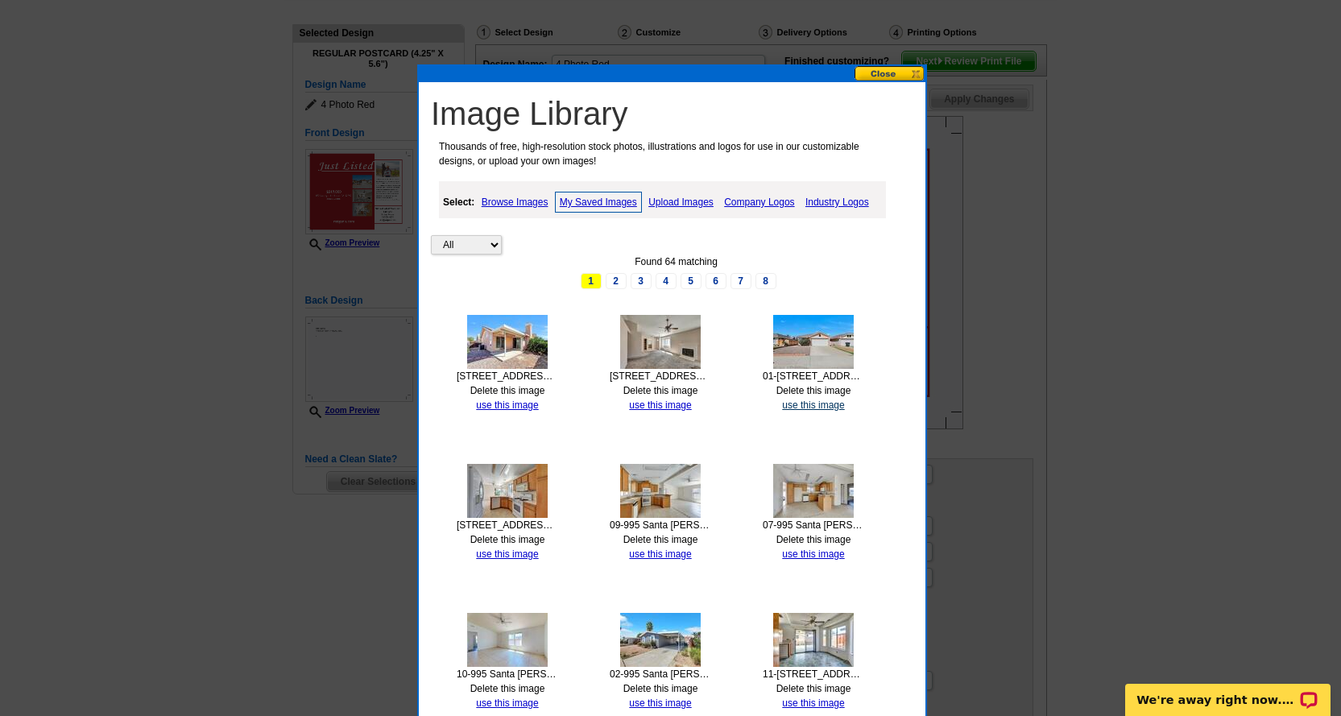
click at [821, 403] on link "use this image" at bounding box center [813, 404] width 62 height 11
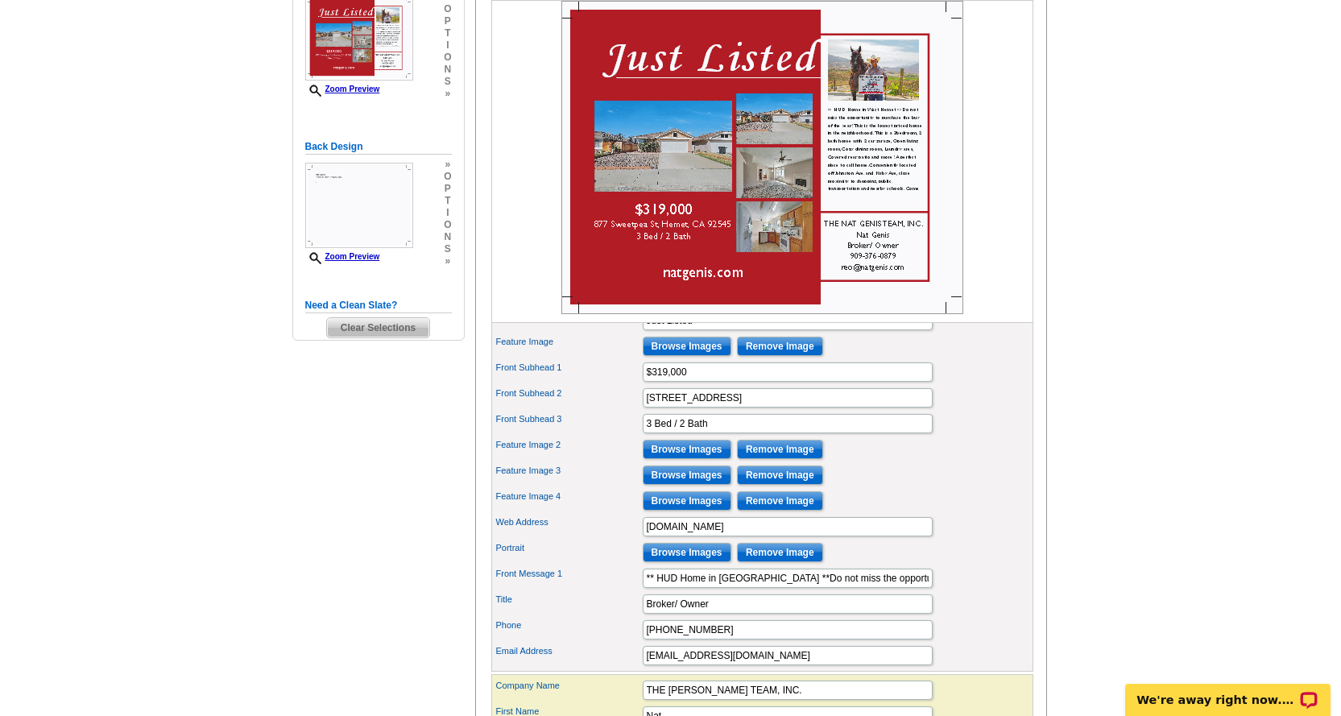
scroll to position [322, 0]
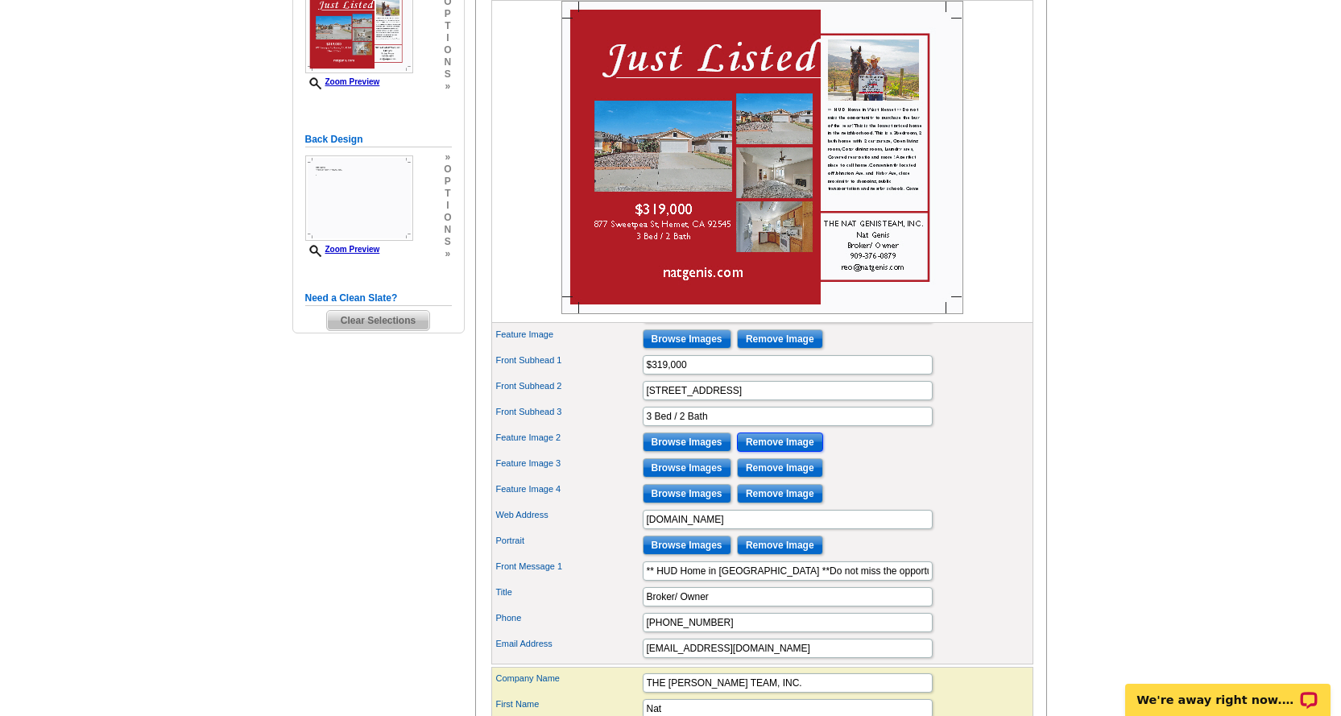
click at [784, 452] on input "Remove Image" at bounding box center [780, 441] width 86 height 19
click at [781, 452] on input "Remove Image" at bounding box center [780, 441] width 86 height 19
click at [688, 452] on input "Browse Images" at bounding box center [687, 441] width 89 height 19
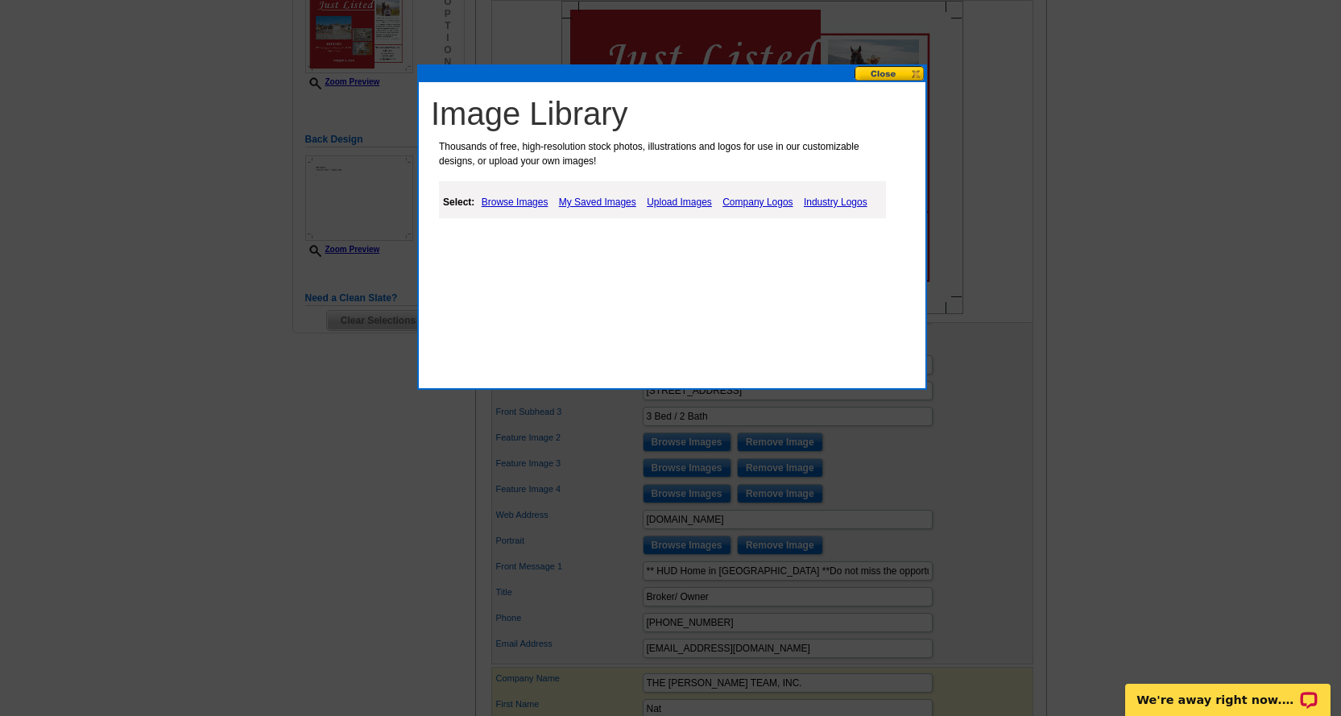
click at [589, 201] on link "My Saved Images" at bounding box center [597, 201] width 85 height 19
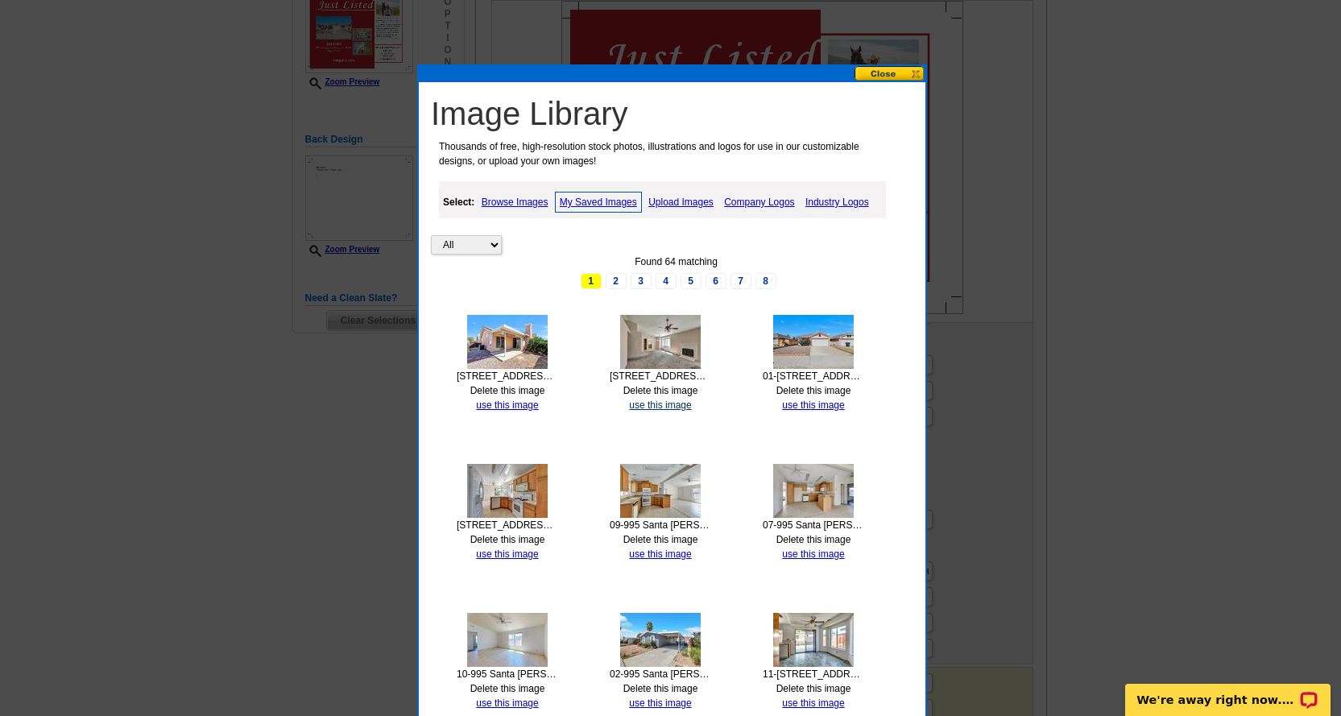
click at [659, 410] on link "use this image" at bounding box center [660, 404] width 62 height 11
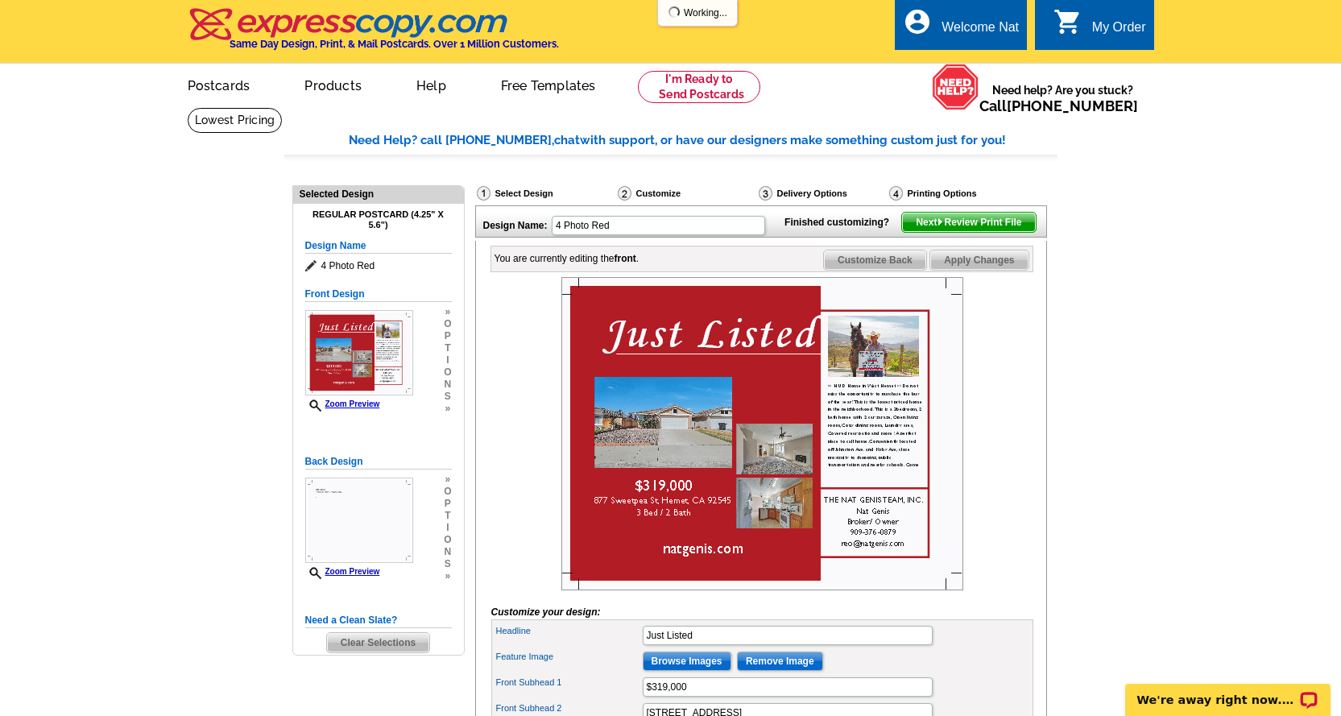
click at [1018, 590] on div at bounding box center [762, 433] width 542 height 313
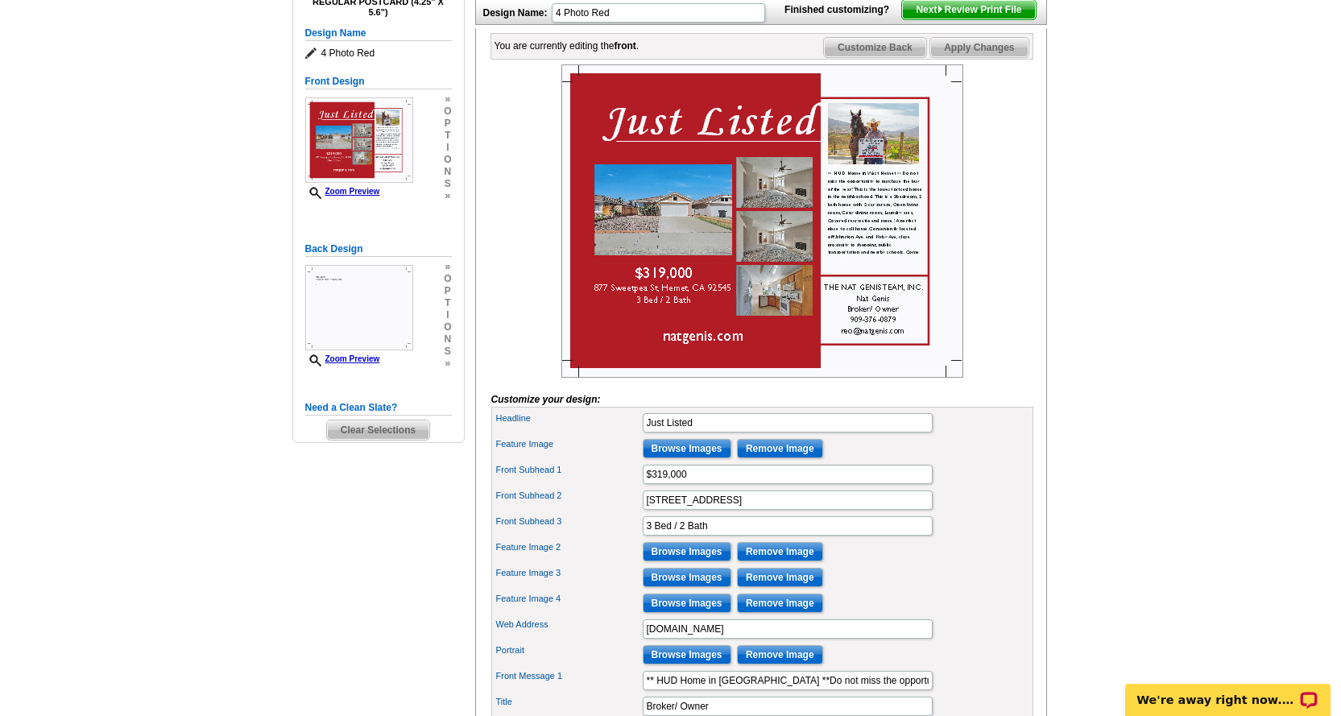
scroll to position [242, 0]
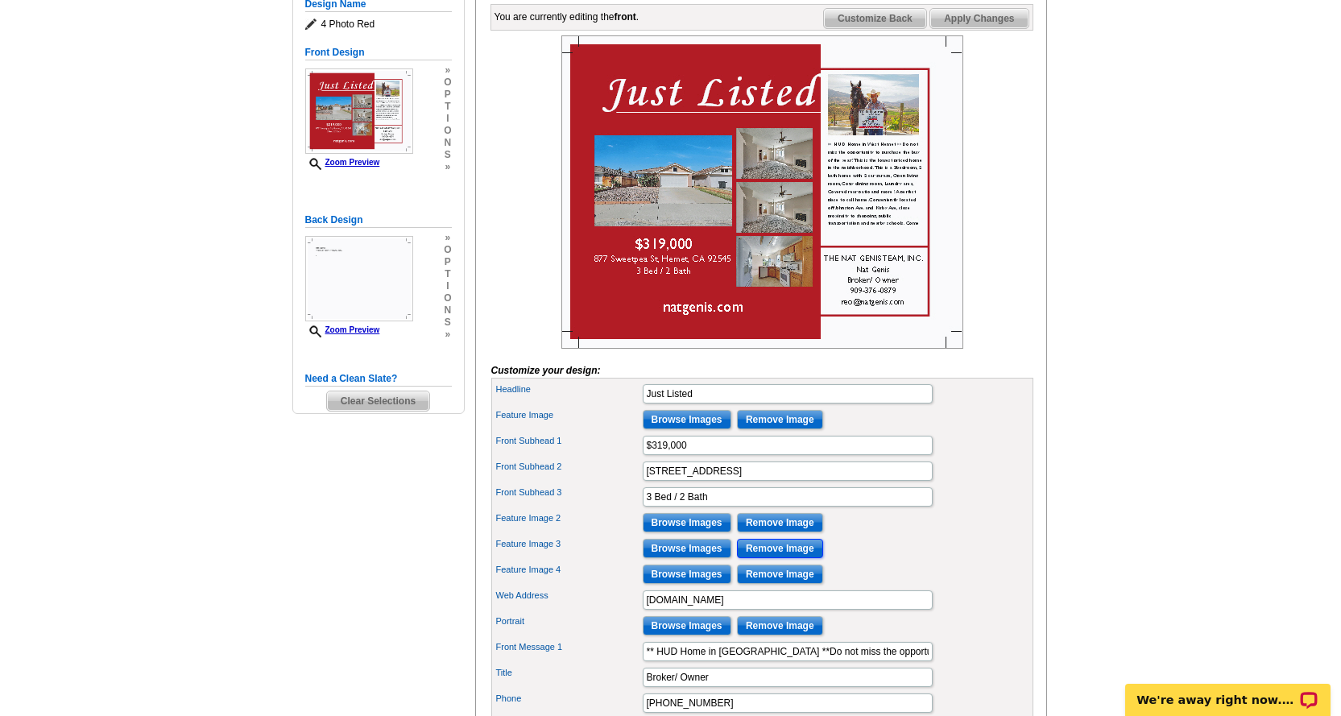
click at [784, 558] on input "Remove Image" at bounding box center [780, 548] width 86 height 19
click at [676, 558] on input "Browse Images" at bounding box center [687, 548] width 89 height 19
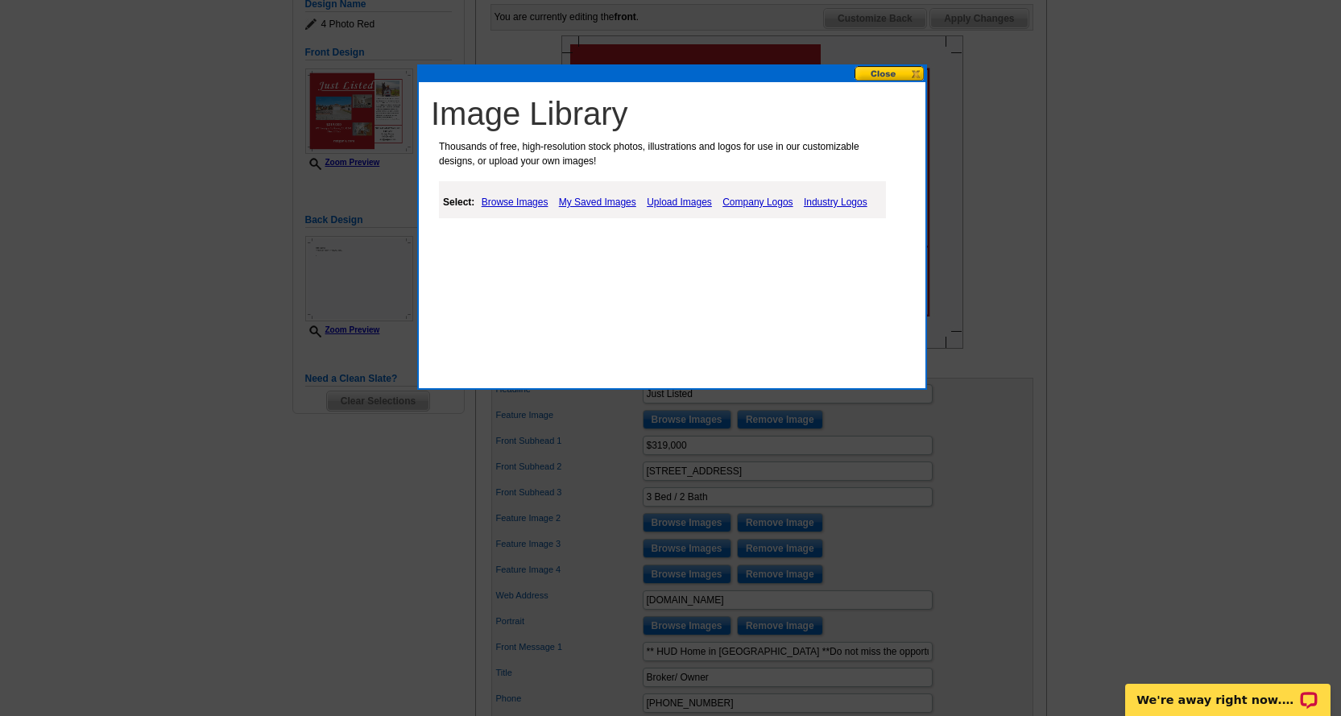
click at [599, 204] on link "My Saved Images" at bounding box center [597, 201] width 85 height 19
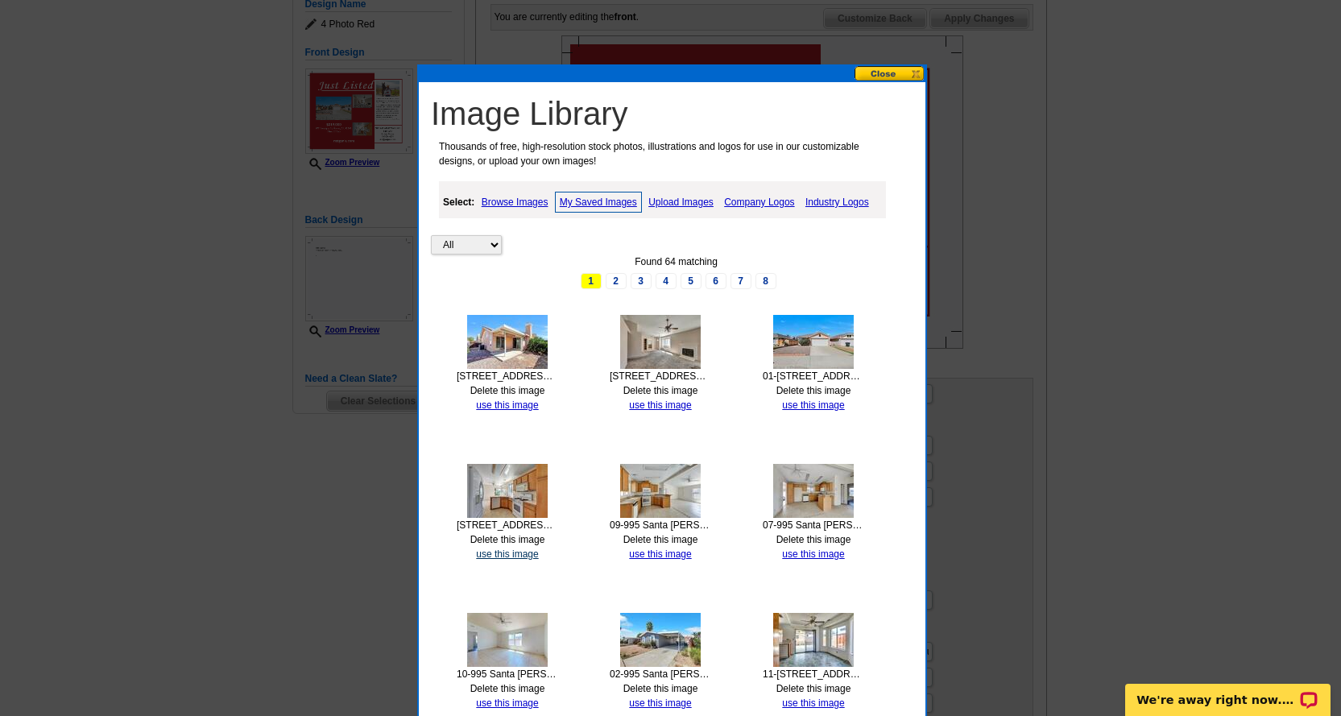
click at [513, 555] on link "use this image" at bounding box center [507, 553] width 62 height 11
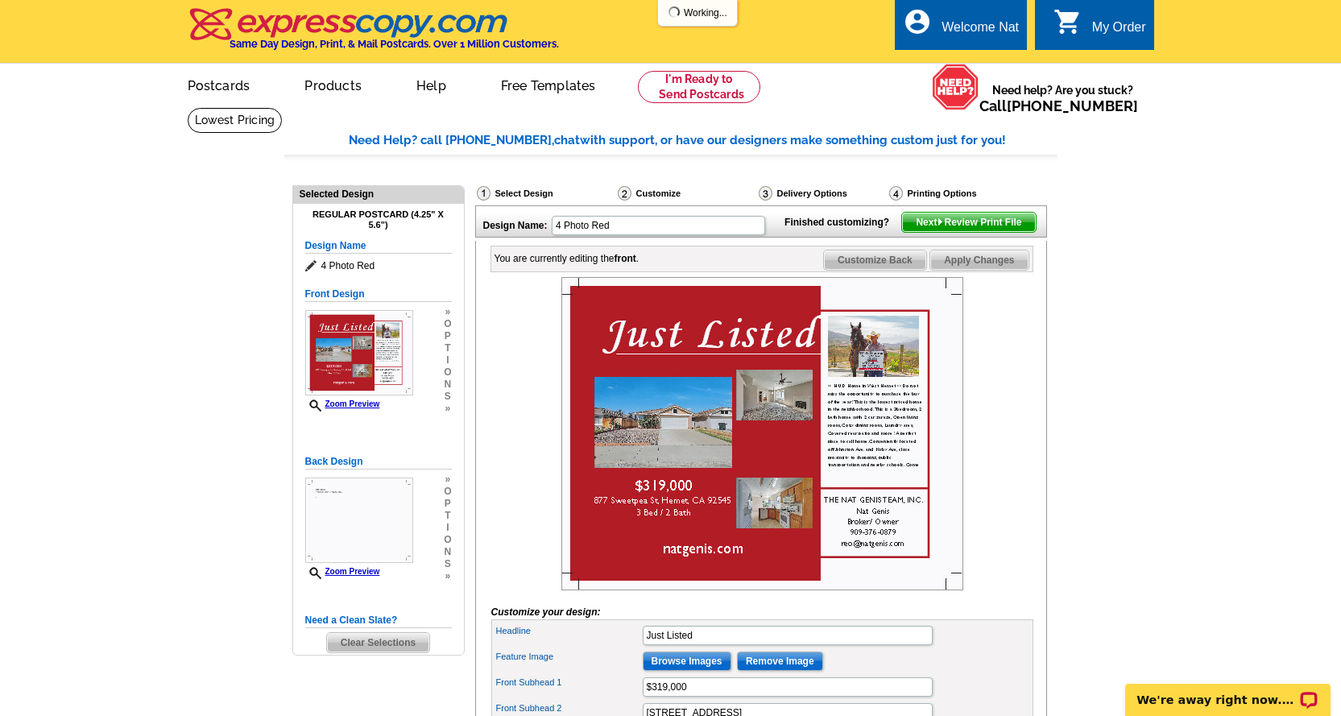
click at [972, 489] on div at bounding box center [762, 433] width 542 height 313
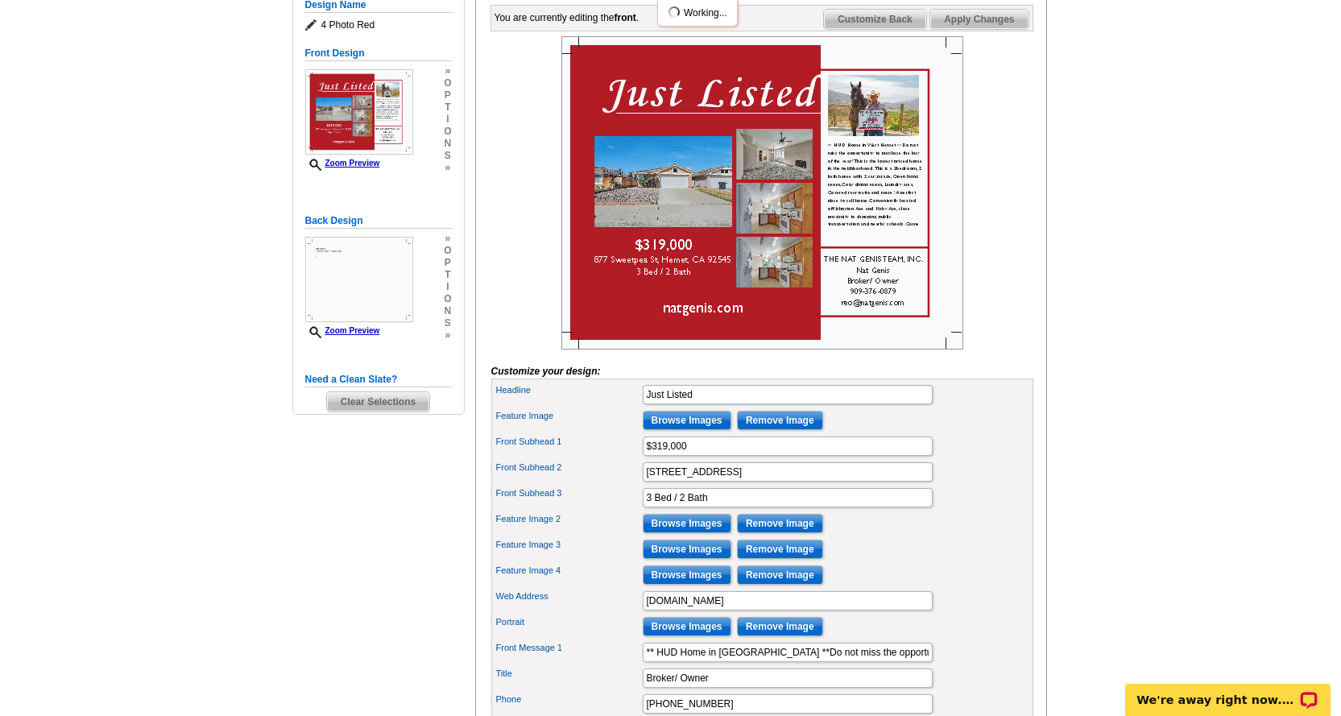
scroll to position [242, 0]
click at [796, 584] on input "Remove Image" at bounding box center [780, 573] width 86 height 19
click at [696, 584] on input "Browse Images" at bounding box center [687, 573] width 89 height 19
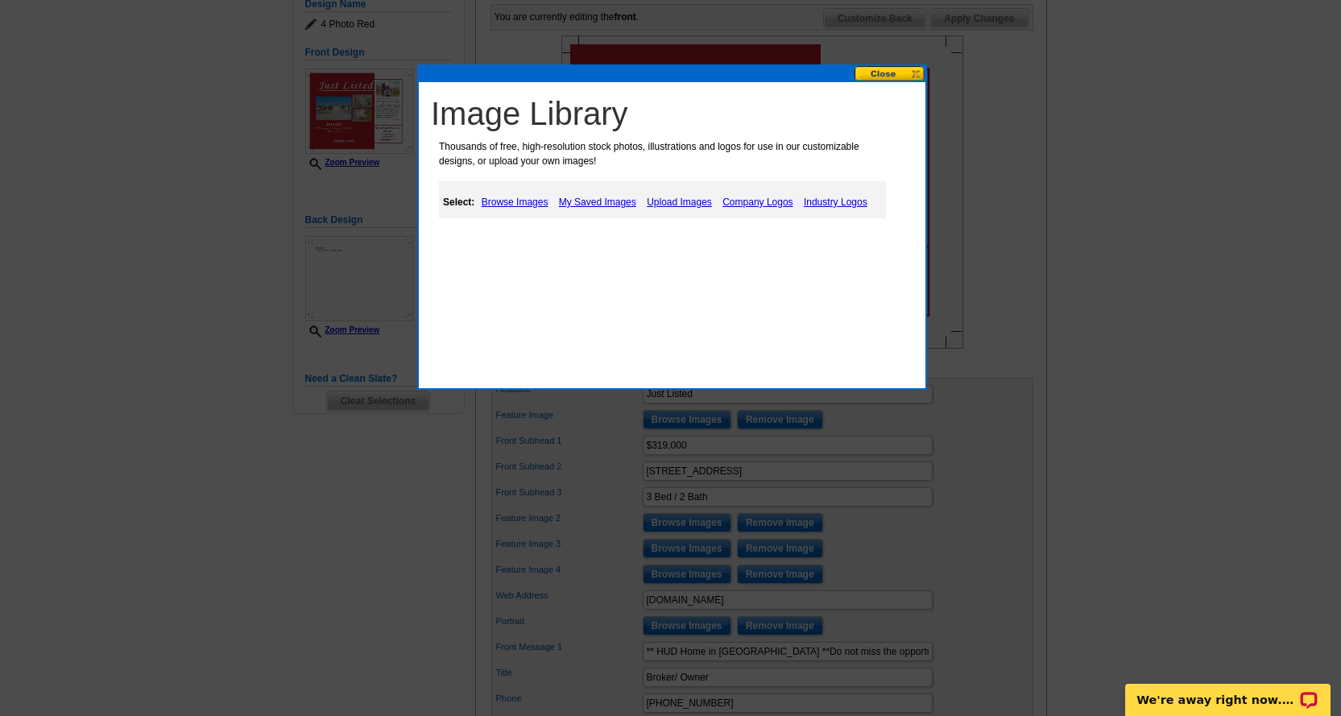
click at [688, 202] on link "Upload Images" at bounding box center [679, 201] width 73 height 19
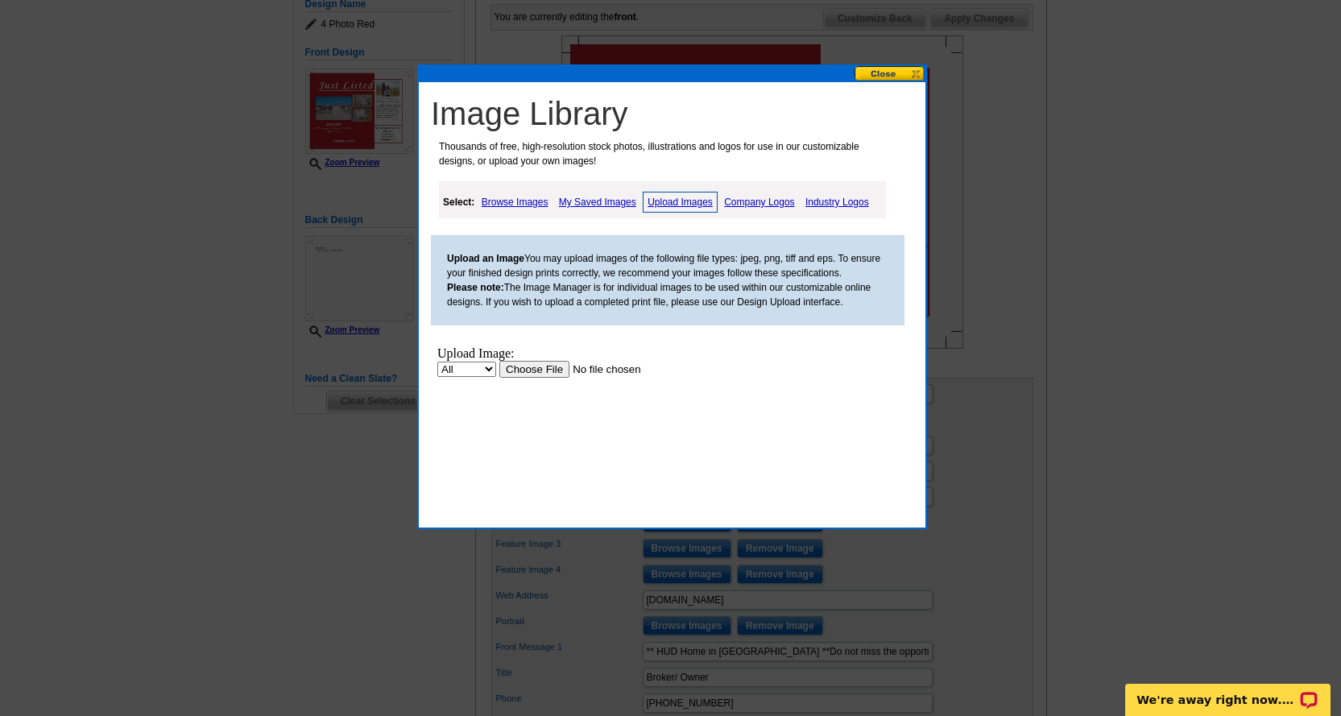
scroll to position [0, 0]
click at [534, 366] on input "file" at bounding box center [601, 369] width 204 height 17
click at [605, 197] on link "My Saved Images" at bounding box center [597, 201] width 85 height 19
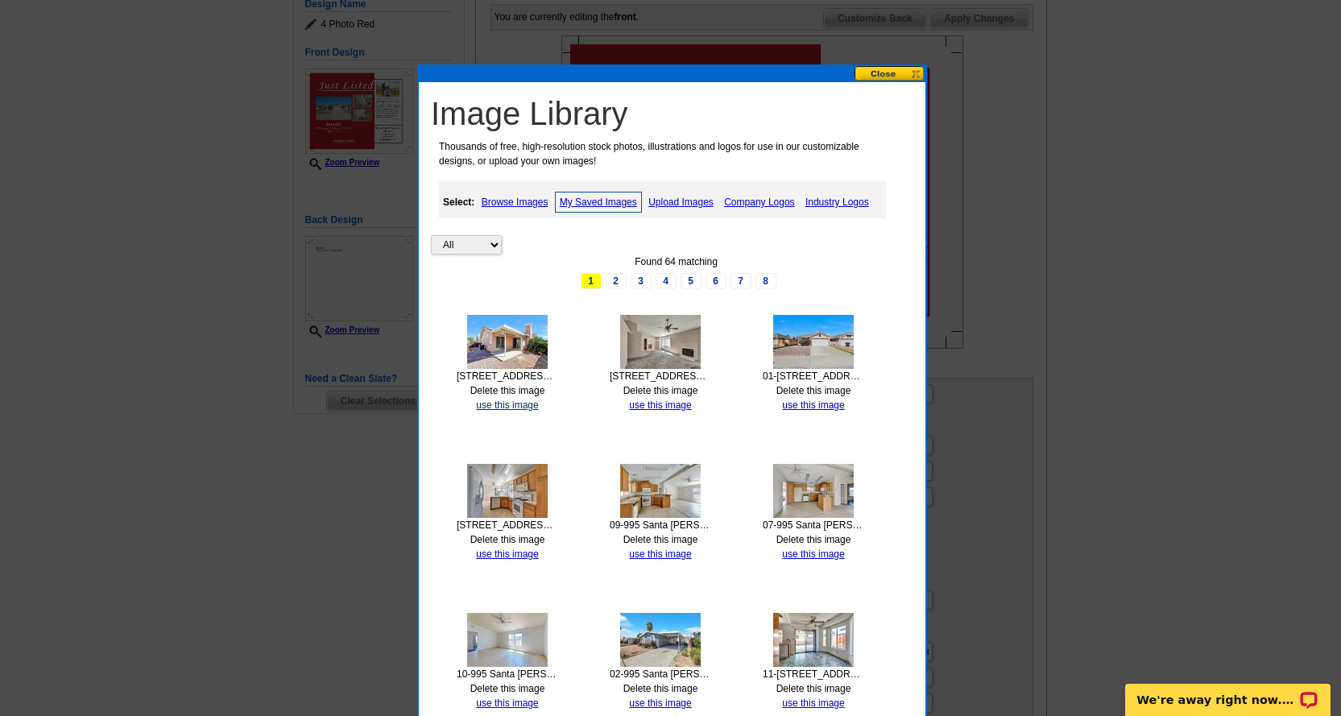
click at [487, 401] on link "use this image" at bounding box center [507, 404] width 62 height 11
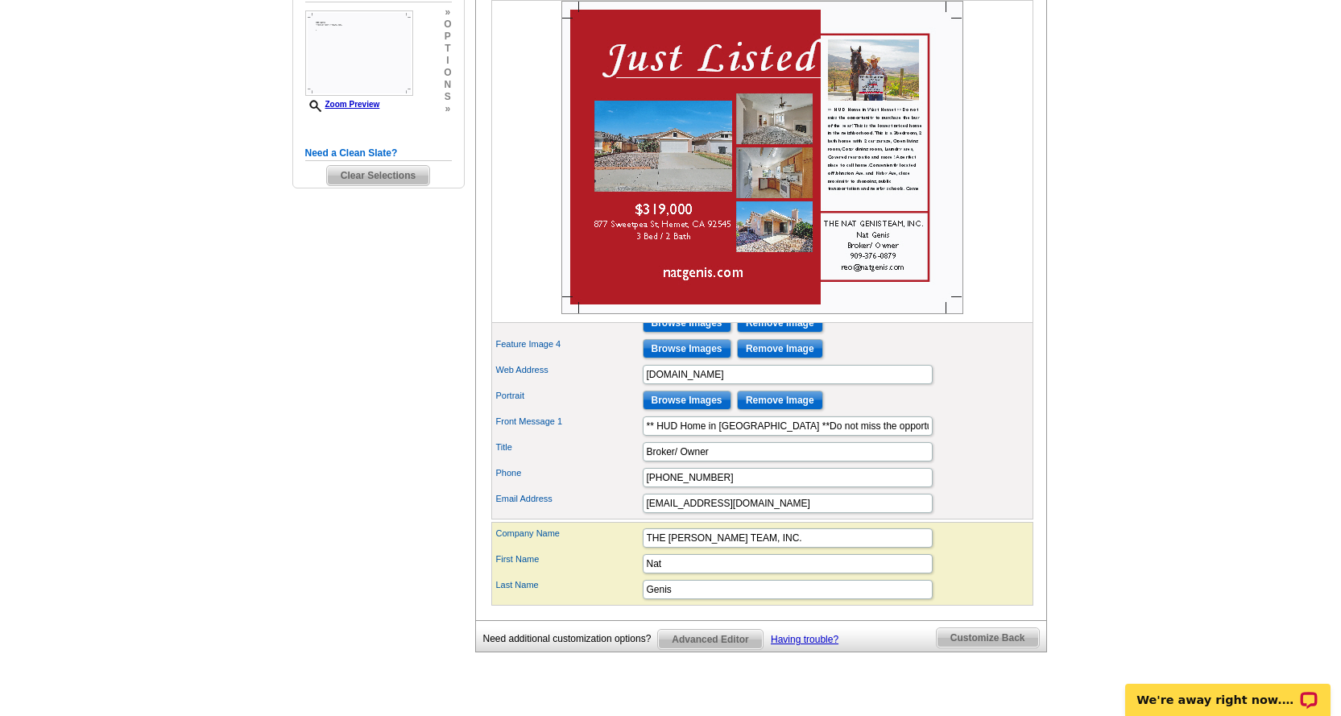
scroll to position [483, 0]
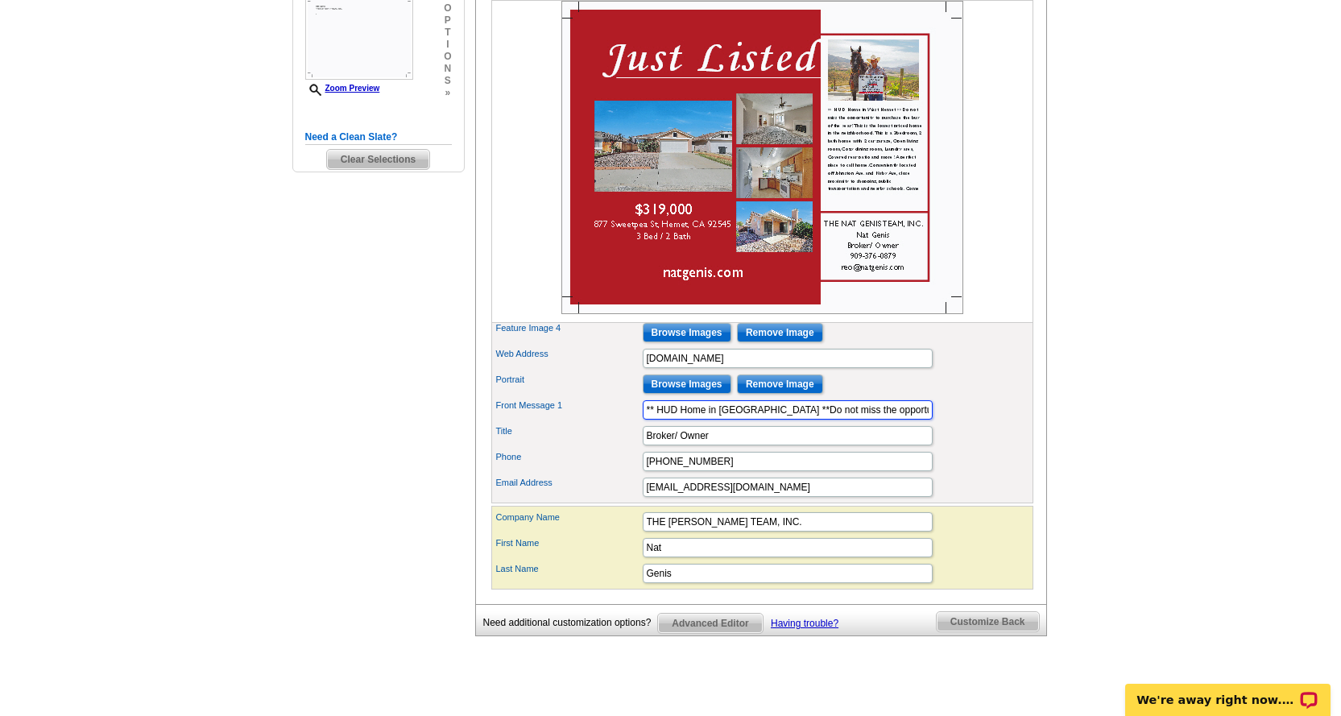
click at [820, 420] on input "** HUD Home in West Hemet **Do not miss the opportunity to purchase the buy of …" at bounding box center [788, 409] width 290 height 19
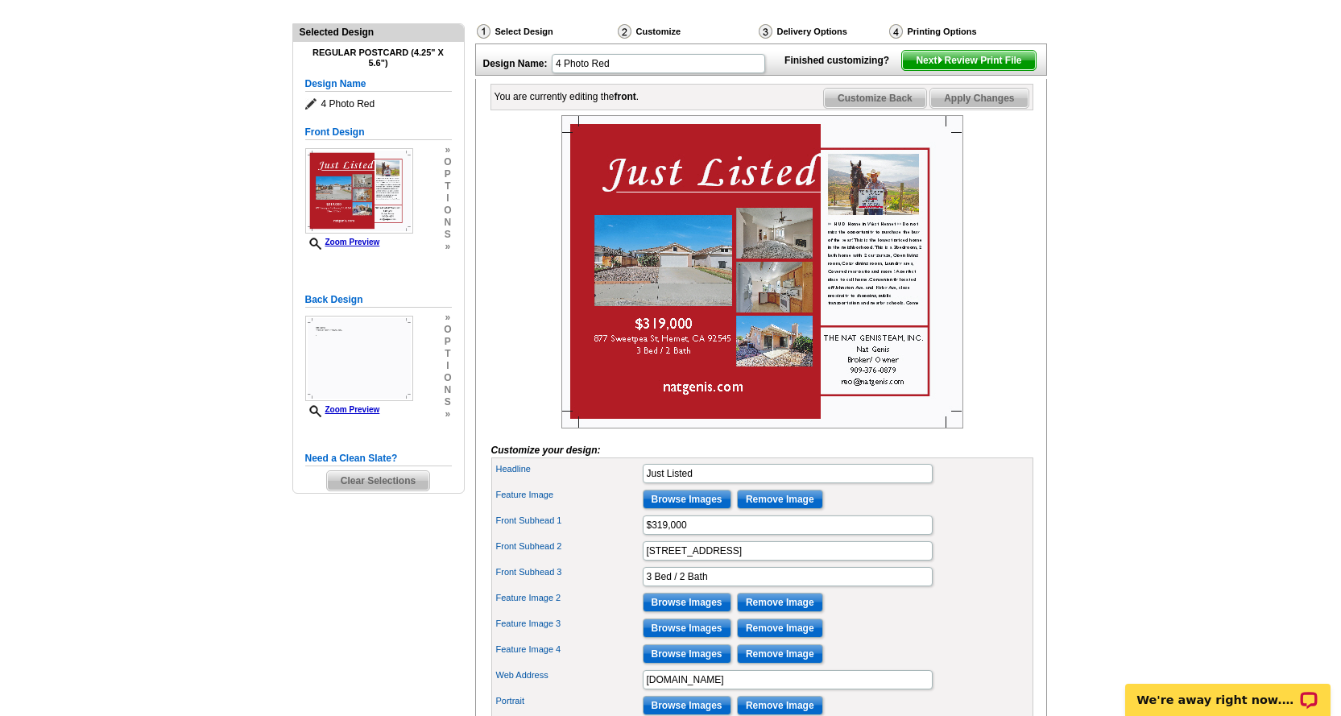
scroll to position [161, 0]
type input "** HUD Home in West Hemet **Do not miss the opportunity to purchase the buy of …"
click at [986, 71] on span "Next Review Print File" at bounding box center [968, 61] width 133 height 19
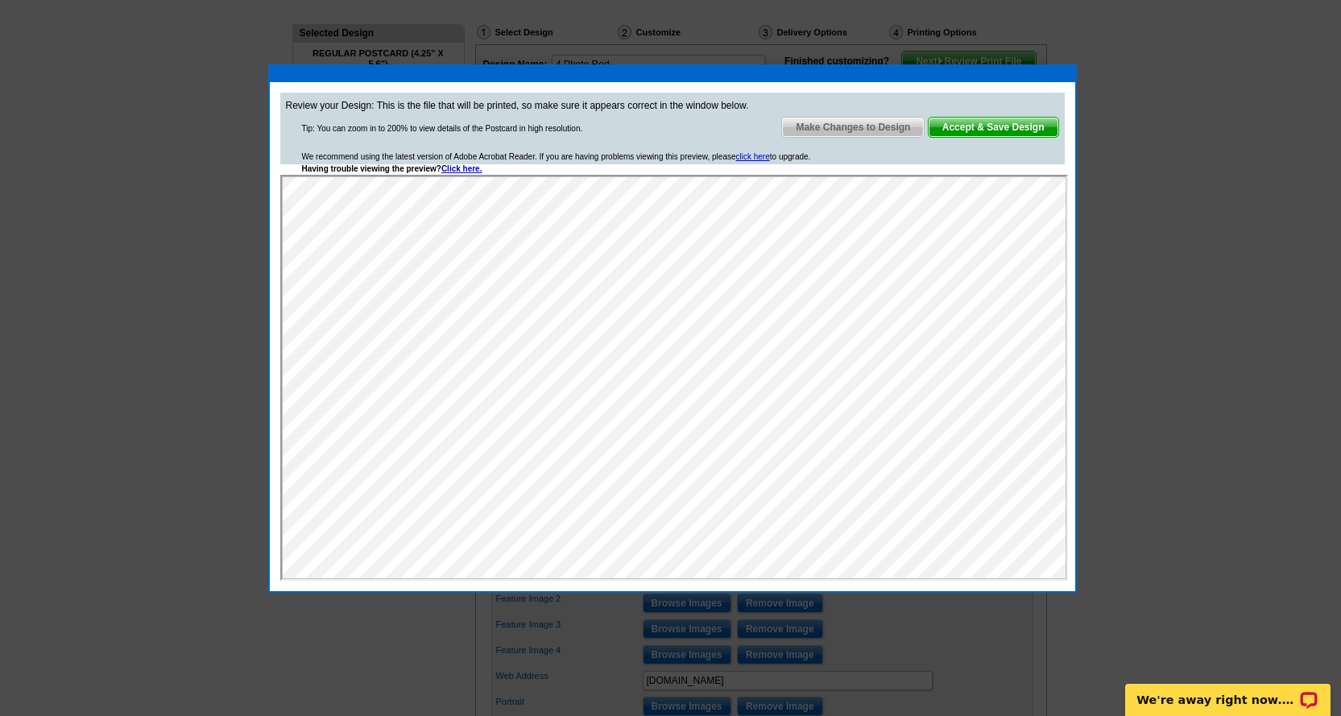
drag, startPoint x: 1305, startPoint y: 453, endPoint x: 1276, endPoint y: 514, distance: 67.7
drag, startPoint x: 1276, startPoint y: 514, endPoint x: 1242, endPoint y: 594, distance: 87.3
click at [1242, 594] on div at bounding box center [670, 277] width 1341 height 877
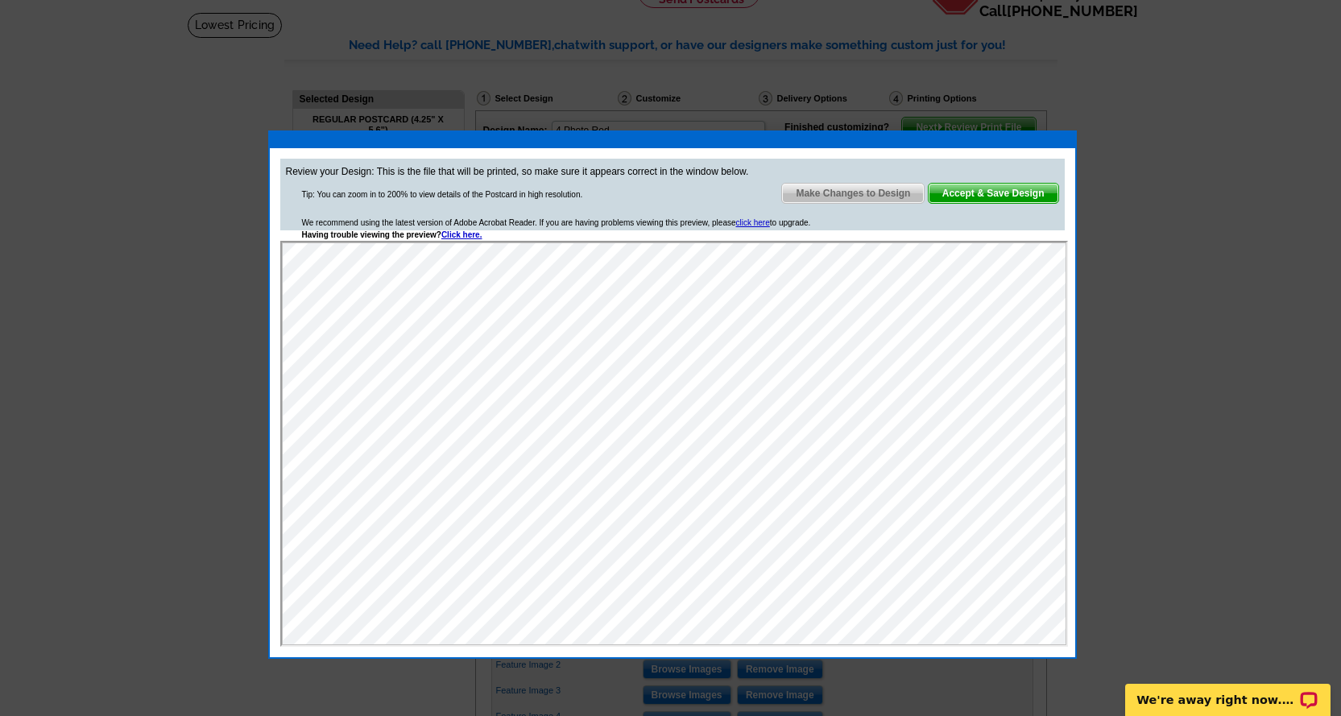
scroll to position [81, 0]
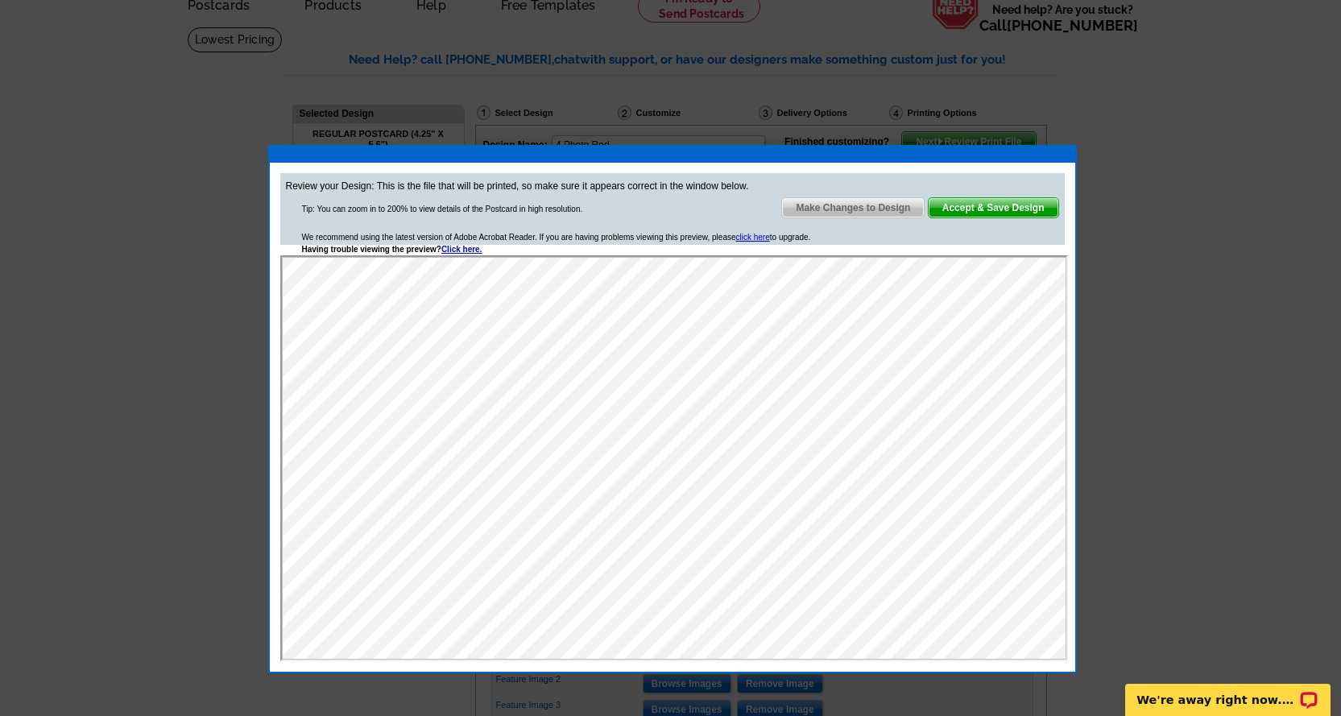
click at [856, 211] on span "Make Changes to Design" at bounding box center [853, 207] width 142 height 19
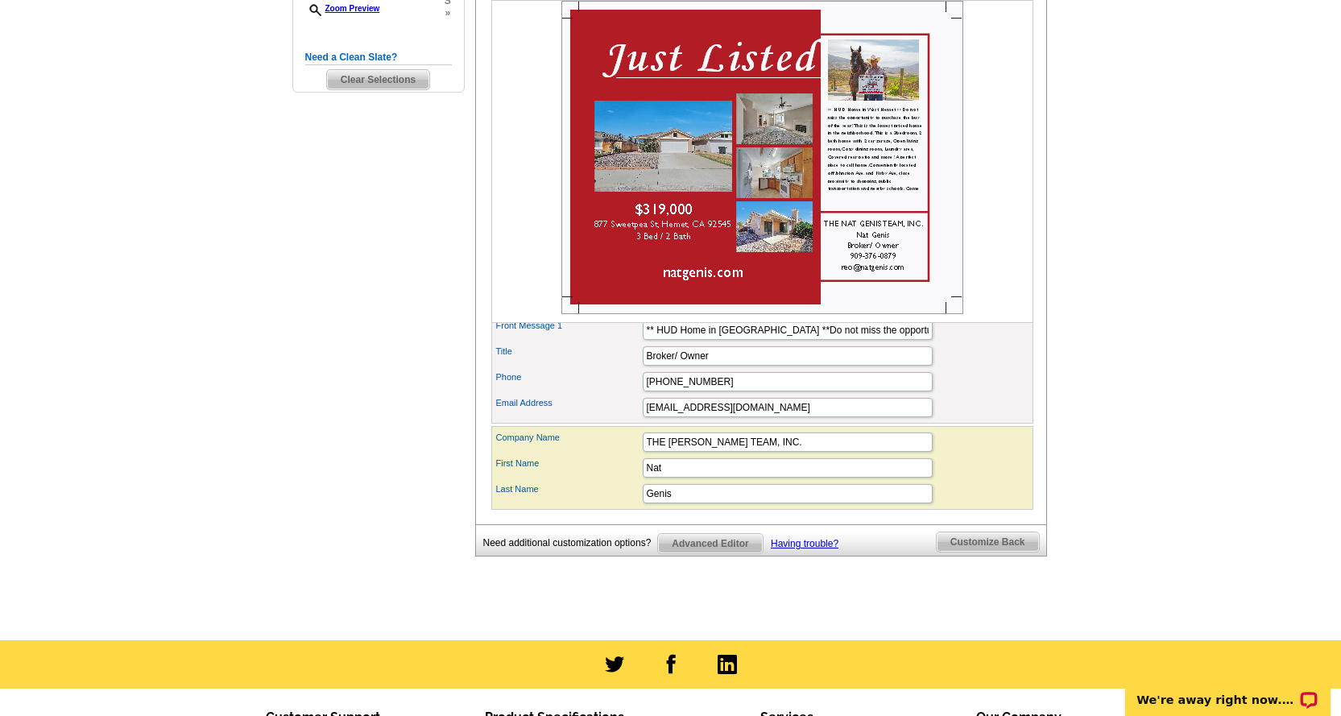
scroll to position [564, 0]
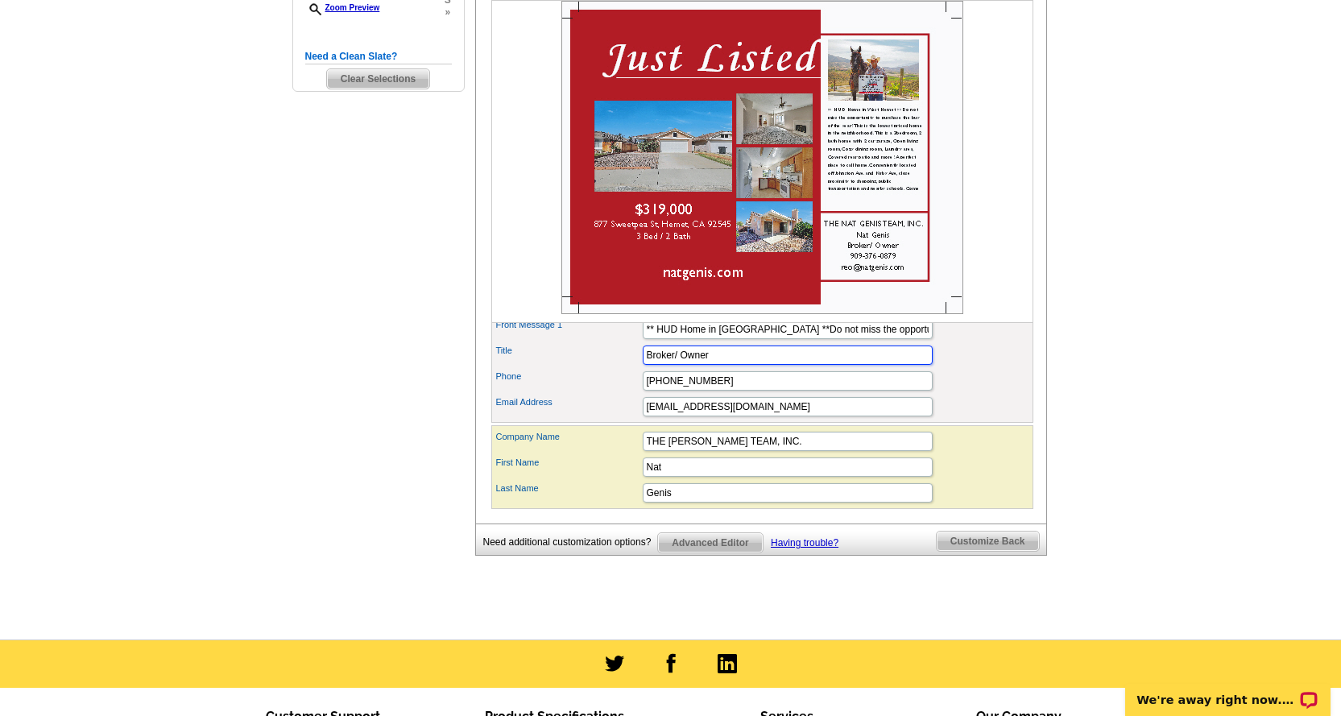
click at [831, 365] on input "Broker/ Owner" at bounding box center [788, 354] width 290 height 19
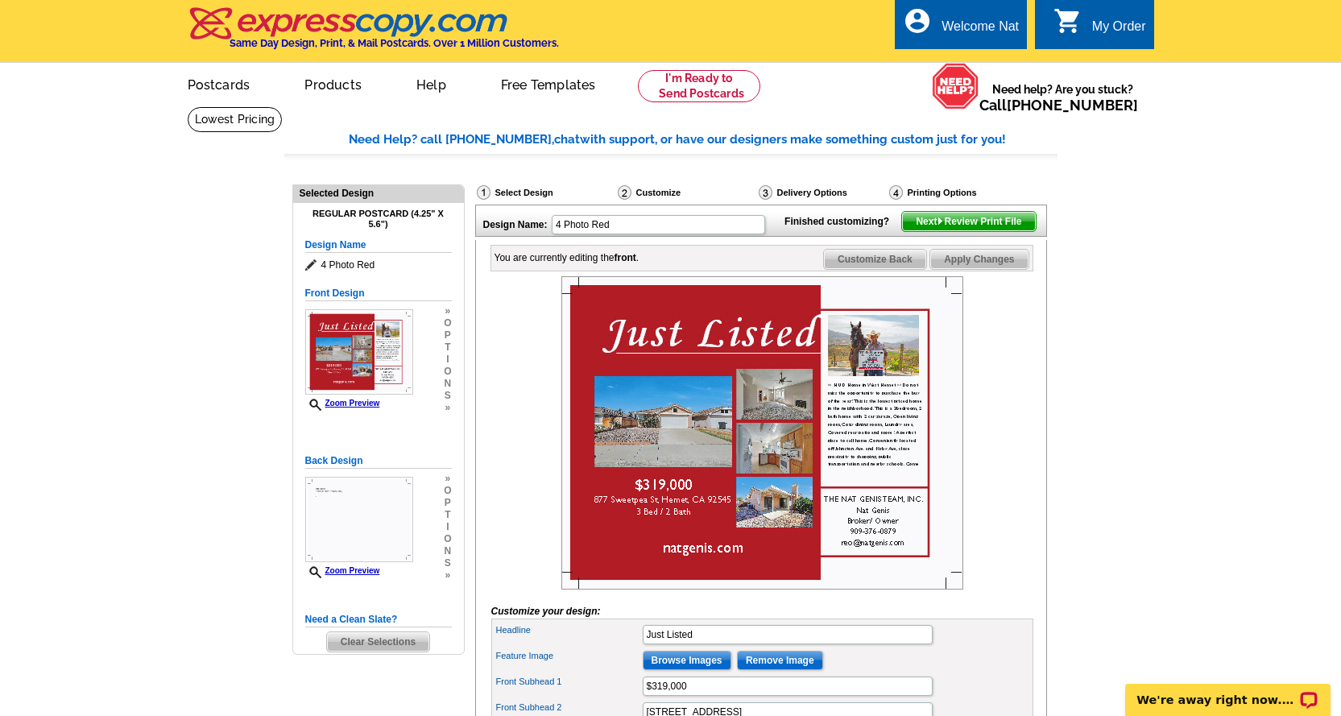
scroll to position [0, 0]
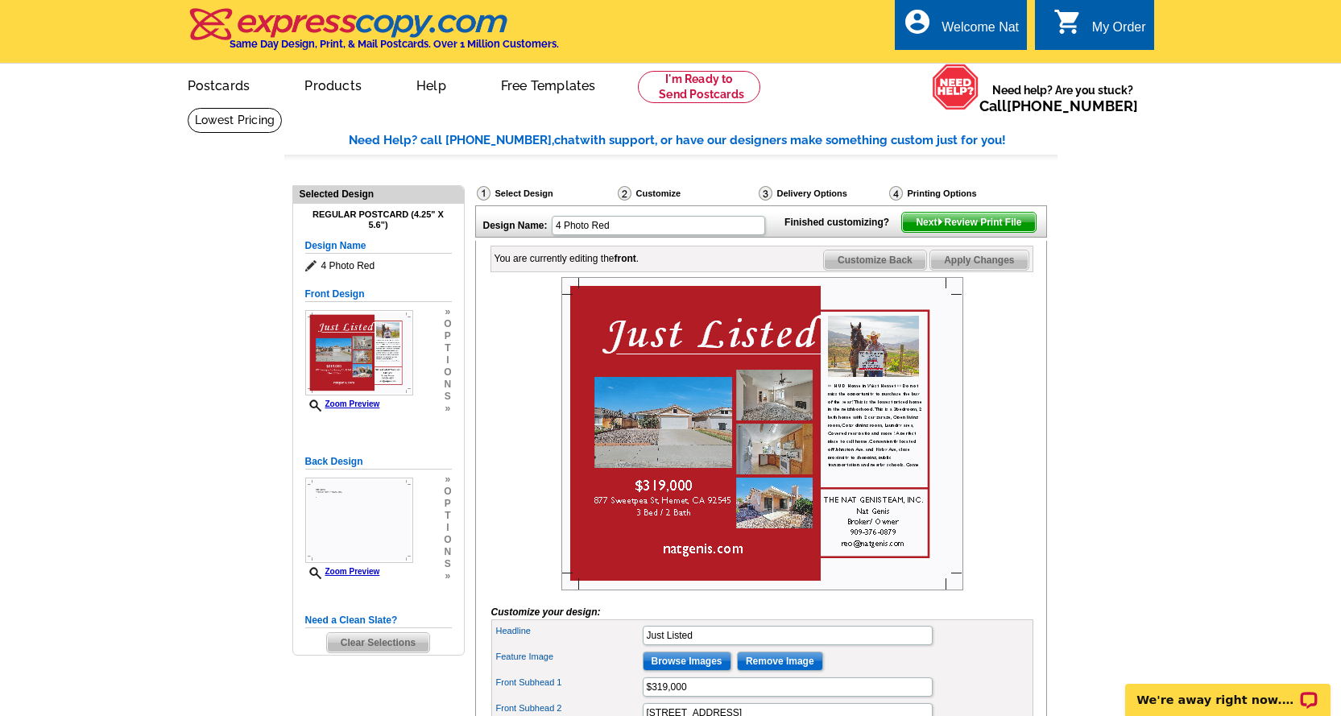
click at [967, 232] on span "Next Review Print File" at bounding box center [968, 222] width 133 height 19
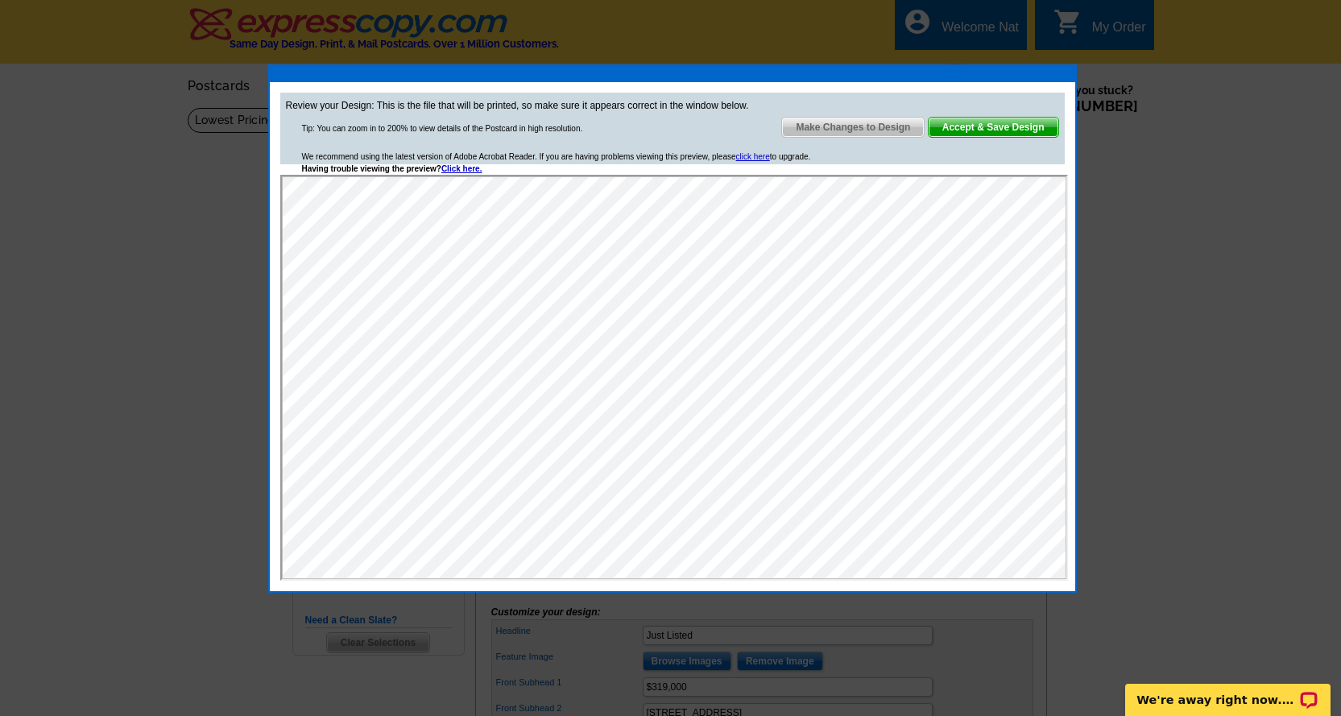
click at [842, 128] on span "Make Changes to Design" at bounding box center [853, 127] width 142 height 19
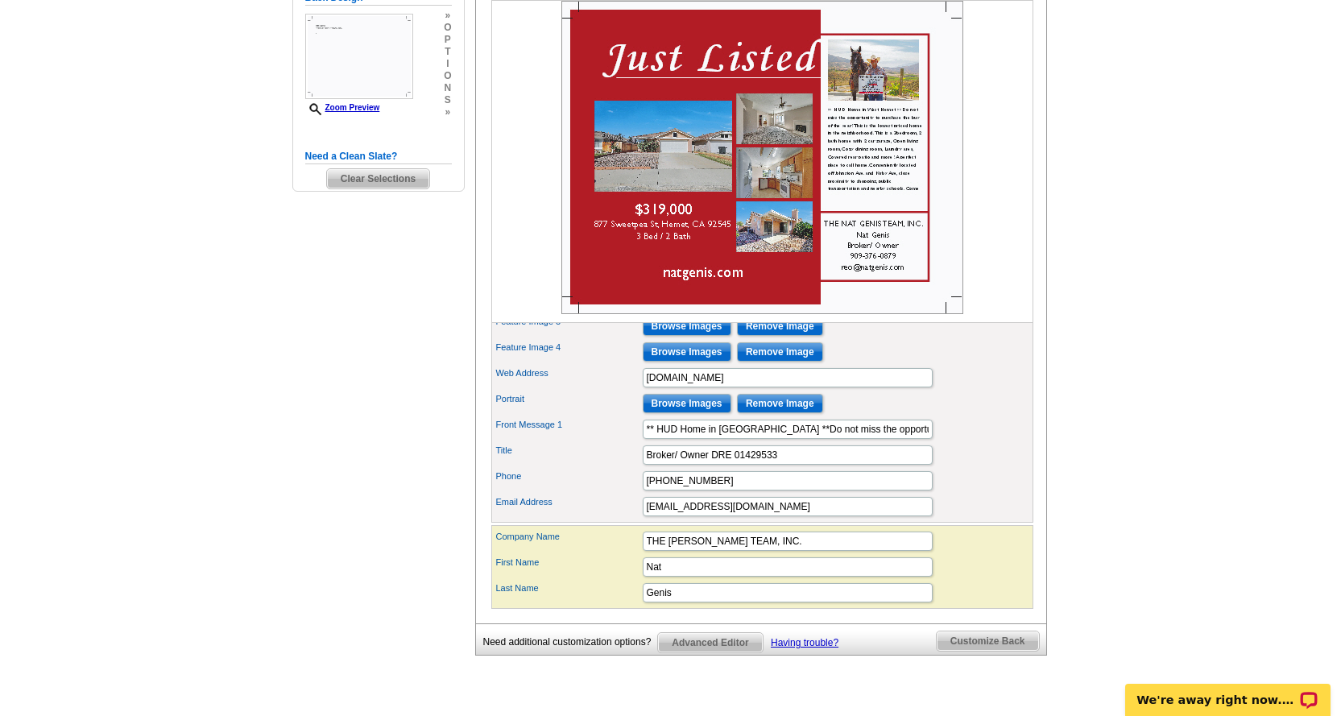
scroll to position [564, 0]
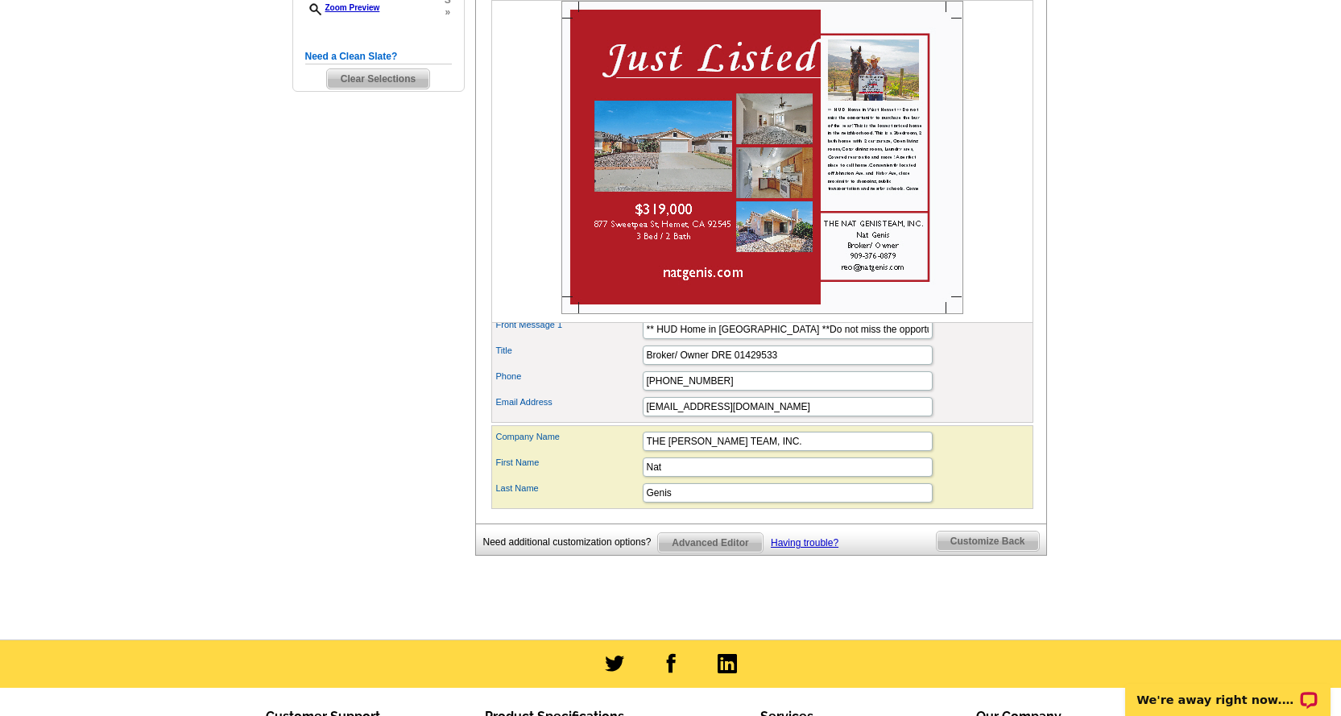
click at [1002, 454] on div "Company Name THE NAT GENIS TEAM, INC. First Name Nat Last Name Genis" at bounding box center [762, 467] width 542 height 84
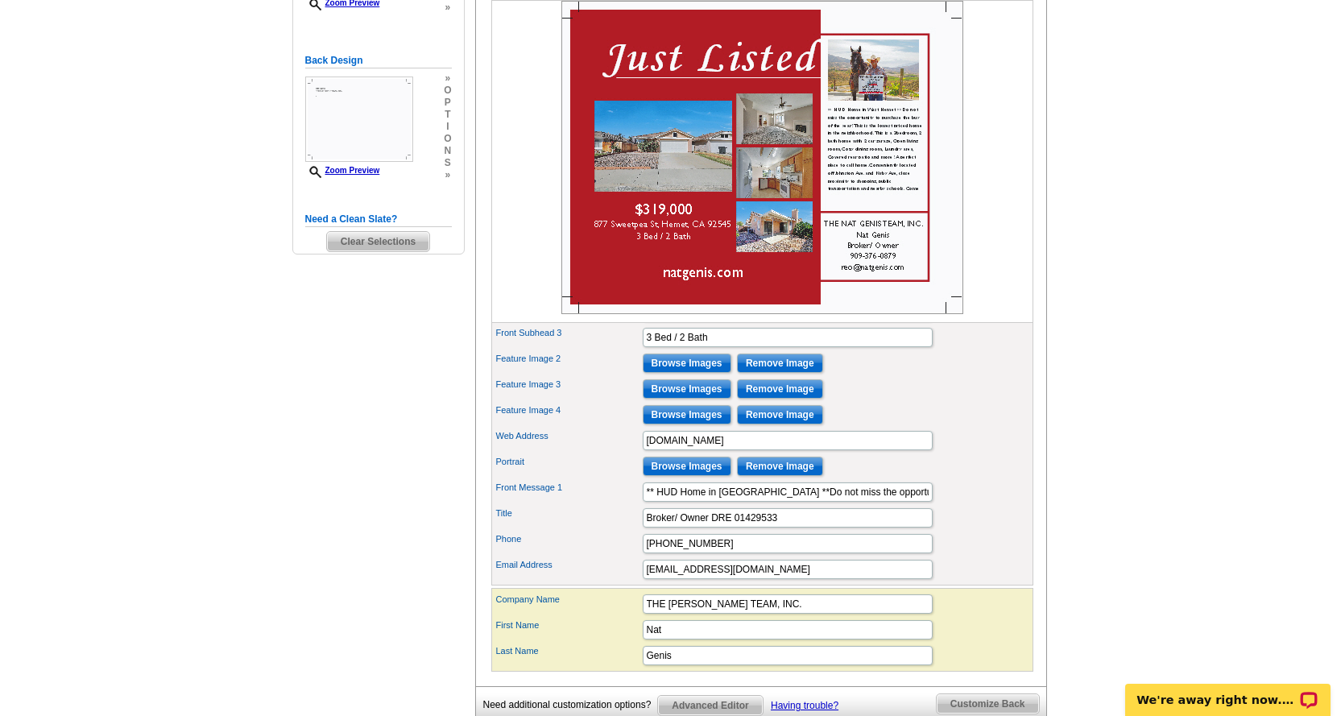
scroll to position [403, 0]
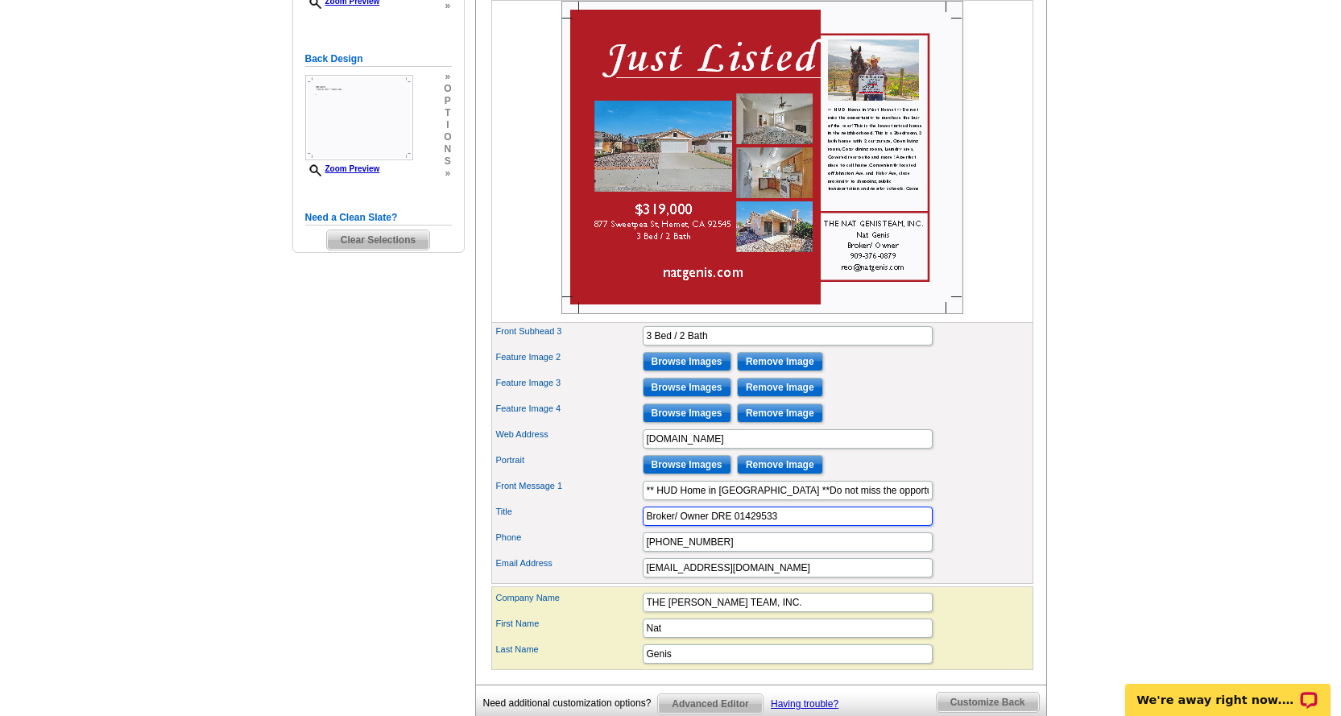
click at [711, 526] on input "Broker/ Owner DRE 01429533" at bounding box center [788, 516] width 290 height 19
type input "Broker/ Owner, DRE 01429533"
click at [980, 581] on div "Email Address reo@natgenis.com" at bounding box center [762, 568] width 536 height 26
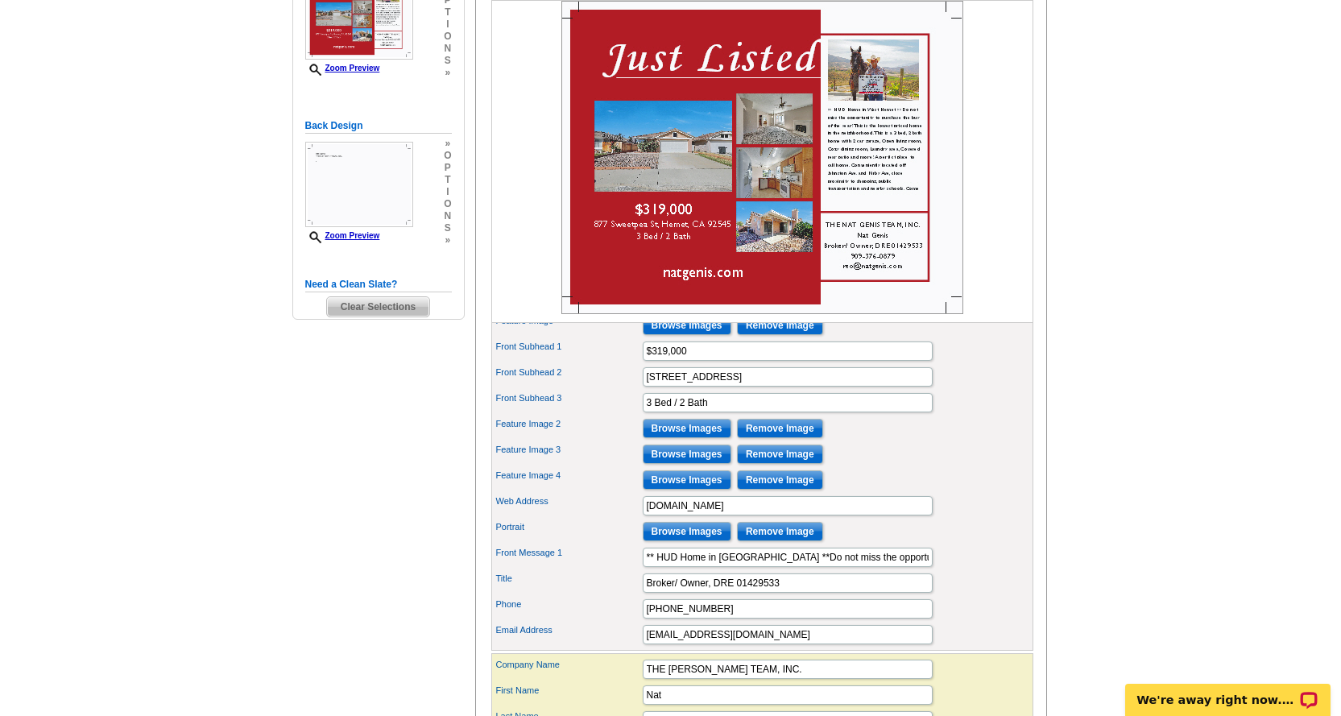
scroll to position [161, 0]
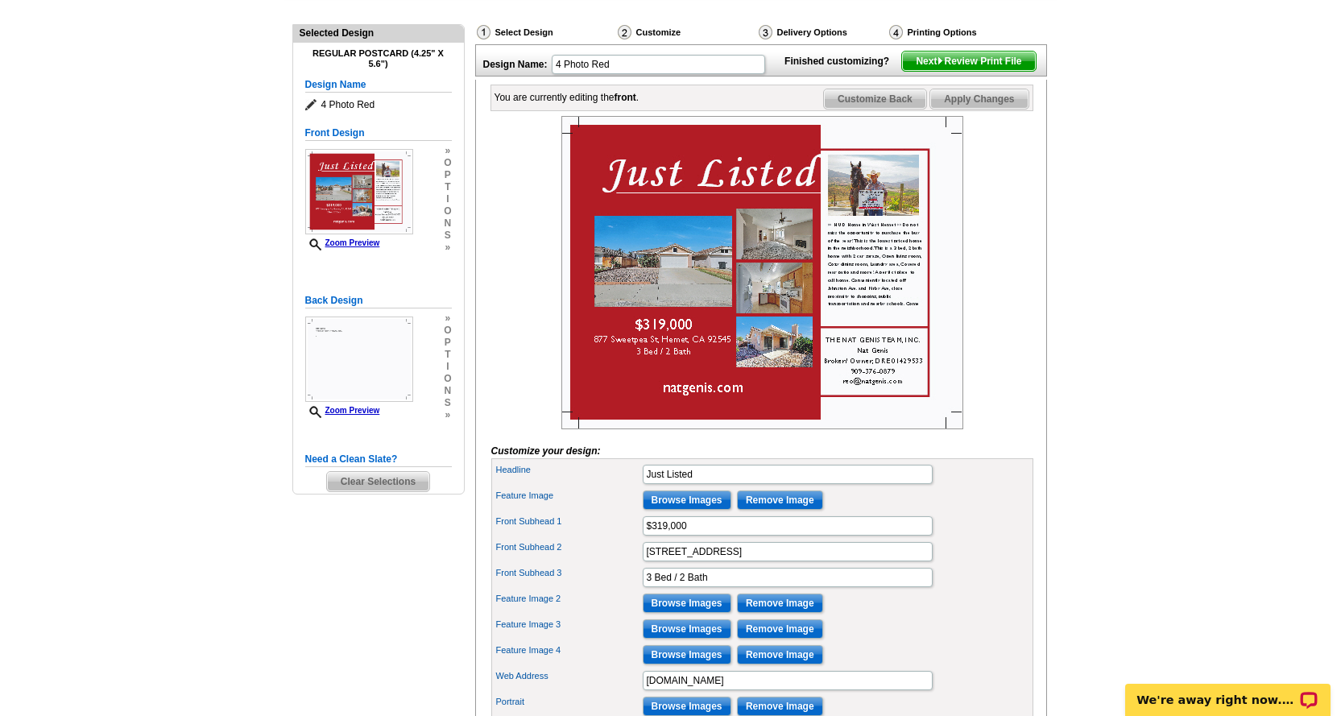
click at [988, 71] on span "Next Review Print File" at bounding box center [968, 61] width 133 height 19
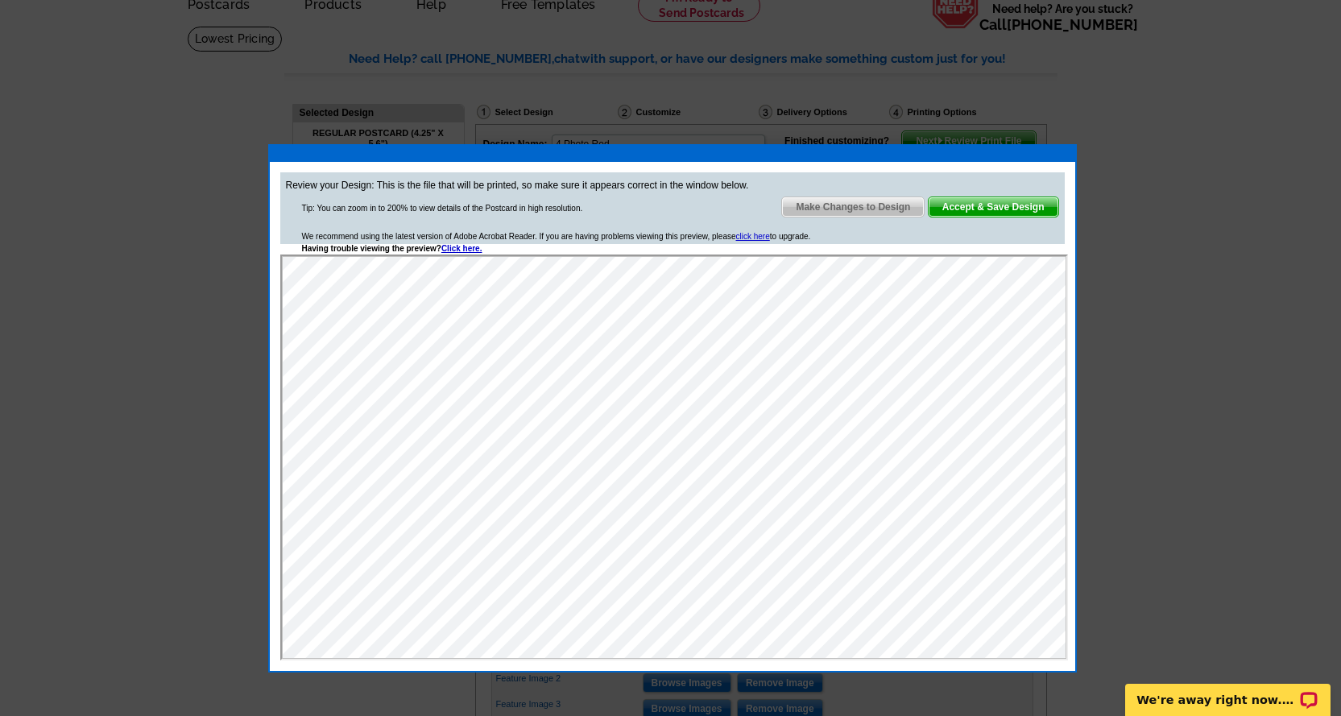
scroll to position [81, 0]
click at [860, 215] on span "Make Changes to Design" at bounding box center [853, 207] width 142 height 19
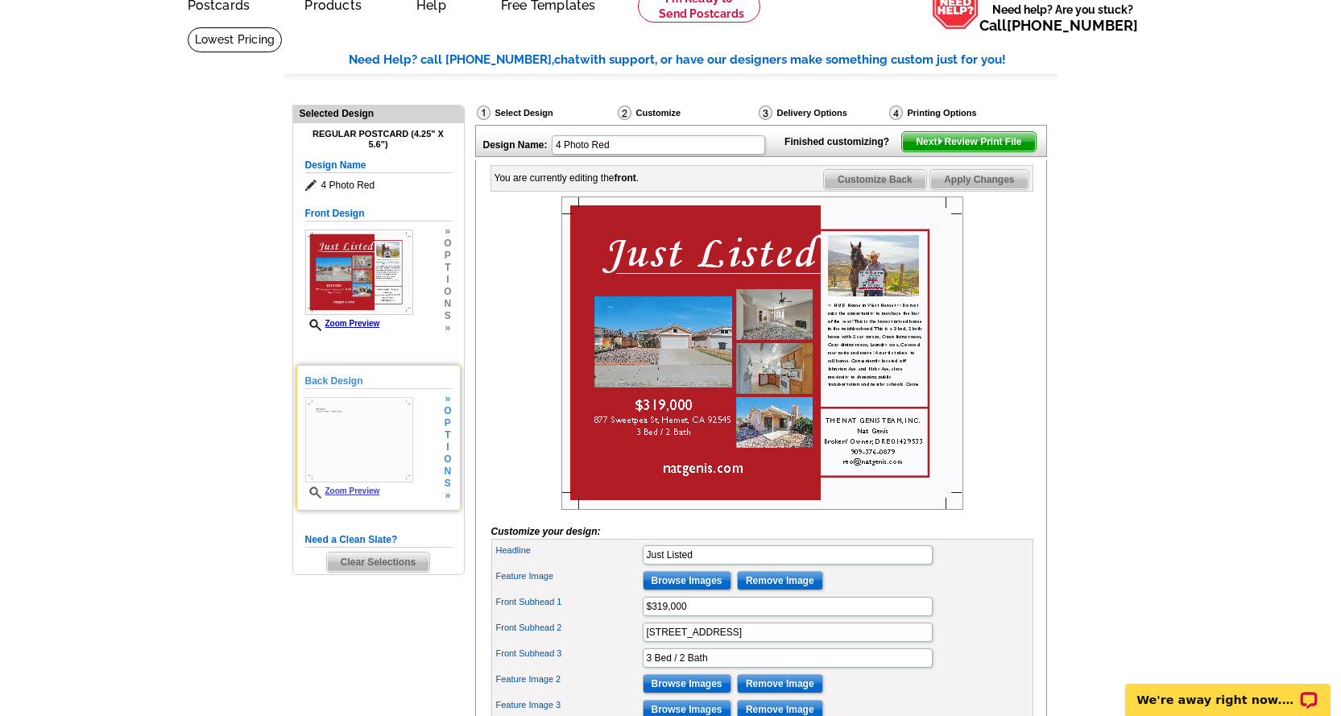
click at [365, 453] on img at bounding box center [359, 439] width 108 height 85
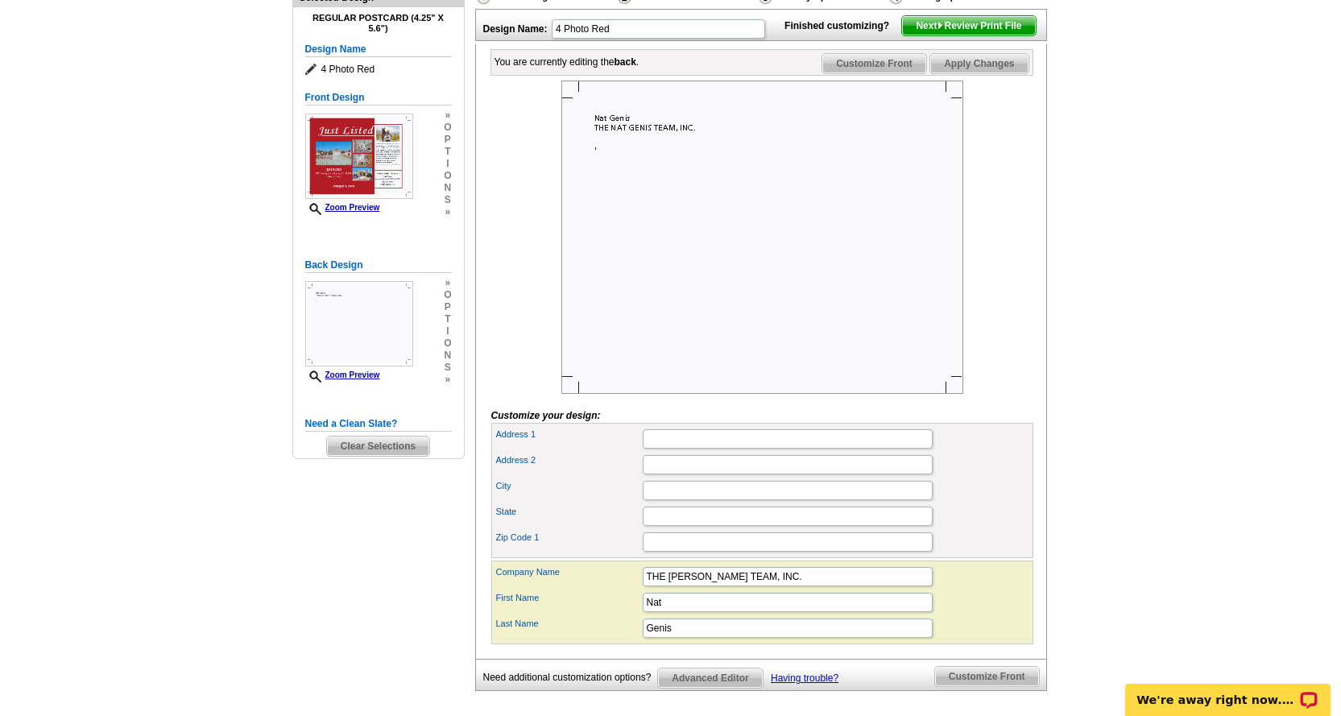
scroll to position [242, 0]
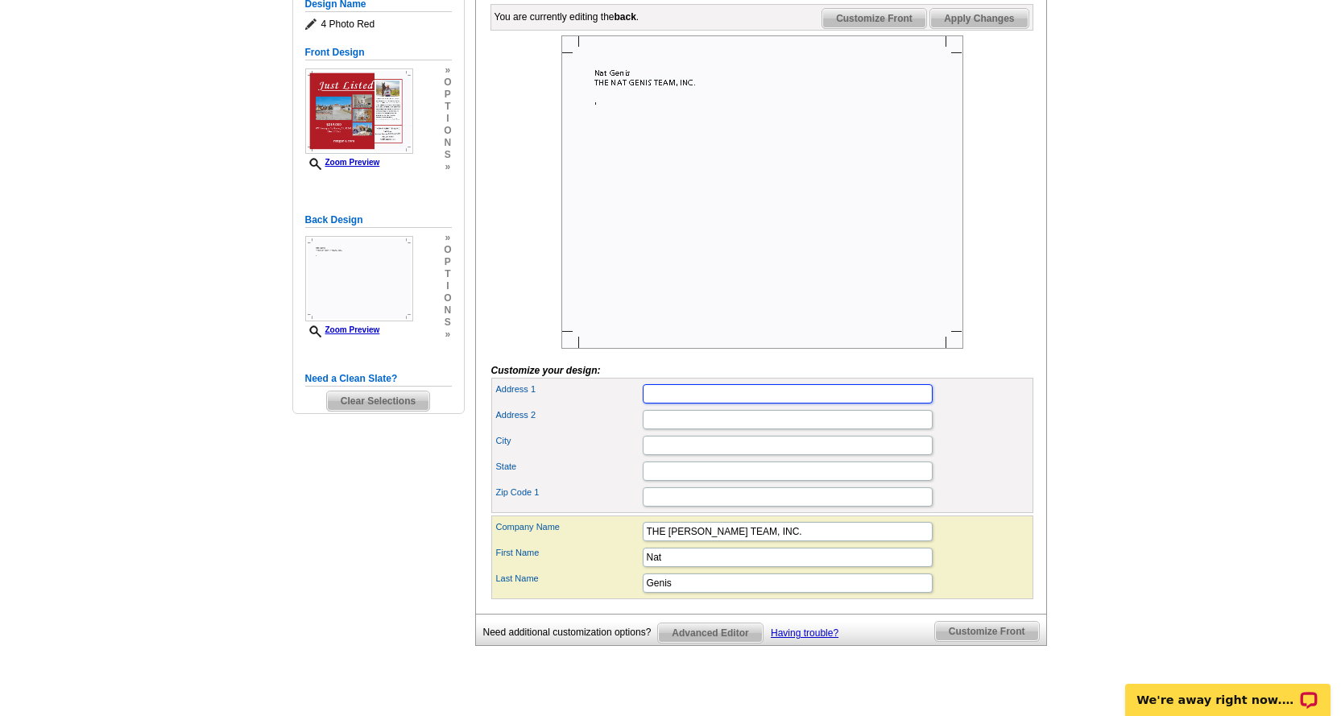
click at [676, 403] on input "Address 1" at bounding box center [788, 393] width 290 height 19
type input "HC 65 Box 46"
type input "Kanarraville"
type input "UT"
type input "84742"
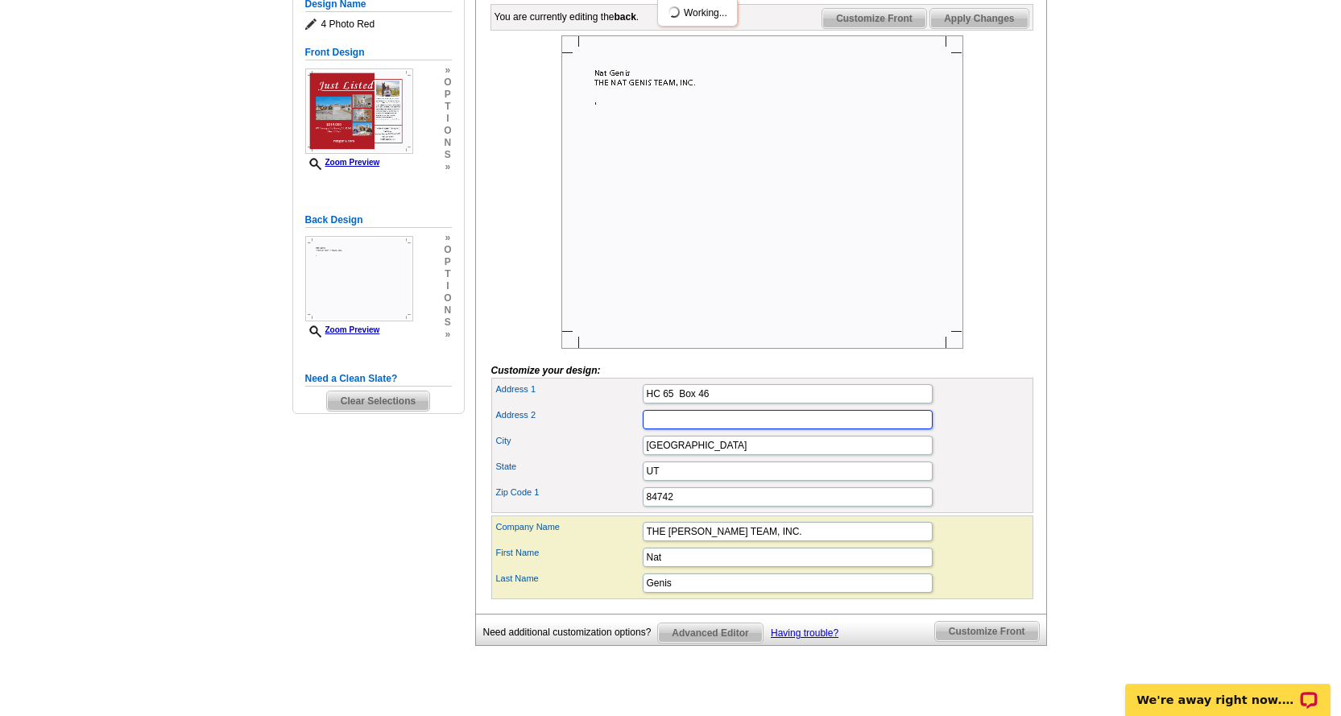
click at [664, 429] on input "Address 2" at bounding box center [788, 419] width 290 height 19
type input "[STREET_ADDRESS]"
click at [1015, 349] on div at bounding box center [762, 191] width 542 height 313
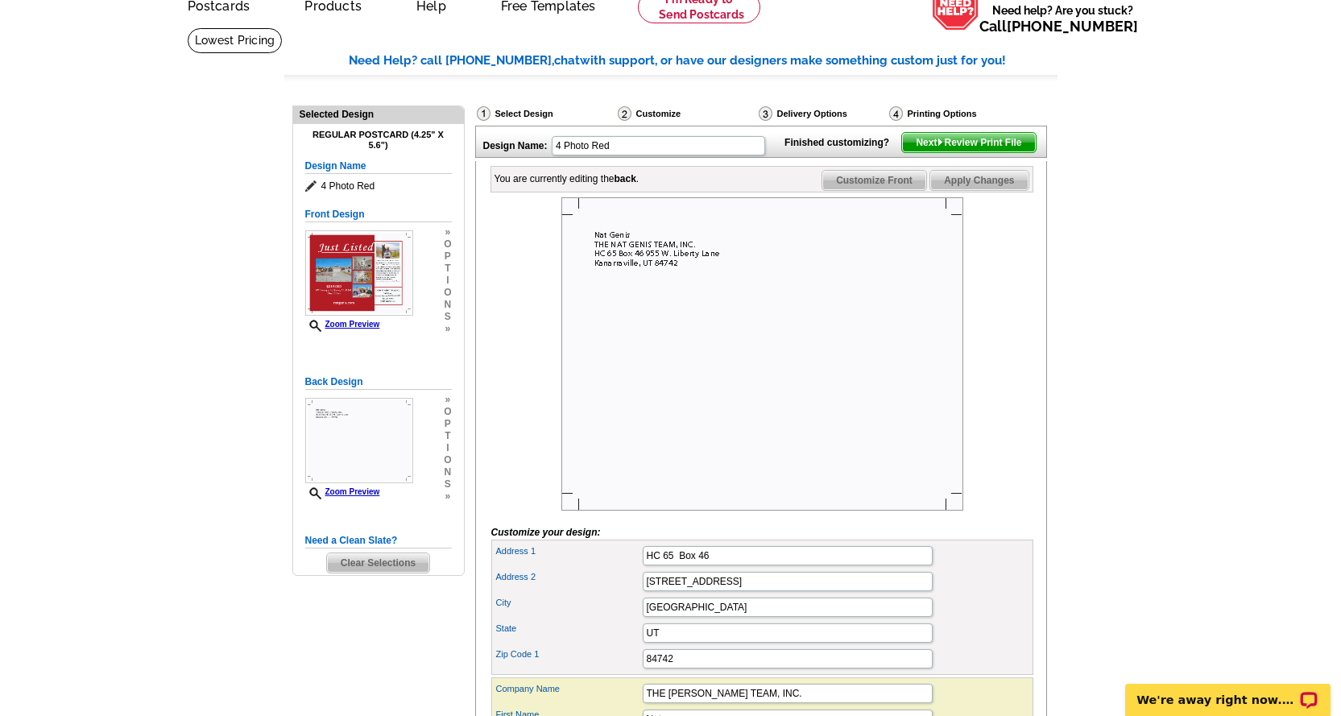
scroll to position [81, 0]
click at [984, 151] on span "Next Review Print File" at bounding box center [968, 141] width 133 height 19
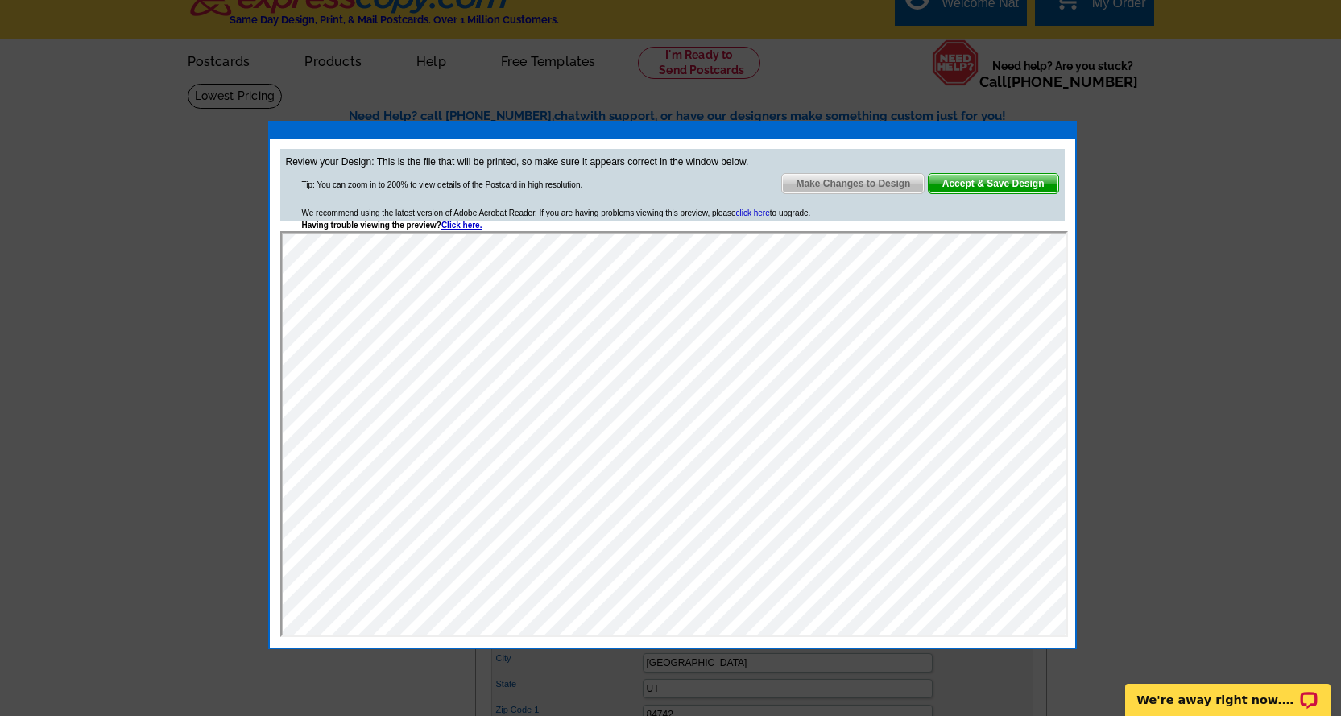
scroll to position [0, 0]
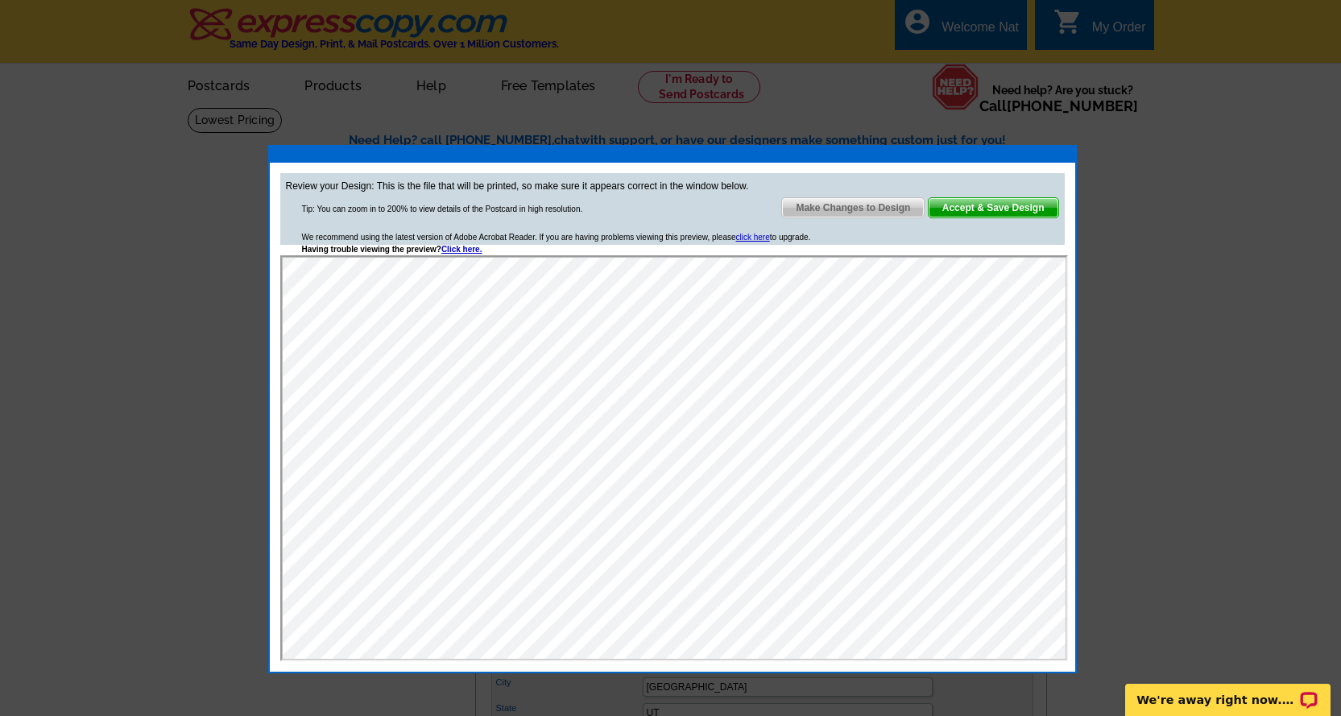
click at [990, 205] on span "Accept & Save Design" at bounding box center [993, 207] width 130 height 19
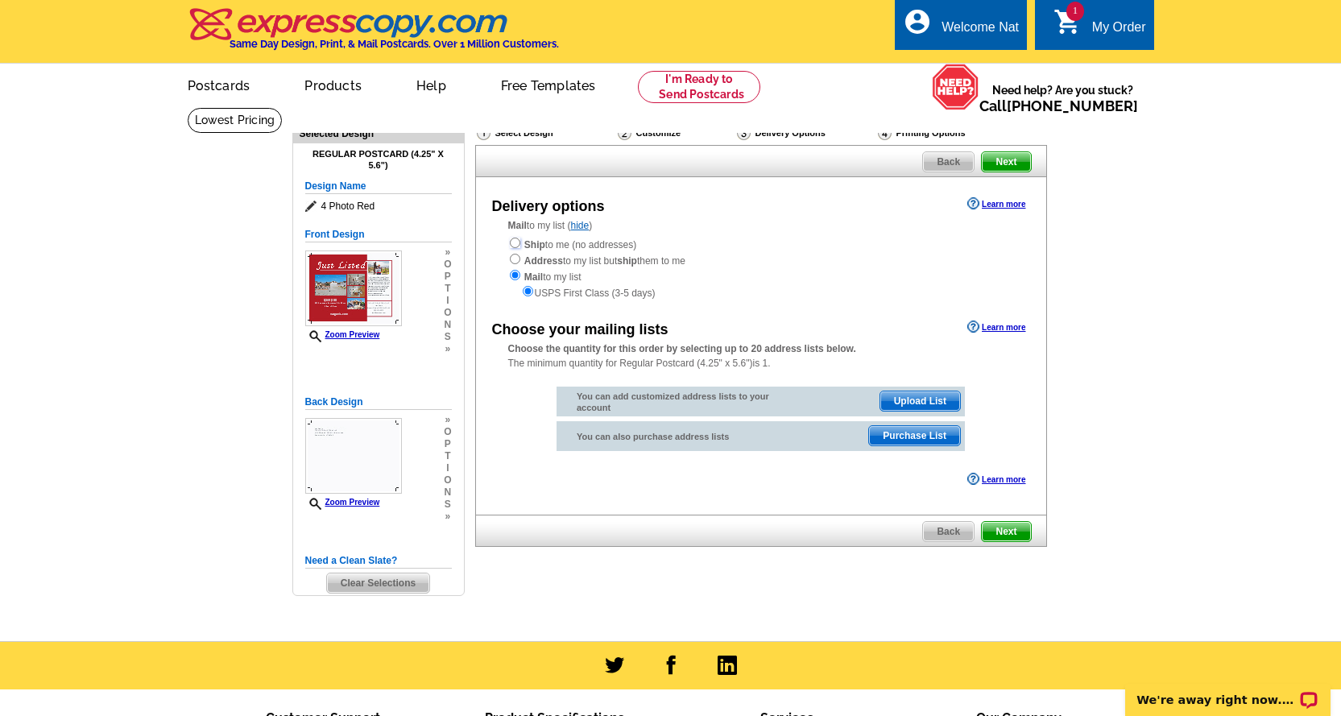
click at [517, 247] on input "radio" at bounding box center [515, 243] width 10 height 10
radio input "true"
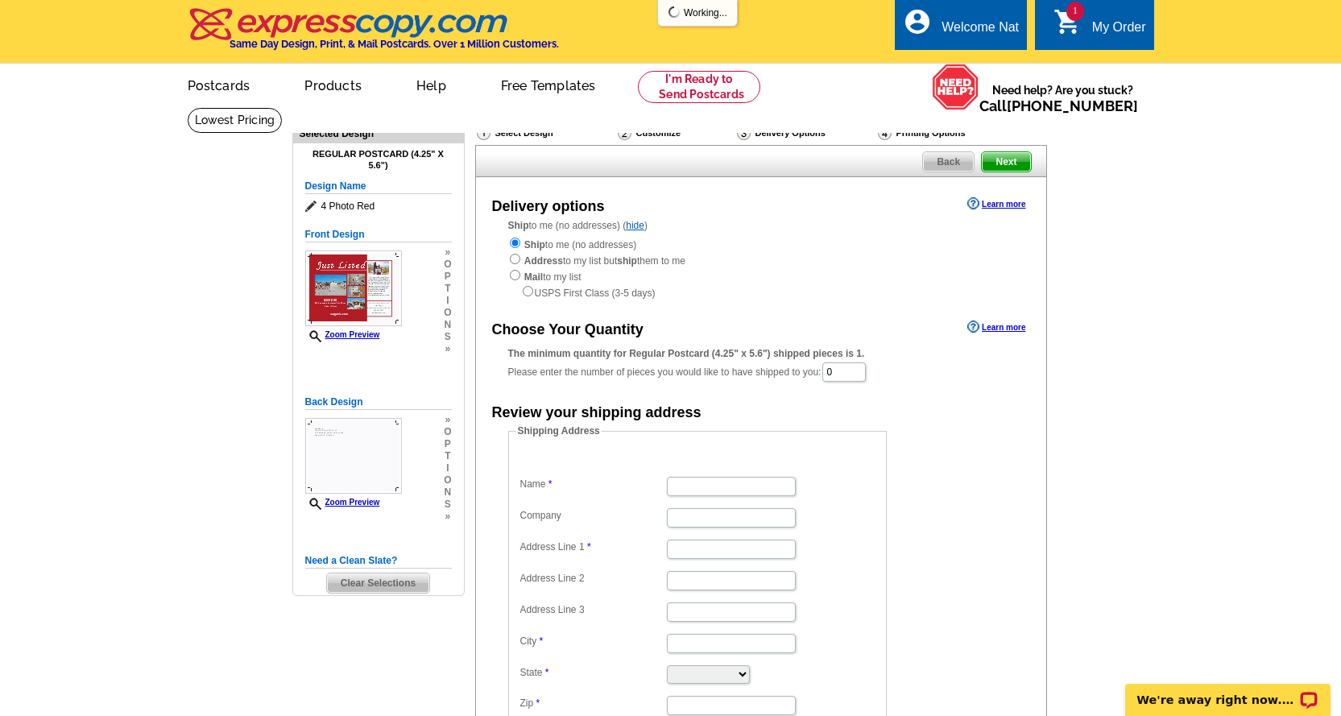
scroll to position [81, 0]
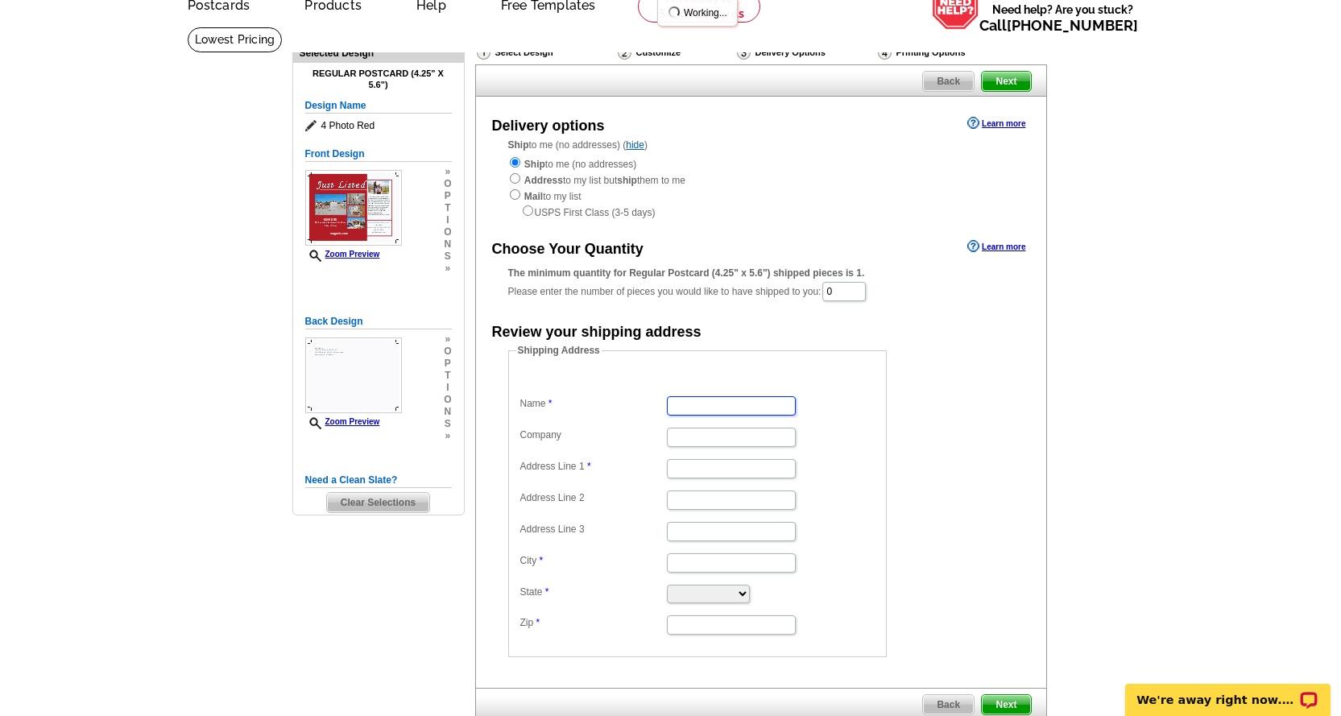
click at [772, 406] on input "Name" at bounding box center [731, 405] width 129 height 19
type input "Nathaniel Genis"
type input "THE NAT GENIS TEAM, INC."
type input "40570 Beaujolais Court"
type input "Temecula"
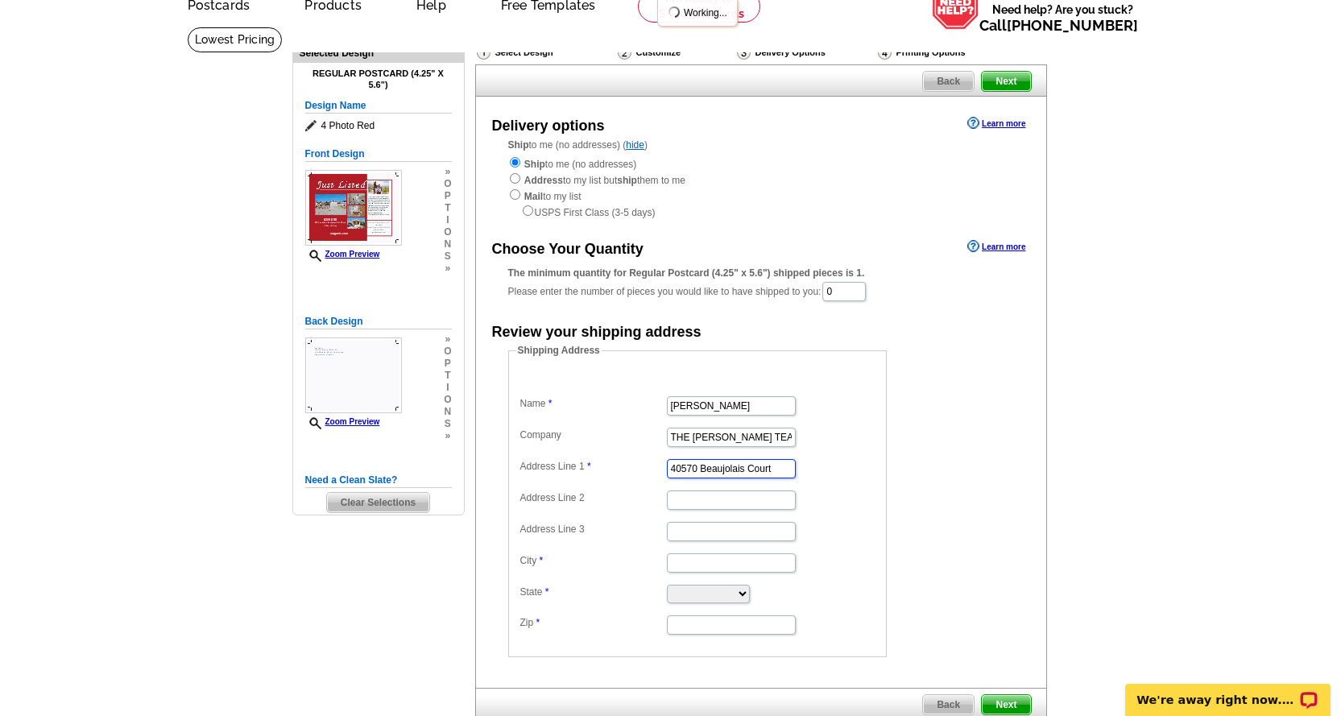
type input "Temecula"
select select "CA"
type input "92592"
click at [776, 469] on input "40570 Beaujolais Court" at bounding box center [731, 468] width 129 height 19
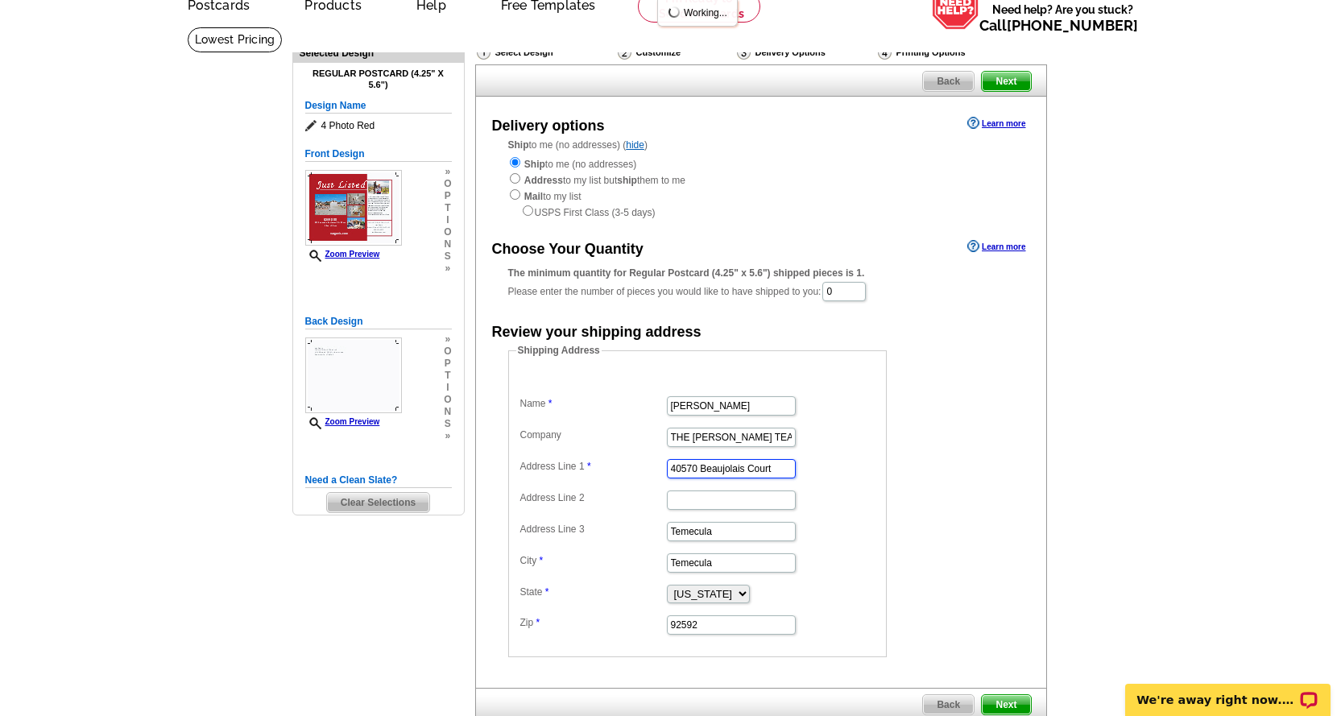
type input "HC 65 Box 46"
click at [725, 495] on input "Address Line 2" at bounding box center [731, 499] width 129 height 19
type input "[STREET_ADDRESS]"
click at [775, 533] on input "Temecula" at bounding box center [731, 531] width 129 height 19
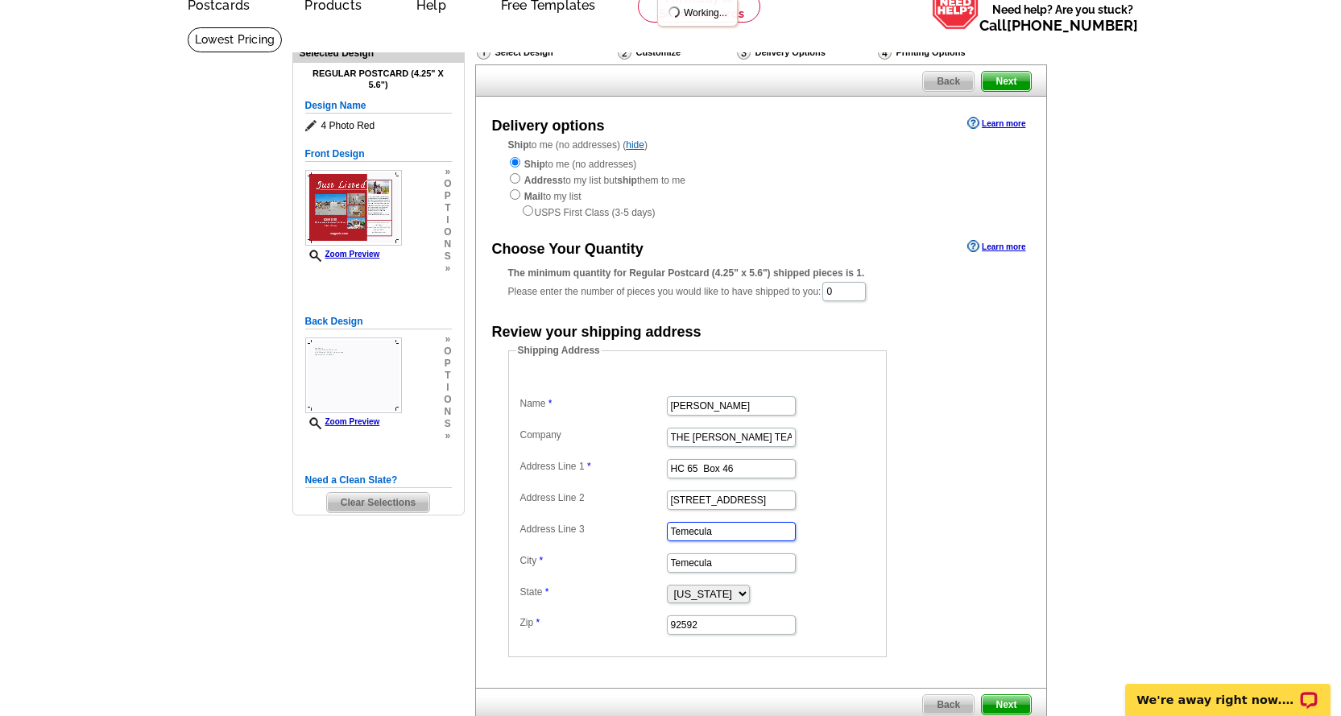
type input "[GEOGRAPHIC_DATA]"
click at [750, 535] on input "Kanarraville" at bounding box center [731, 531] width 129 height 19
click at [721, 562] on input "Temecula" at bounding box center [731, 562] width 129 height 19
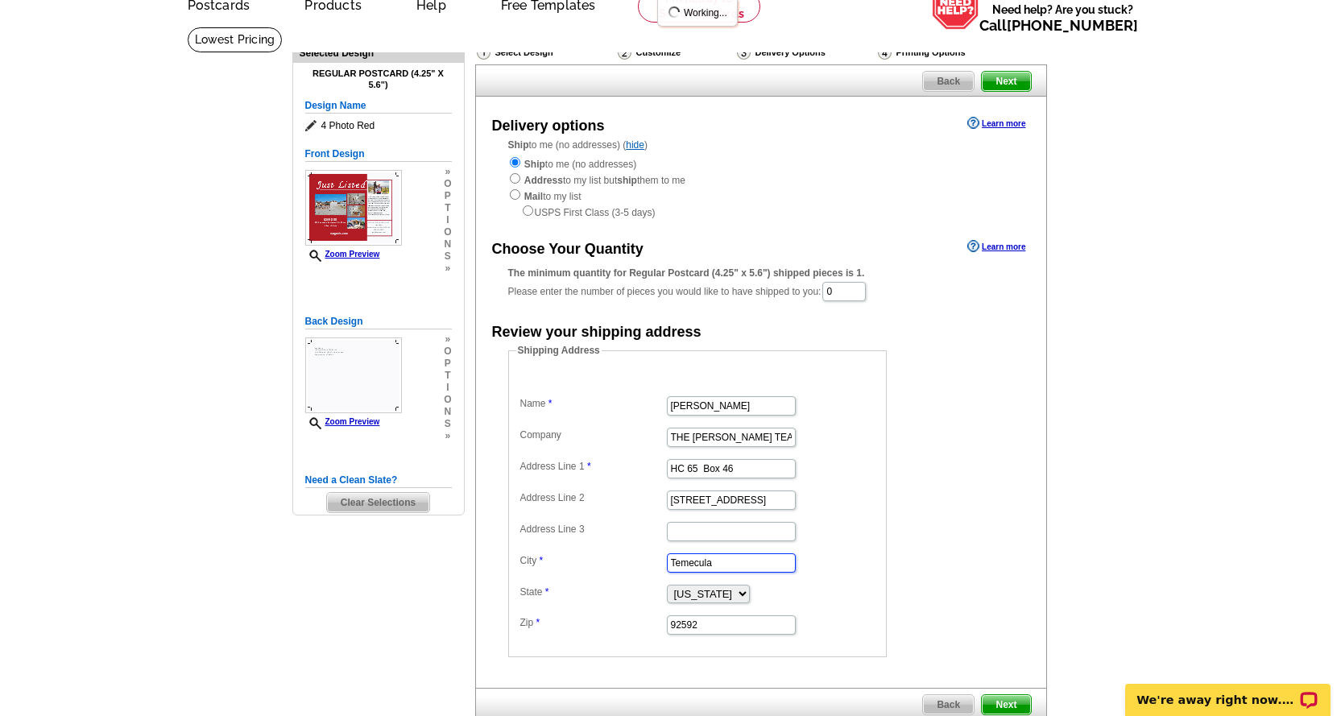
type input "Kanarraville"
click at [750, 597] on select "Alabama Alaska Arizona Arkansas California Colorado Connecticut District of Col…" at bounding box center [708, 594] width 83 height 19
select select "UT"
click at [667, 586] on select "Alabama Alaska Arizona Arkansas California Colorado Connecticut District of Col…" at bounding box center [708, 594] width 83 height 19
click at [708, 628] on input "92592" at bounding box center [731, 624] width 129 height 19
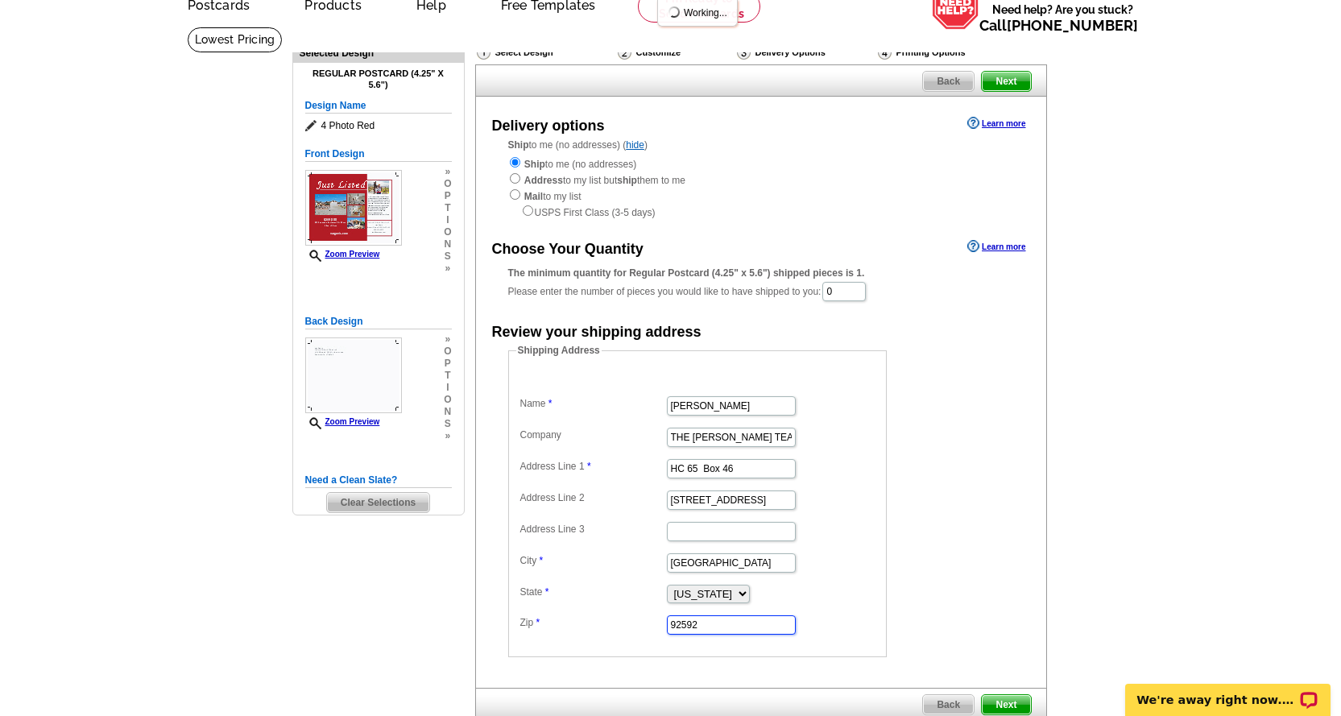
click at [708, 628] on input "92592" at bounding box center [731, 624] width 129 height 19
type input "84742"
click at [999, 580] on form "Shipping Address Name Nathaniel Genis Company THE NAT GENIS TEAM, INC. Address …" at bounding box center [761, 500] width 506 height 314
click at [847, 296] on input "0" at bounding box center [843, 291] width 43 height 19
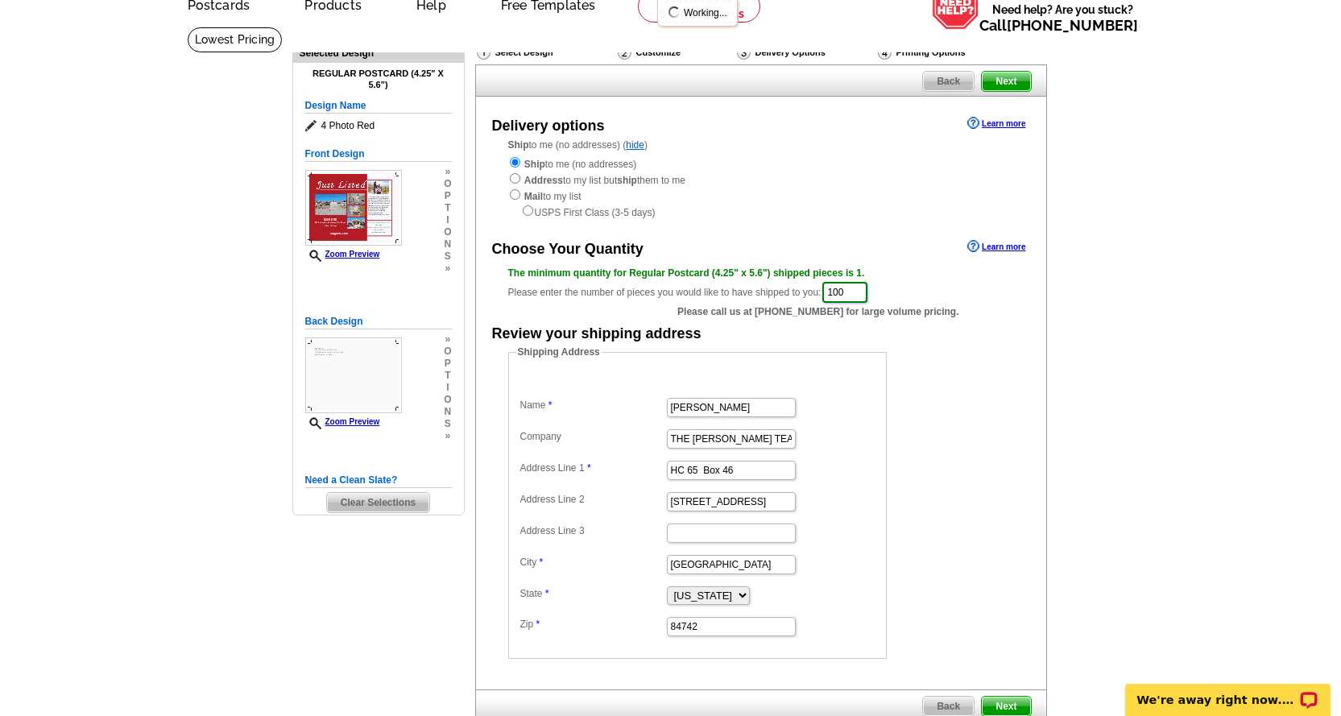
type input "100"
click at [961, 406] on form "Shipping Address Name Nathaniel Genis Company THE NAT GENIS TEAM, INC. Address …" at bounding box center [761, 502] width 506 height 314
click at [980, 432] on form "Shipping Address Name Nathaniel Genis Company THE NAT GENIS TEAM, INC. Address …" at bounding box center [761, 502] width 506 height 314
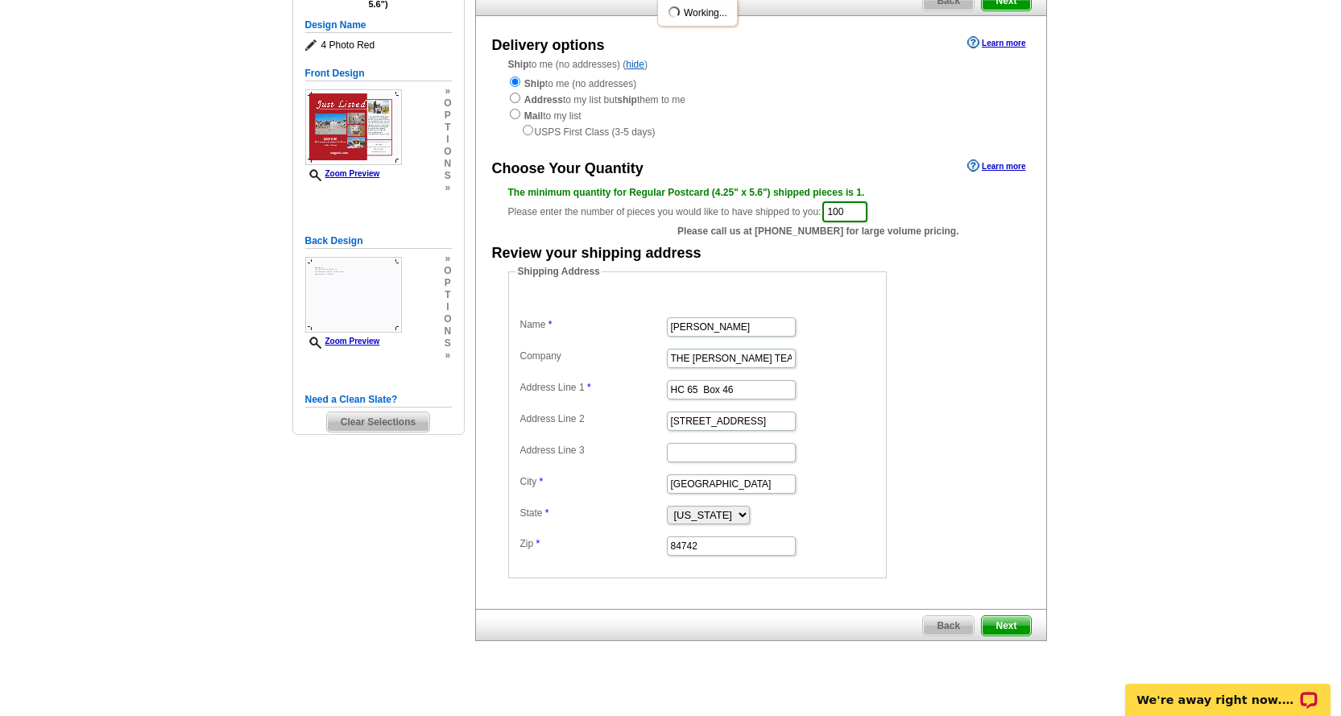
scroll to position [242, 0]
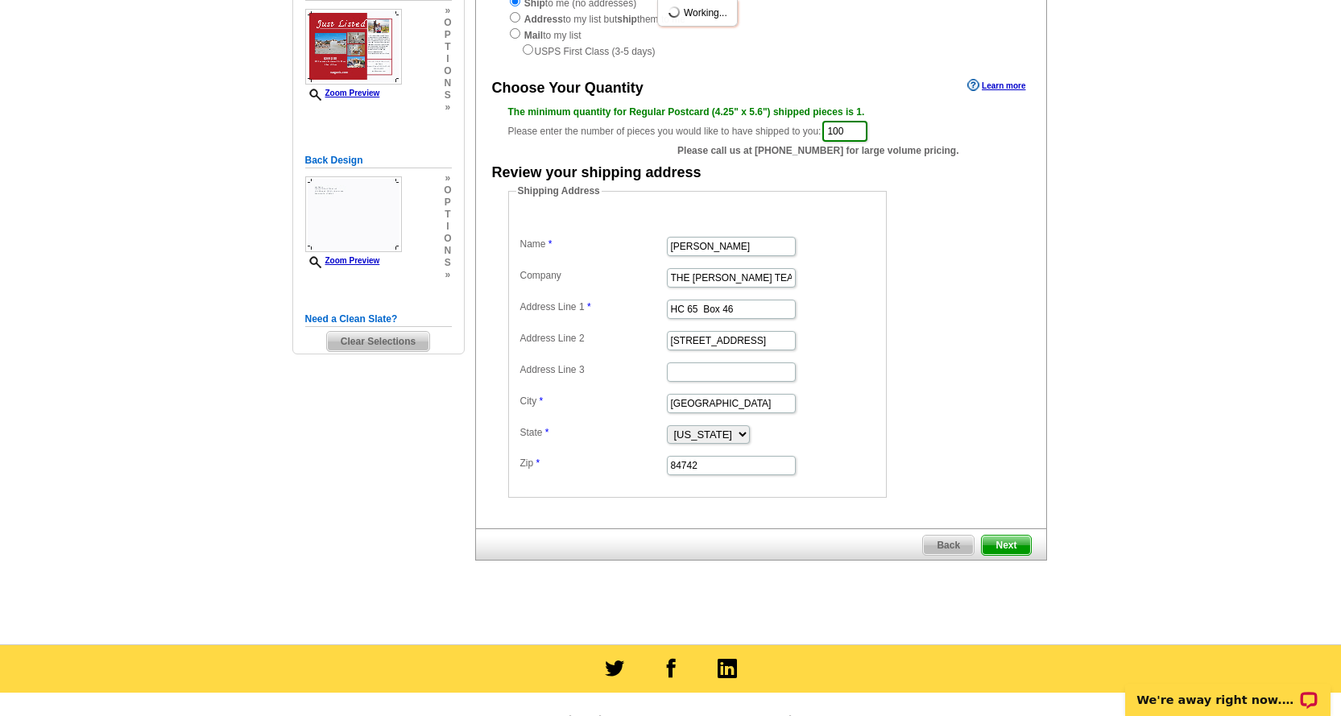
click at [1015, 552] on span "Next" at bounding box center [1006, 545] width 48 height 19
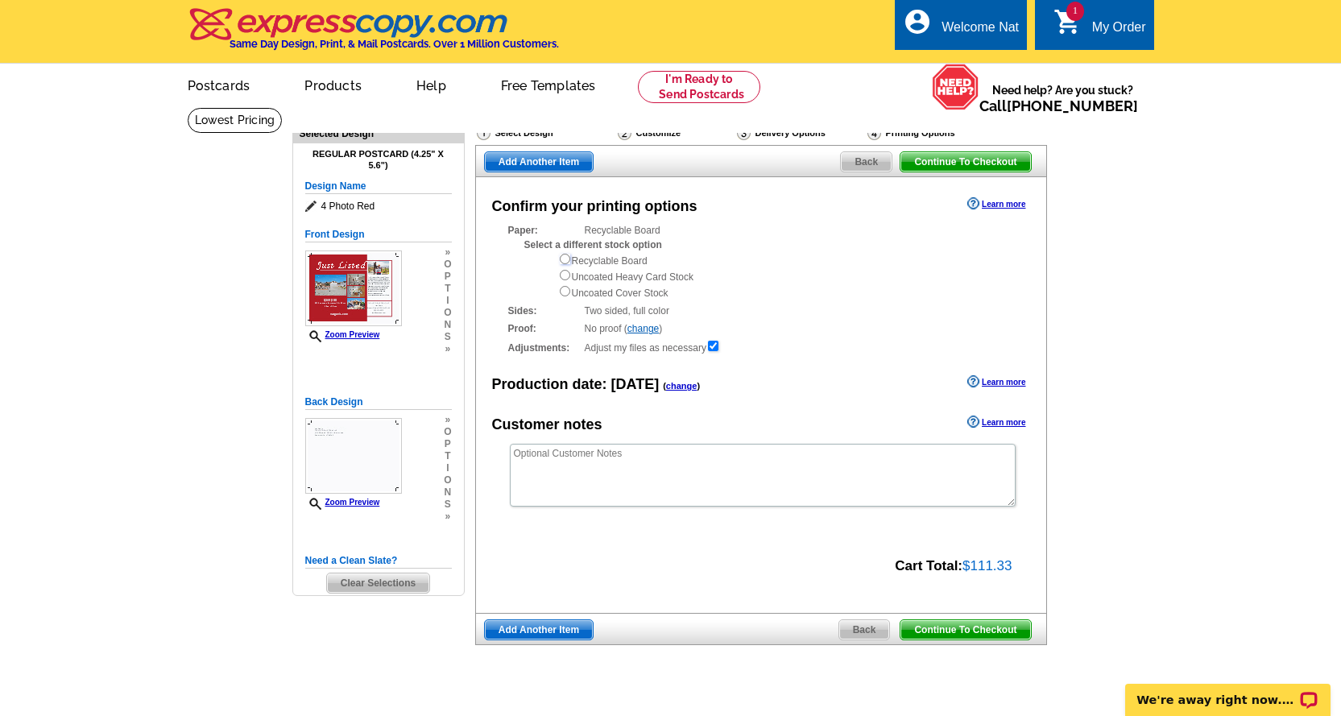
click at [565, 257] on input "radio" at bounding box center [565, 259] width 10 height 10
radio input "true"
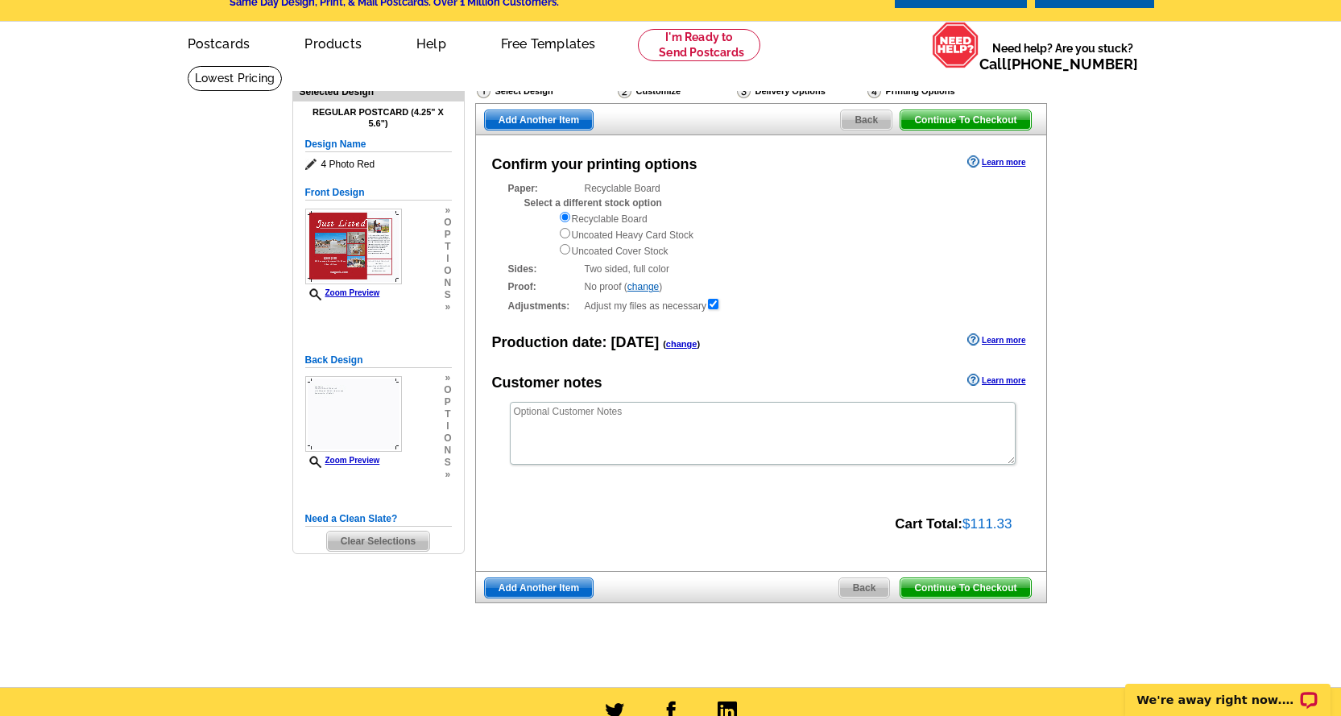
scroll to position [81, 0]
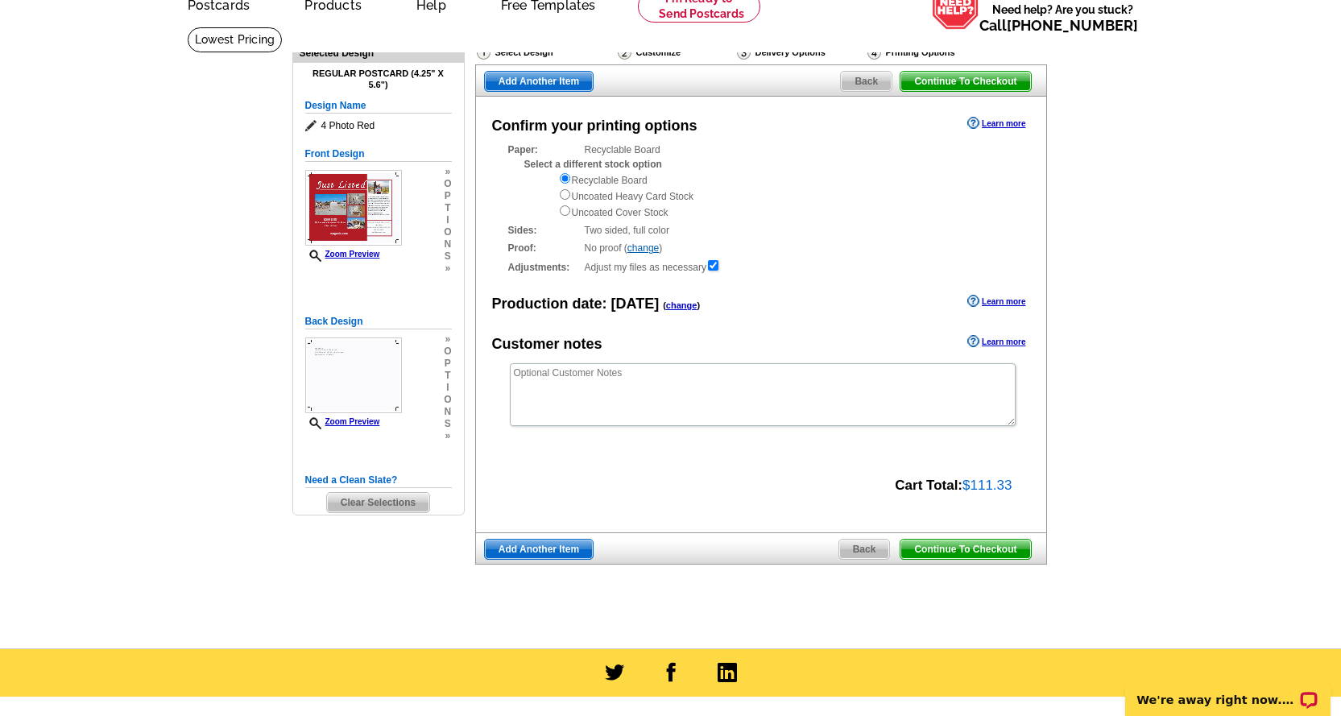
click at [960, 556] on span "Continue To Checkout" at bounding box center [965, 549] width 130 height 19
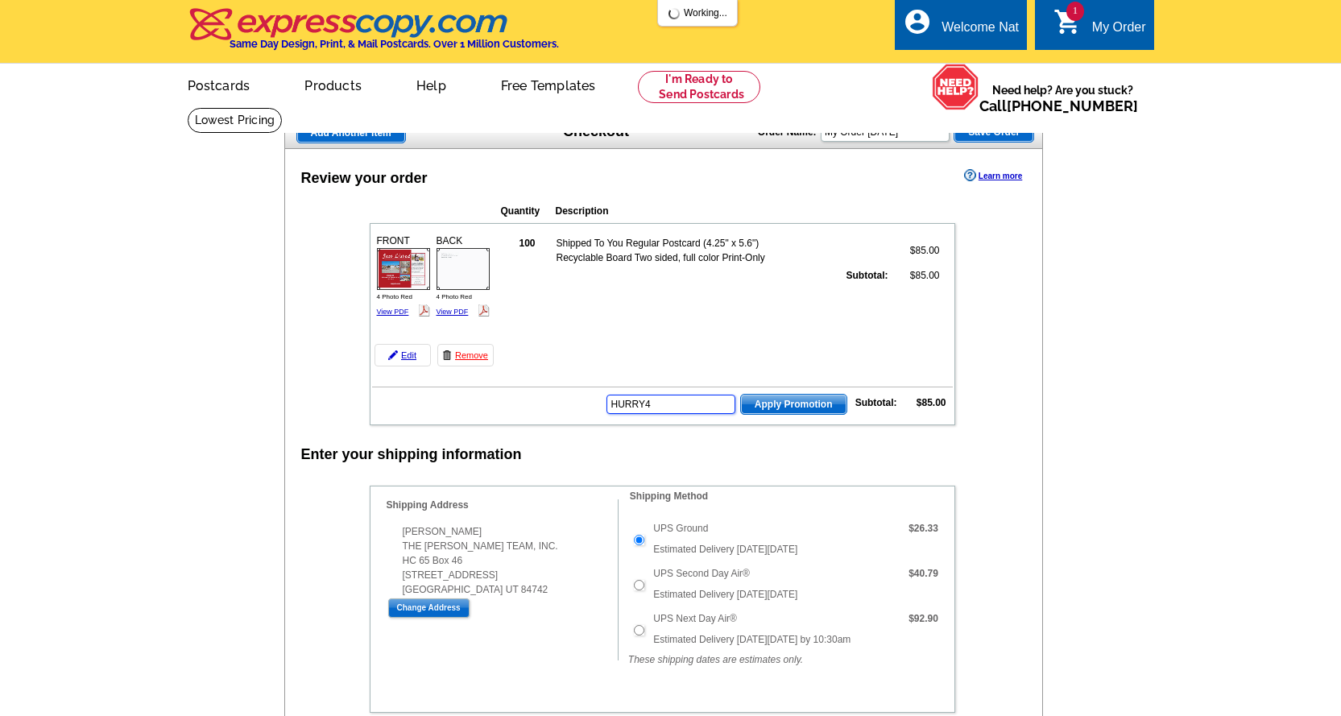
type input "HURRY40"
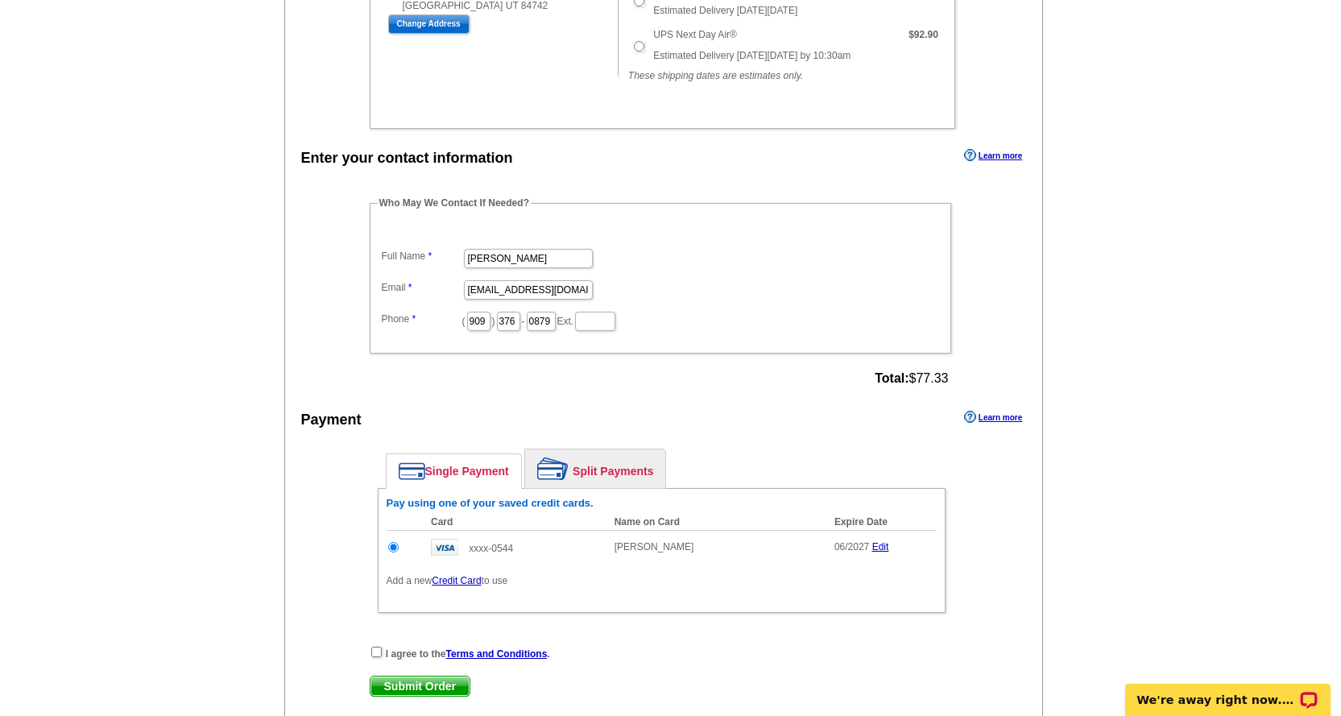
scroll to position [725, 0]
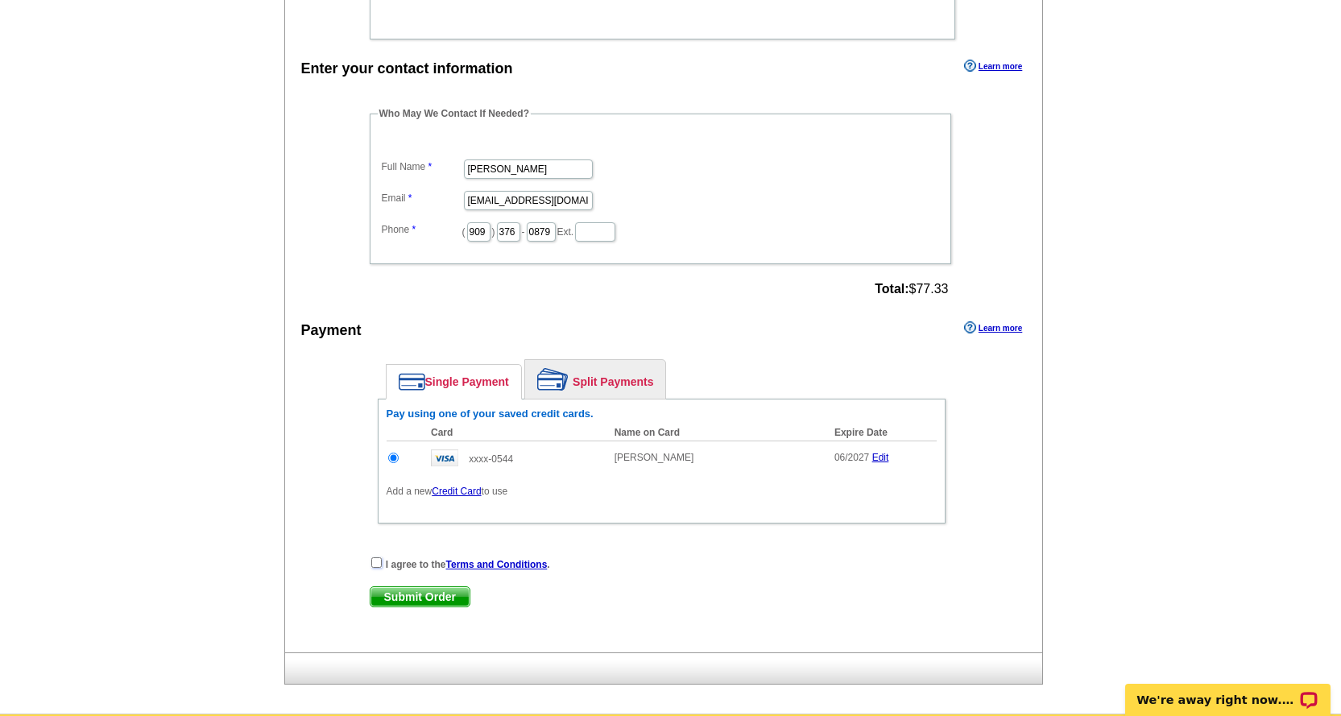
click at [378, 566] on input "checkbox" at bounding box center [376, 562] width 10 height 10
checkbox input "true"
click at [409, 596] on span "Submit Order" at bounding box center [419, 596] width 99 height 19
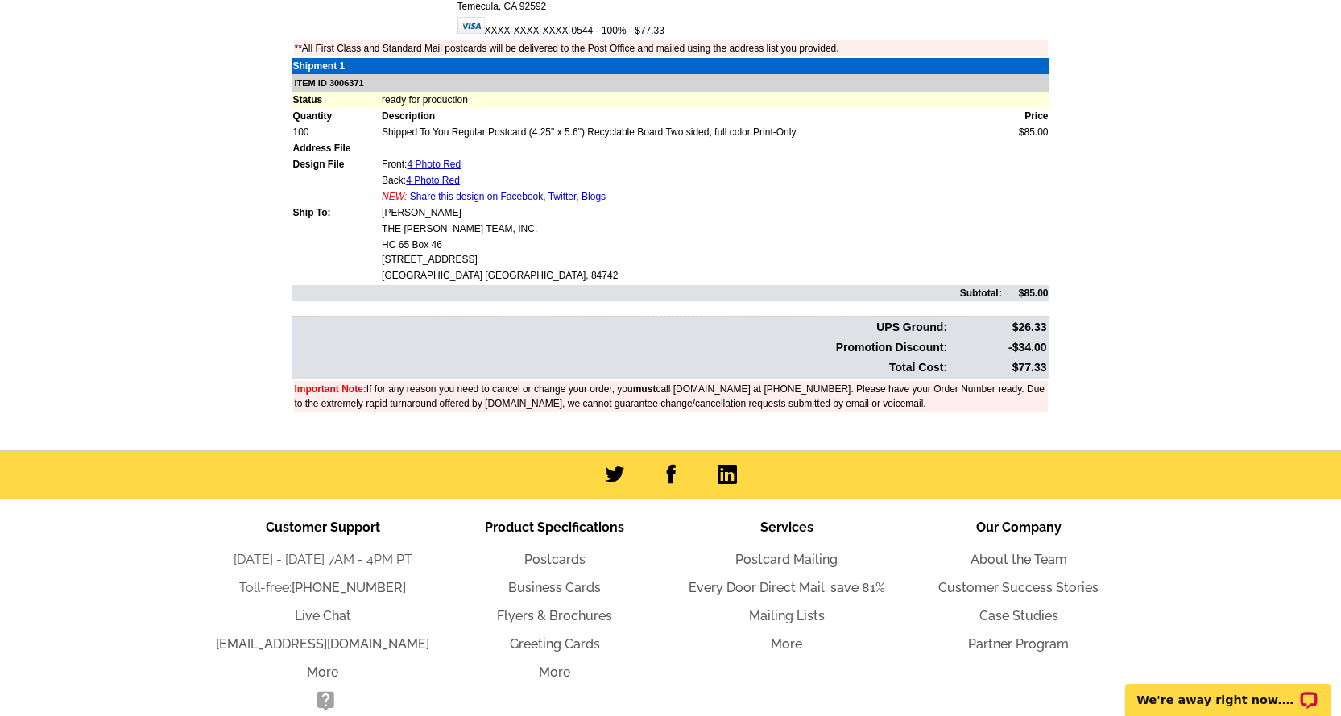
scroll to position [345, 0]
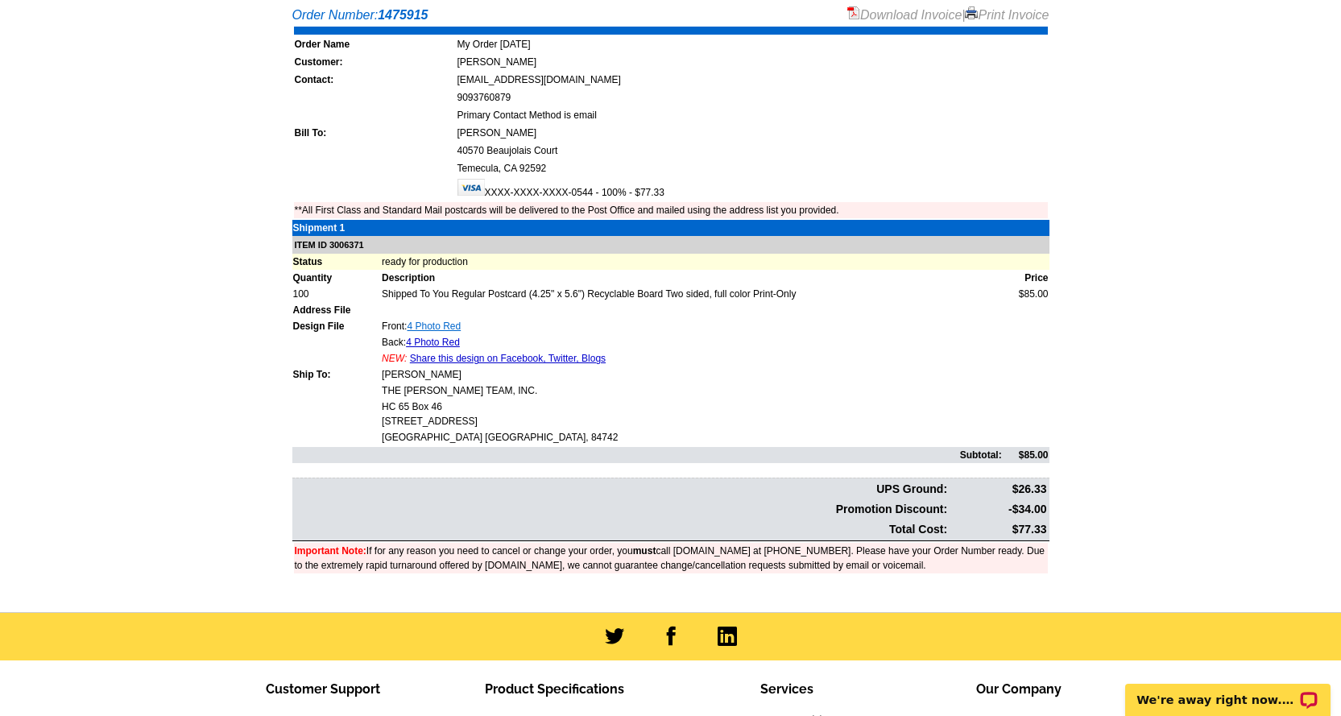
click at [428, 327] on link "4 Photo Red" at bounding box center [434, 326] width 54 height 11
click at [446, 342] on link "4 Photo Red" at bounding box center [433, 342] width 54 height 11
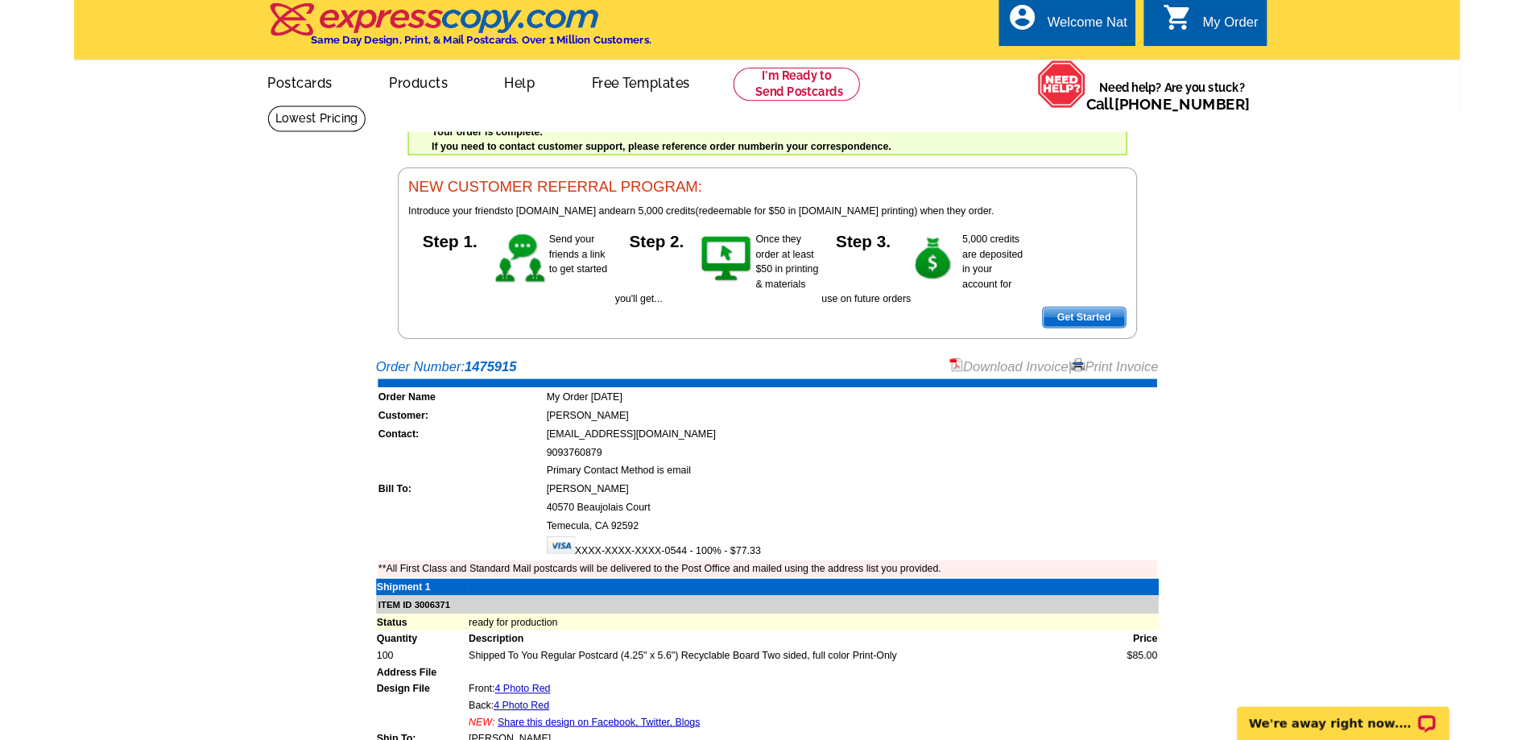
scroll to position [0, 0]
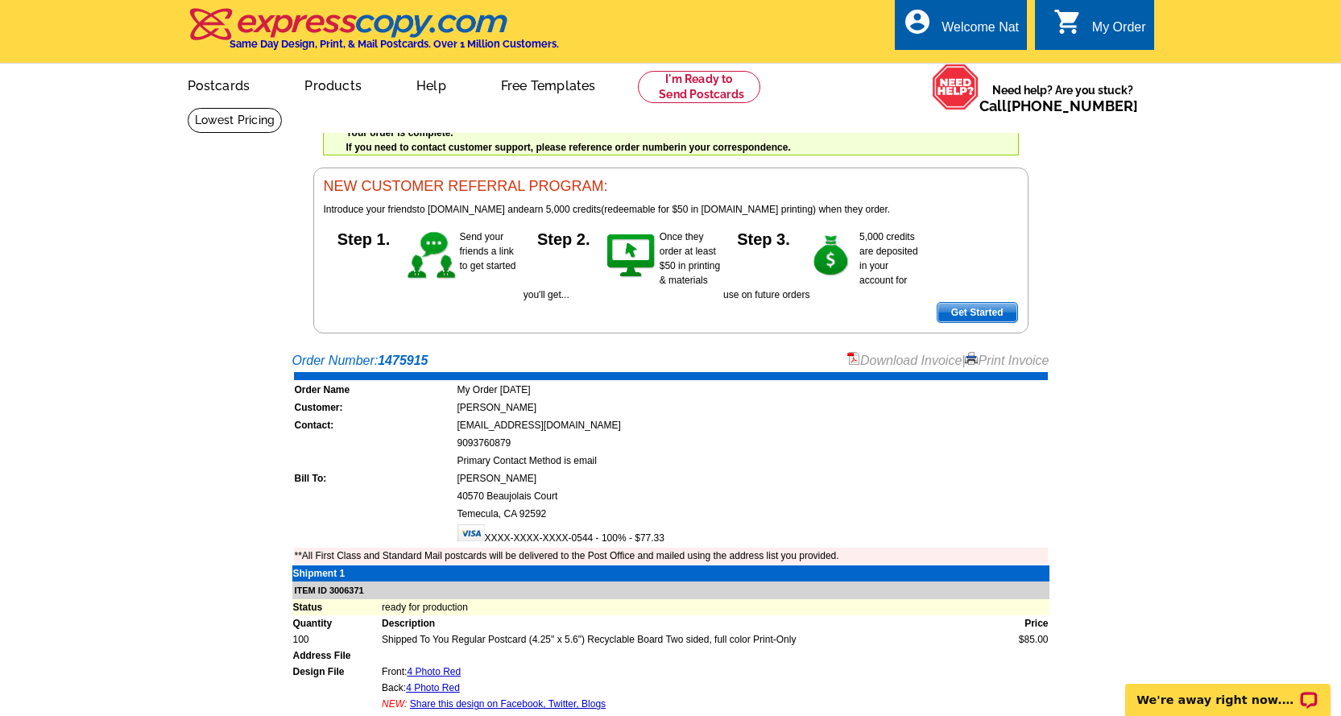
click at [920, 363] on link "Download Invoice" at bounding box center [904, 361] width 114 height 14
